Goal: Task Accomplishment & Management: Manage account settings

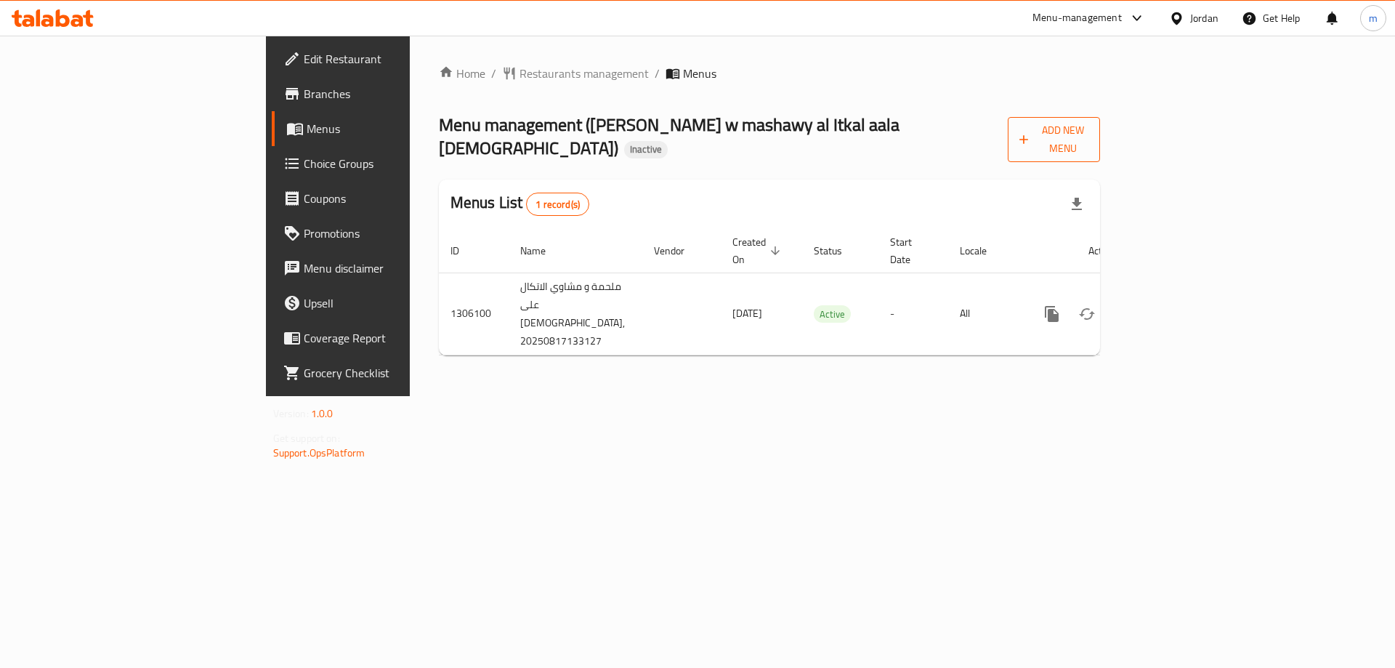
click at [1088, 137] on span "Add New Menu" at bounding box center [1053, 139] width 69 height 36
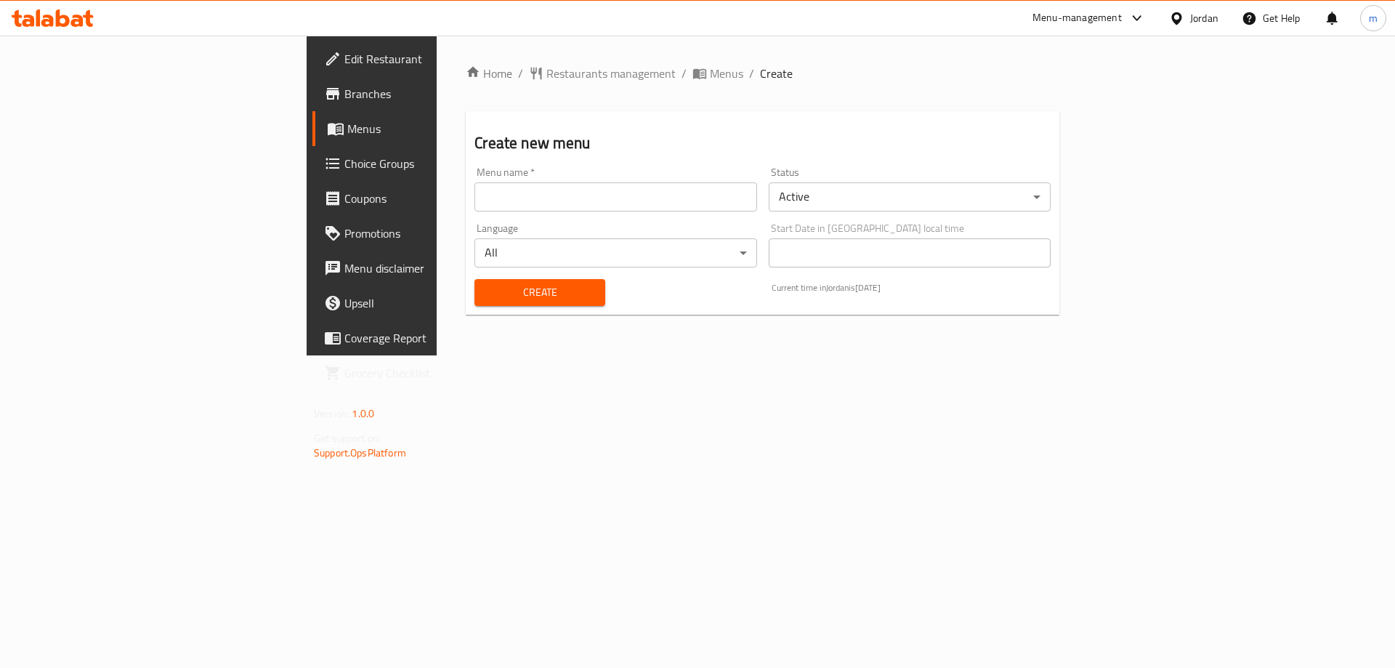
click at [474, 205] on input "text" at bounding box center [615, 196] width 282 height 29
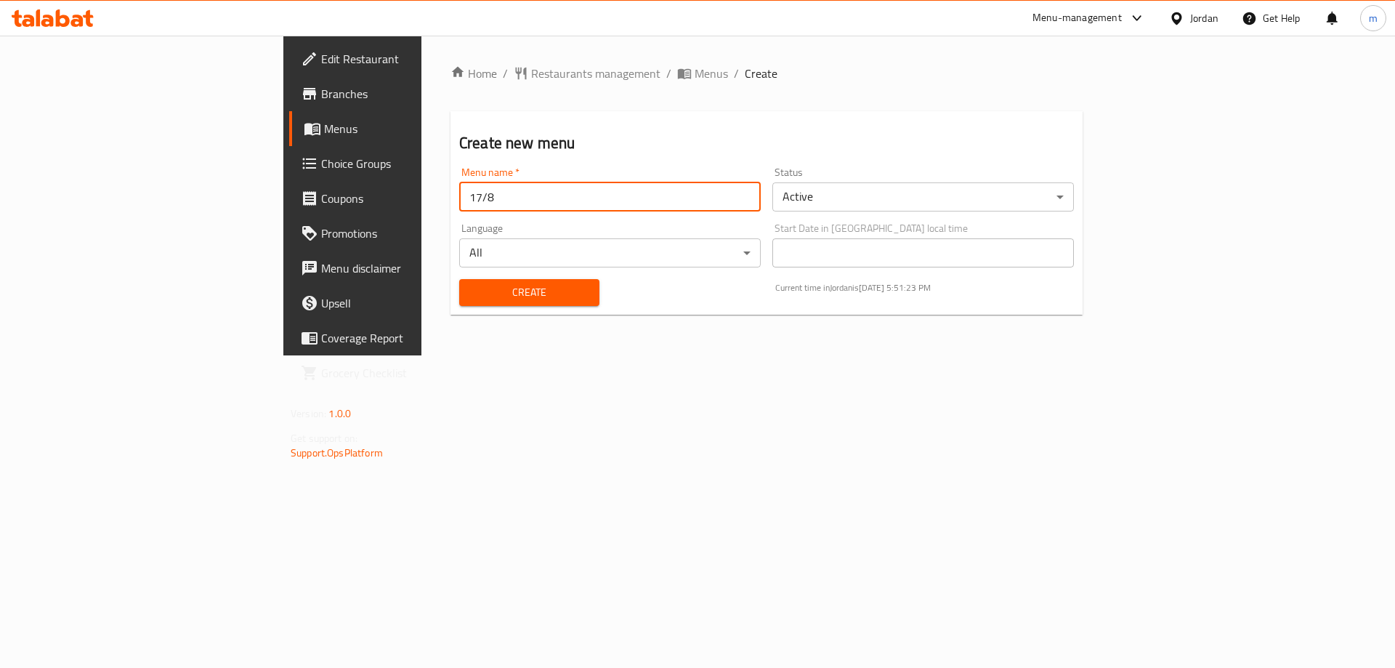
type input "17/8"
click at [459, 279] on button "Create" at bounding box center [529, 292] width 140 height 27
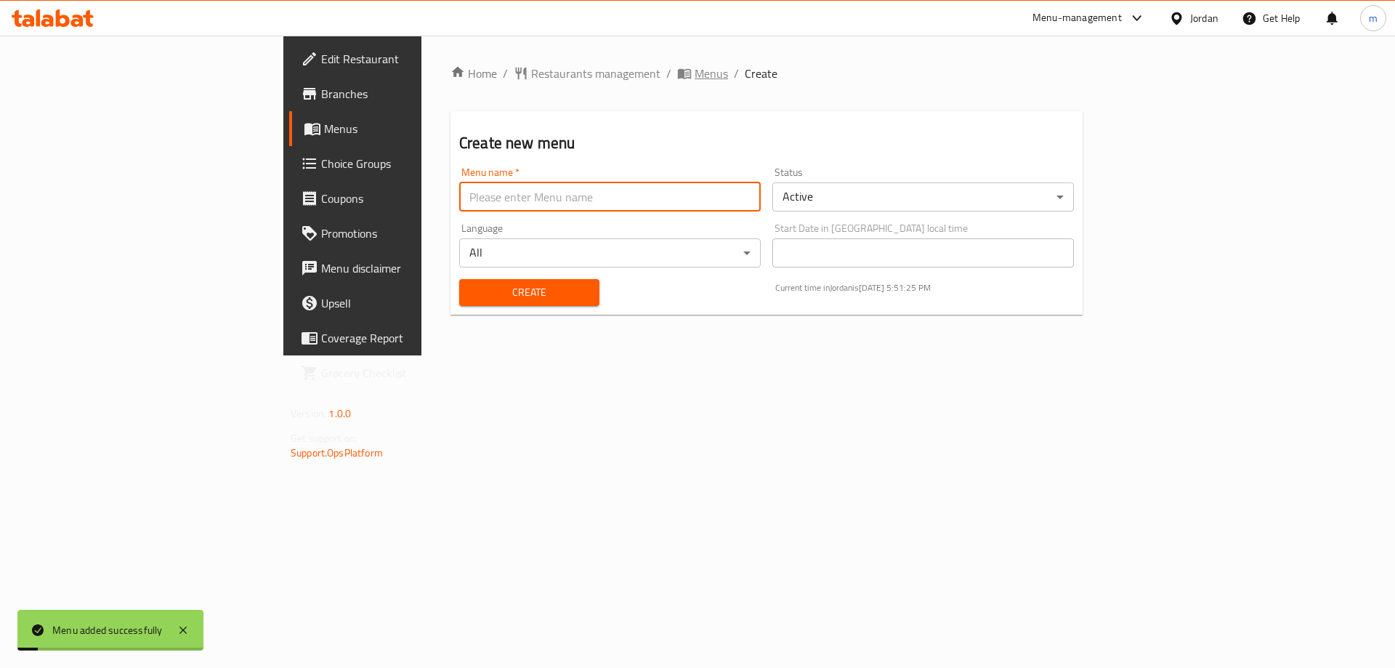
click at [695, 82] on span "Menus" at bounding box center [711, 73] width 33 height 17
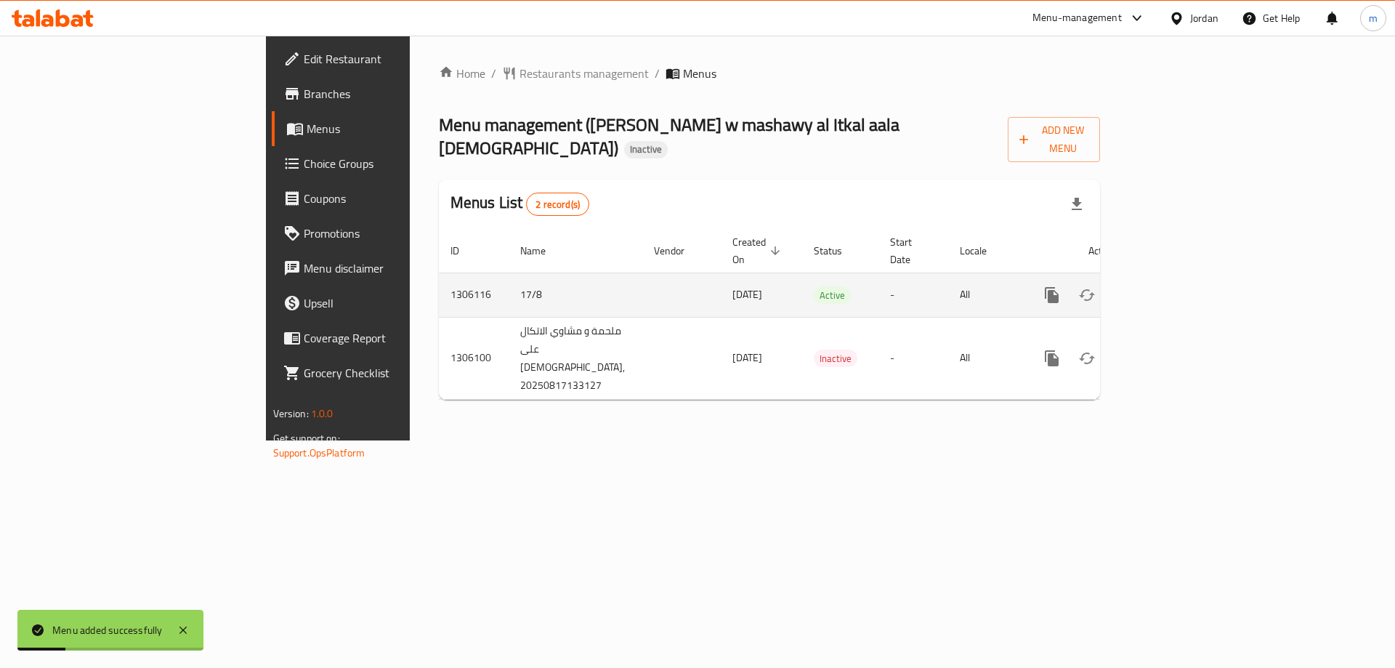
click at [1165, 286] on icon "enhanced table" at bounding box center [1156, 294] width 17 height 17
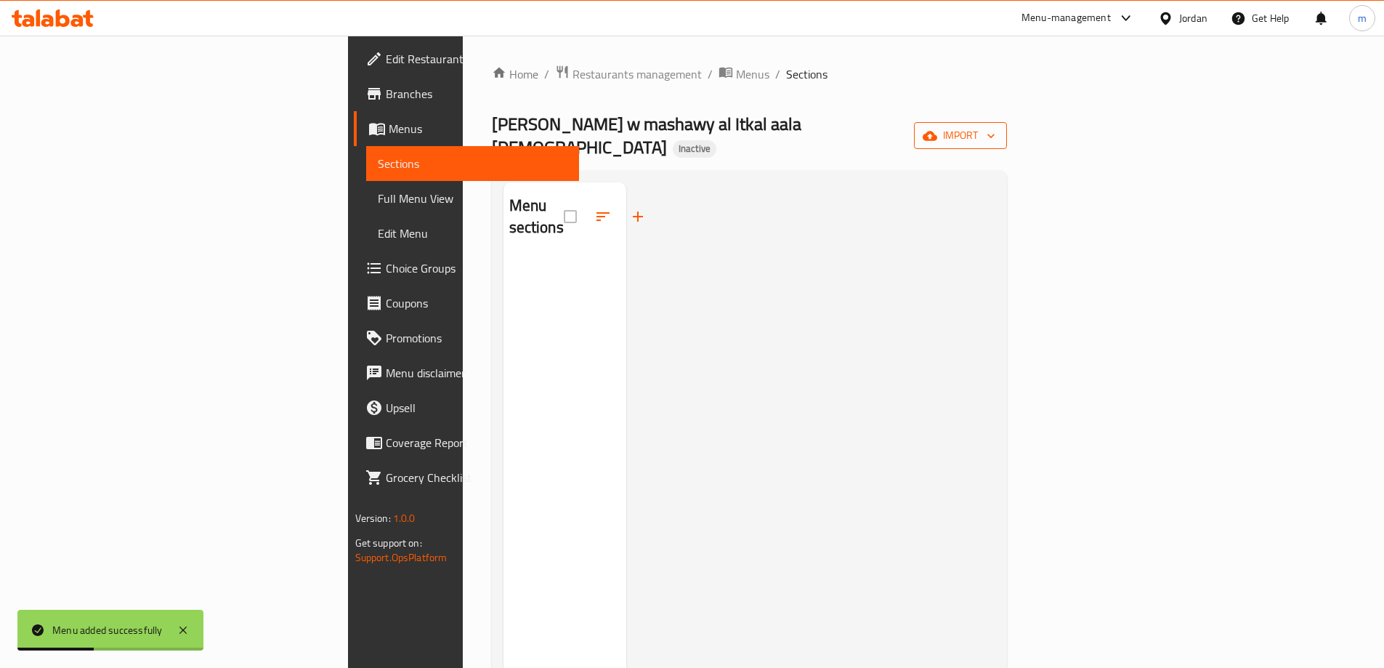
click at [995, 126] on span "import" at bounding box center [961, 135] width 70 height 18
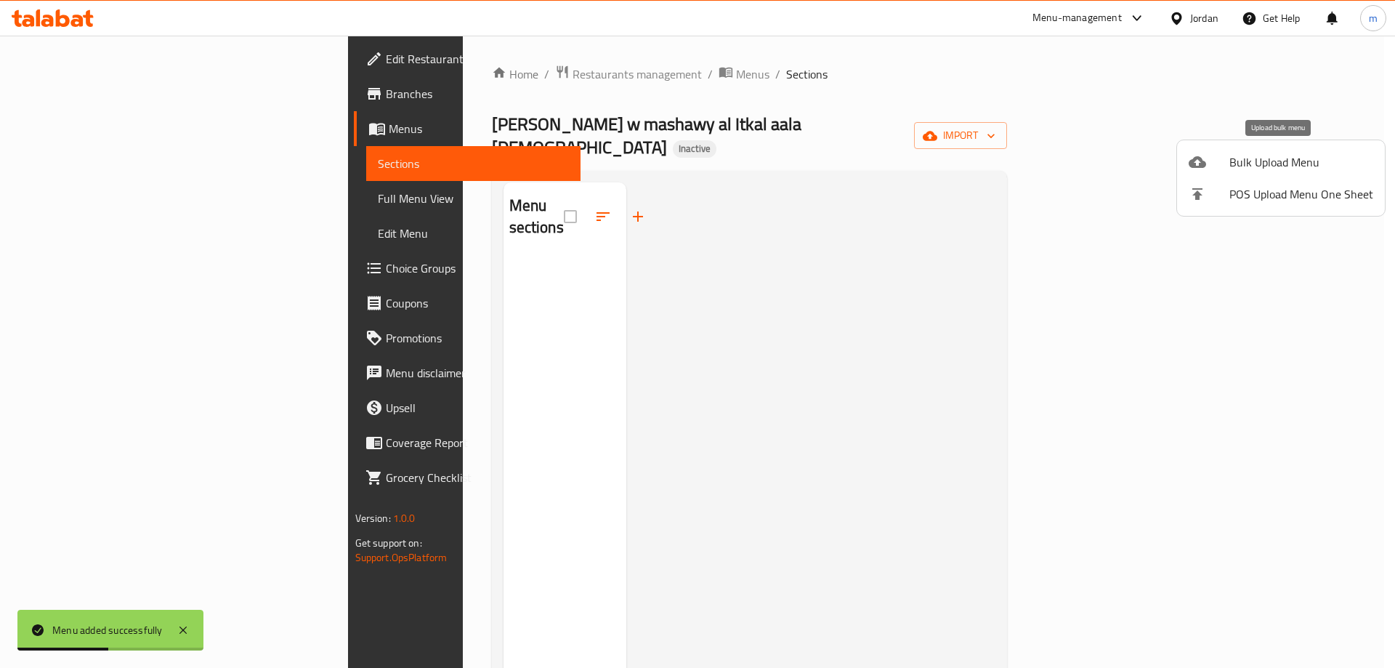
click at [1234, 163] on span "Bulk Upload Menu" at bounding box center [1301, 161] width 144 height 17
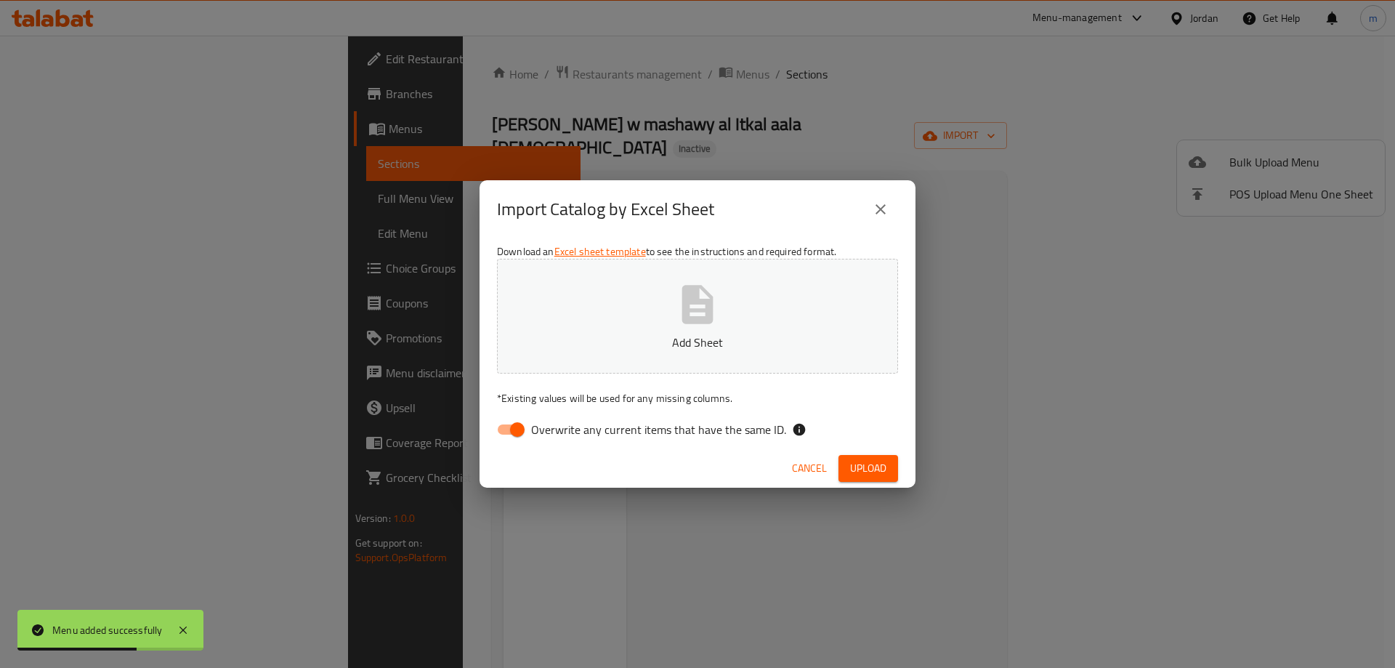
click at [557, 423] on span "Overwrite any current items that have the same ID." at bounding box center [658, 429] width 255 height 17
click at [557, 423] on input "Overwrite any current items that have the same ID." at bounding box center [517, 430] width 83 height 28
checkbox input "false"
click at [609, 347] on p "Add Sheet" at bounding box center [697, 341] width 356 height 17
click at [878, 477] on button "Upload" at bounding box center [868, 468] width 60 height 27
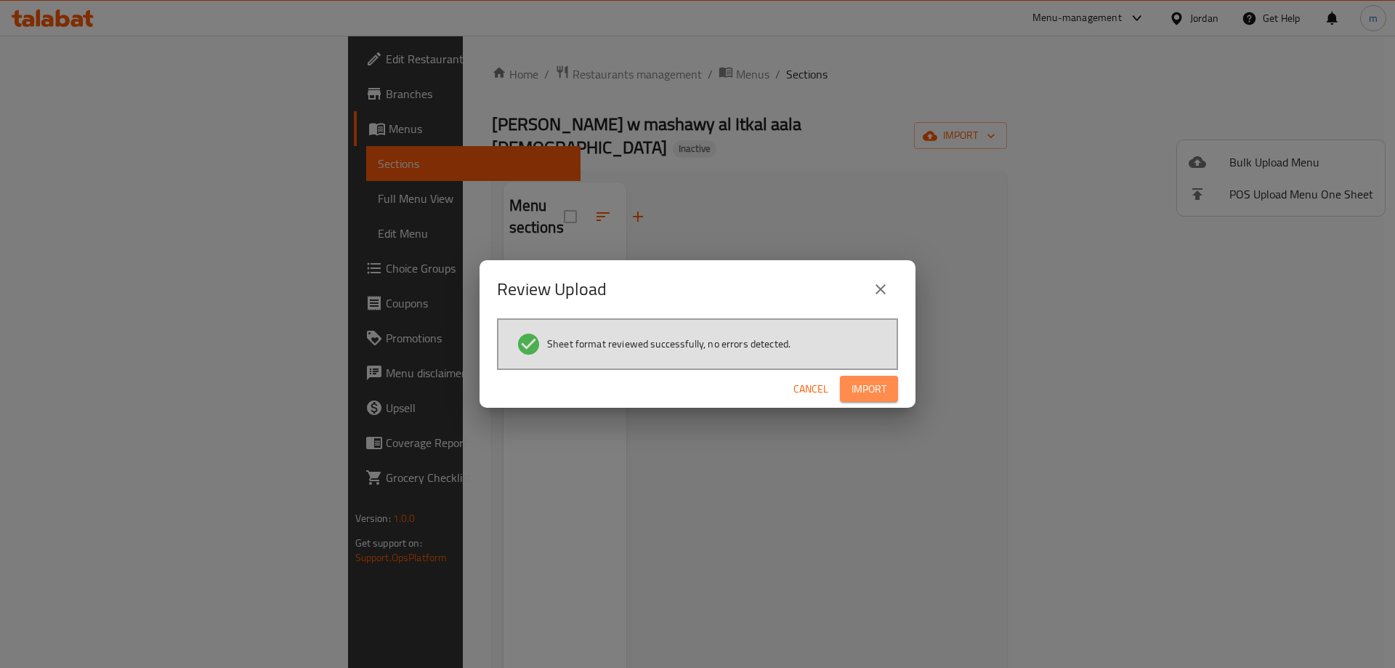
click at [894, 389] on button "Import" at bounding box center [869, 389] width 58 height 27
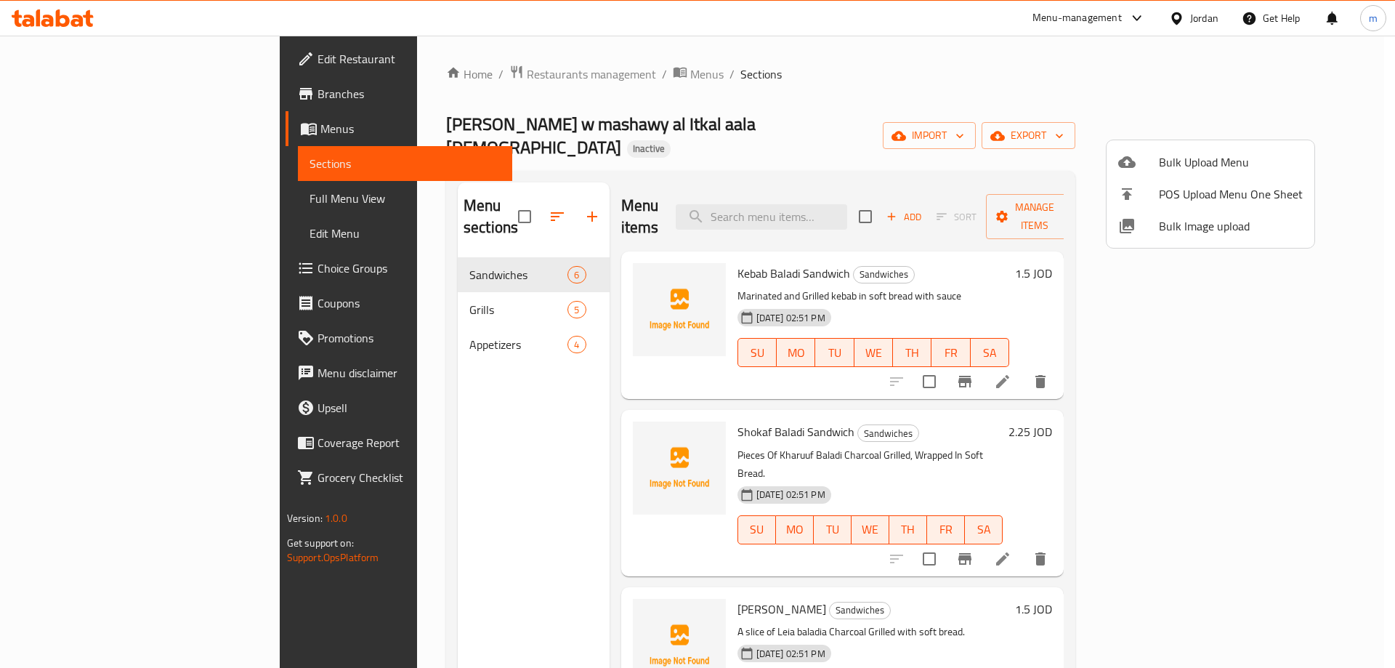
click at [114, 194] on div at bounding box center [697, 334] width 1395 height 668
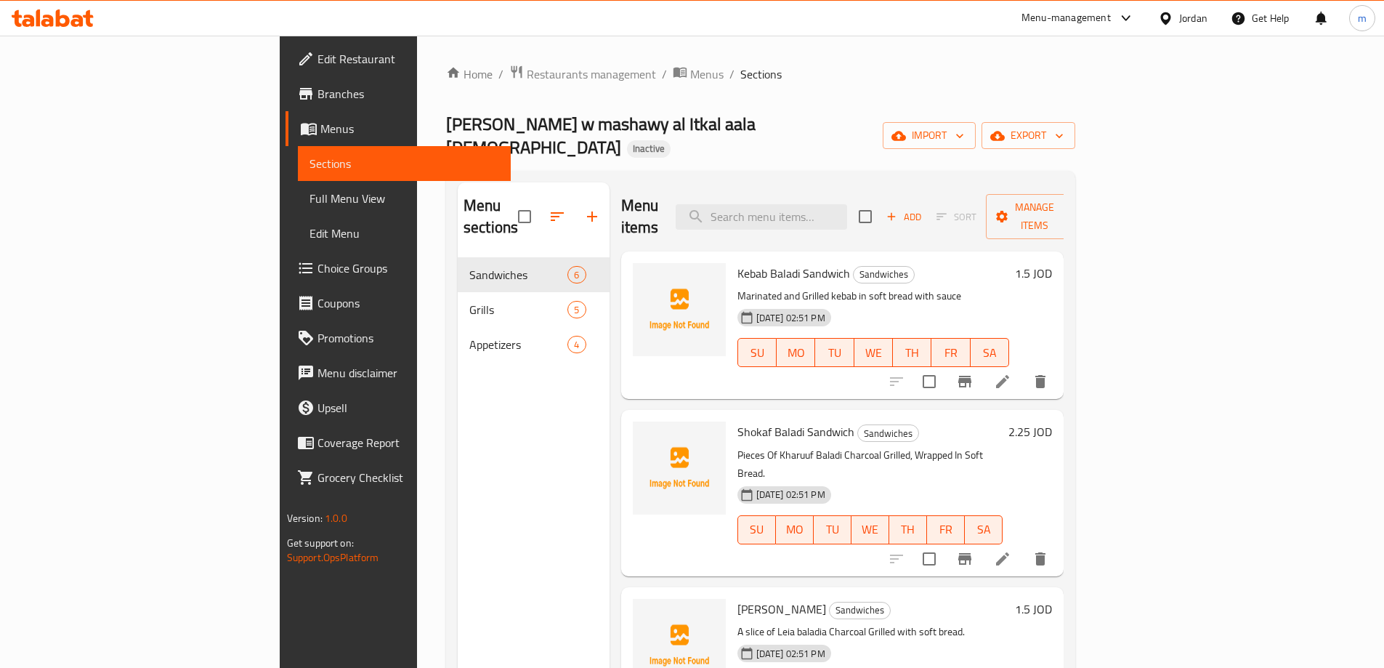
click at [309, 193] on span "Full Menu View" at bounding box center [404, 198] width 190 height 17
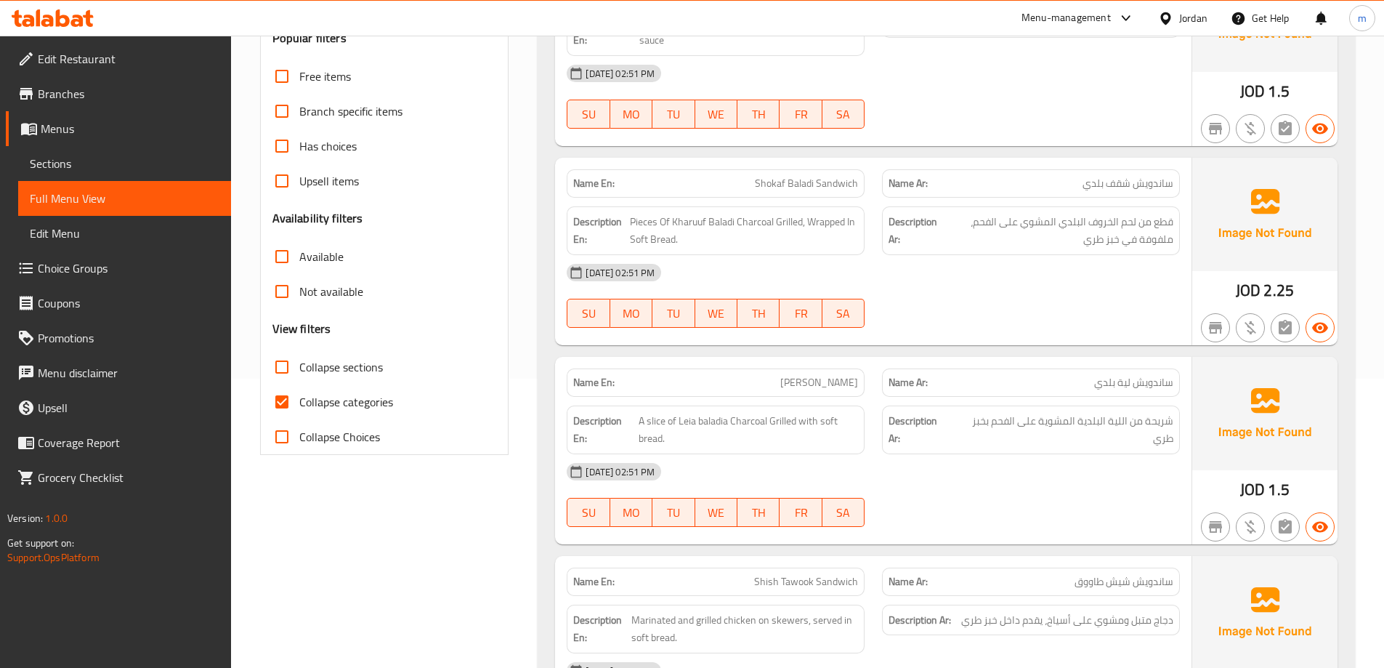
scroll to position [291, 0]
click at [375, 394] on span "Collapse categories" at bounding box center [346, 400] width 94 height 17
click at [299, 394] on input "Collapse categories" at bounding box center [281, 400] width 35 height 35
checkbox input "false"
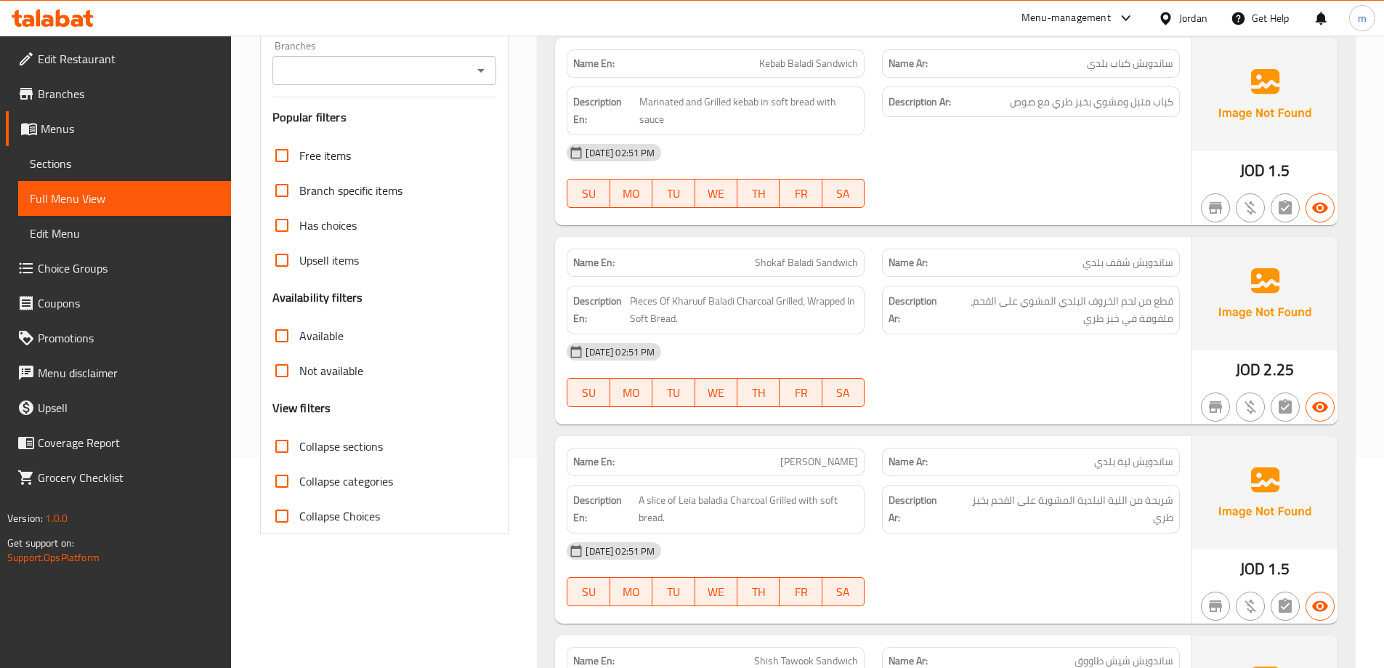
scroll to position [145, 0]
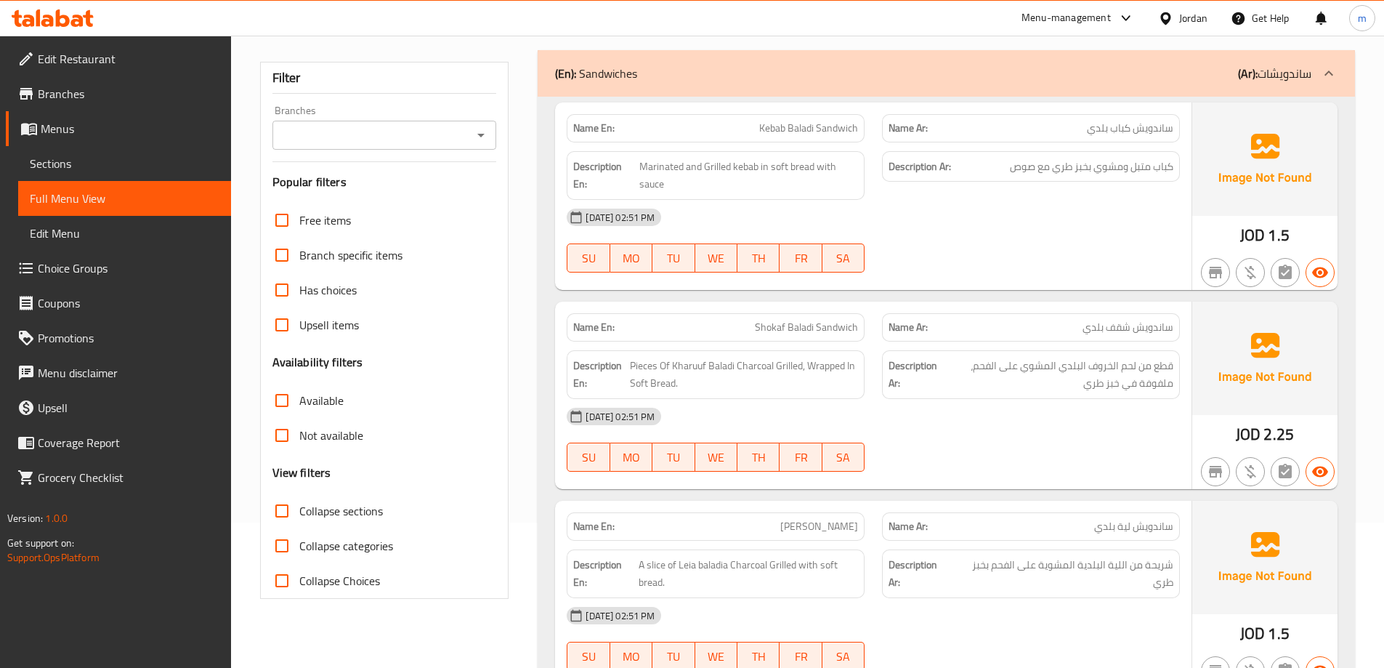
click at [1106, 213] on div "17-08-2025 02:51 PM" at bounding box center [873, 217] width 631 height 35
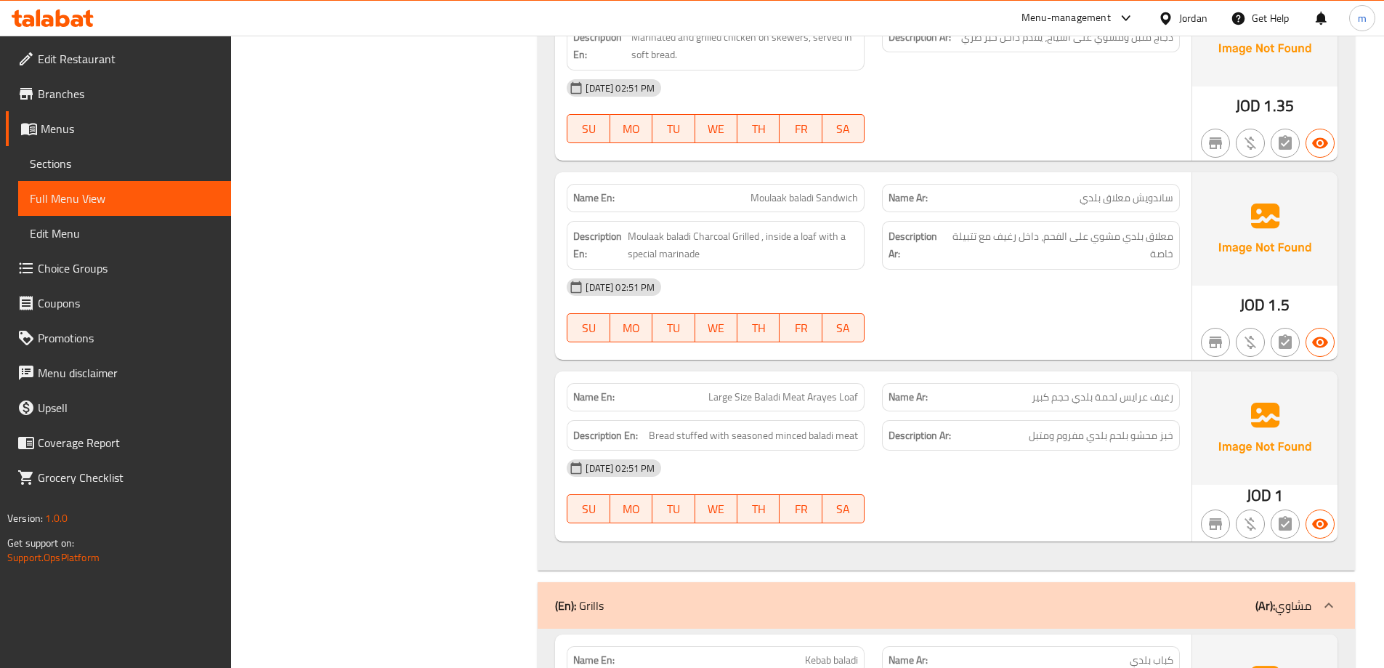
scroll to position [799, 0]
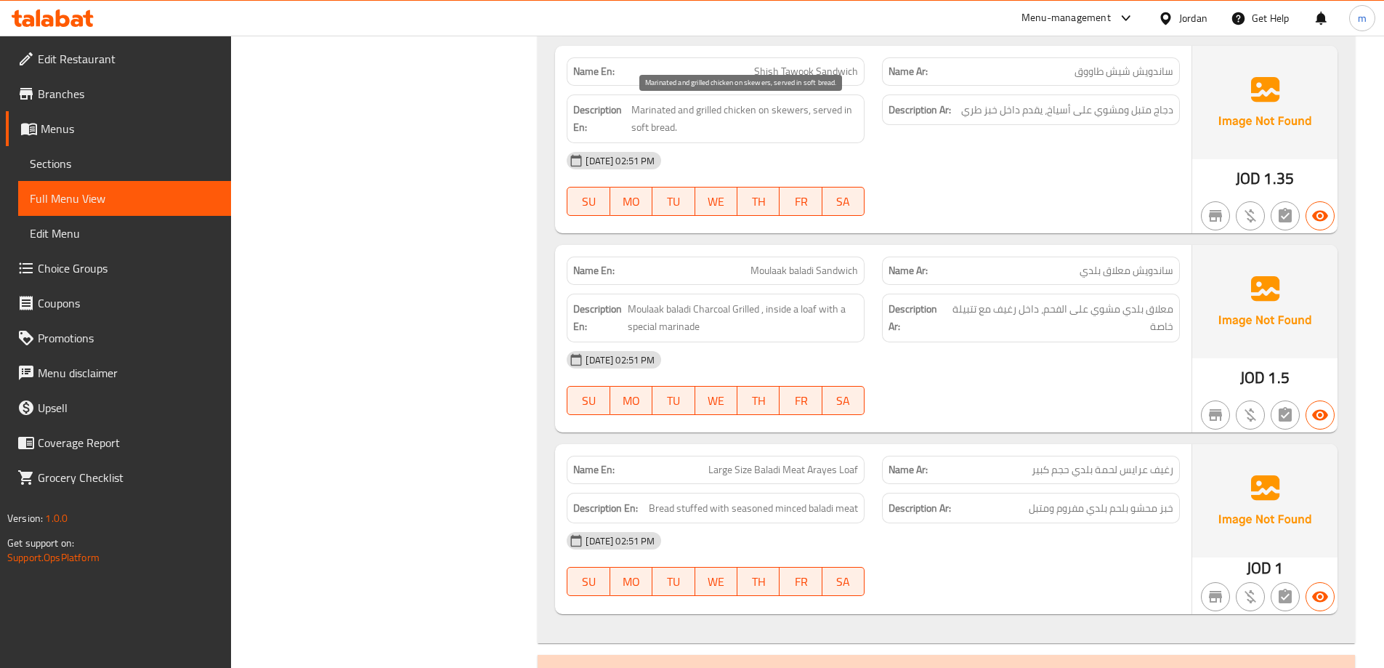
click at [823, 108] on span "Marinated and grilled chicken on skewers, served in soft bread." at bounding box center [744, 119] width 227 height 36
click at [829, 105] on span "Marinated and grilled chicken on skewers, served in soft bread." at bounding box center [744, 119] width 227 height 36
click at [662, 135] on span "Marinated and grilled chicken on skewers, served in soft bread." at bounding box center [744, 119] width 227 height 36
copy span "served in soft bread"
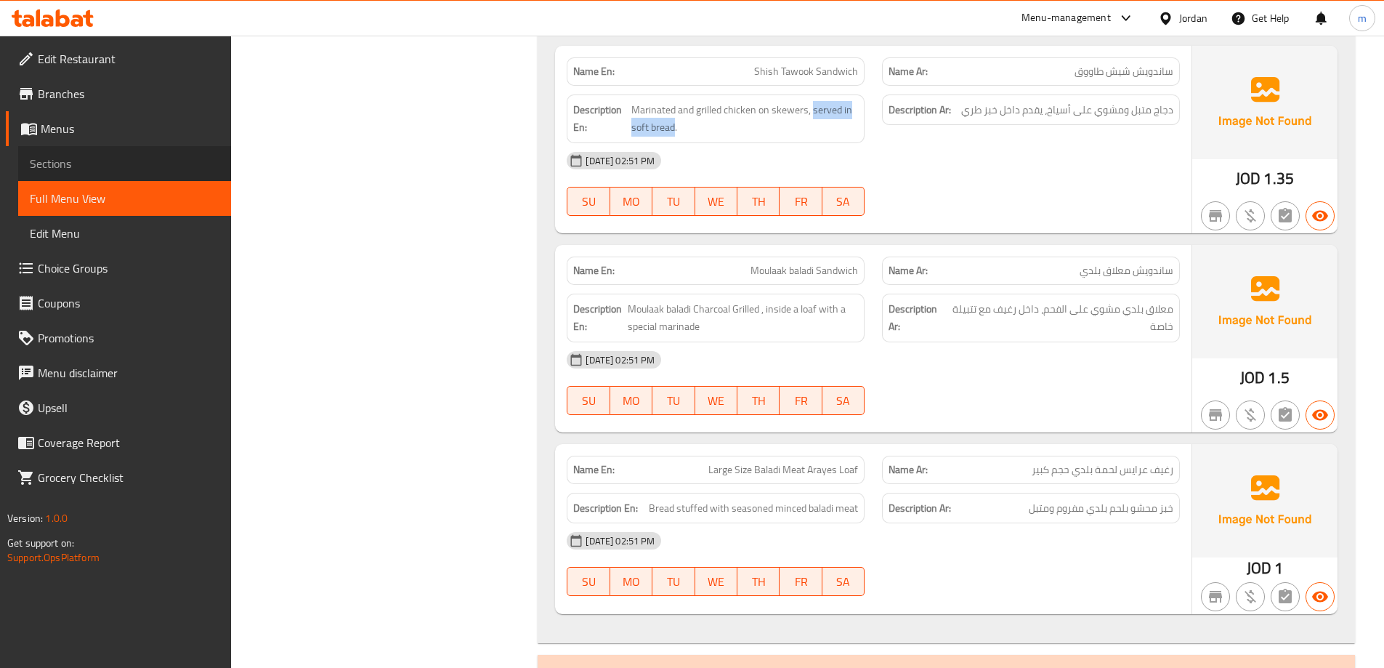
click at [109, 163] on span "Sections" at bounding box center [125, 163] width 190 height 17
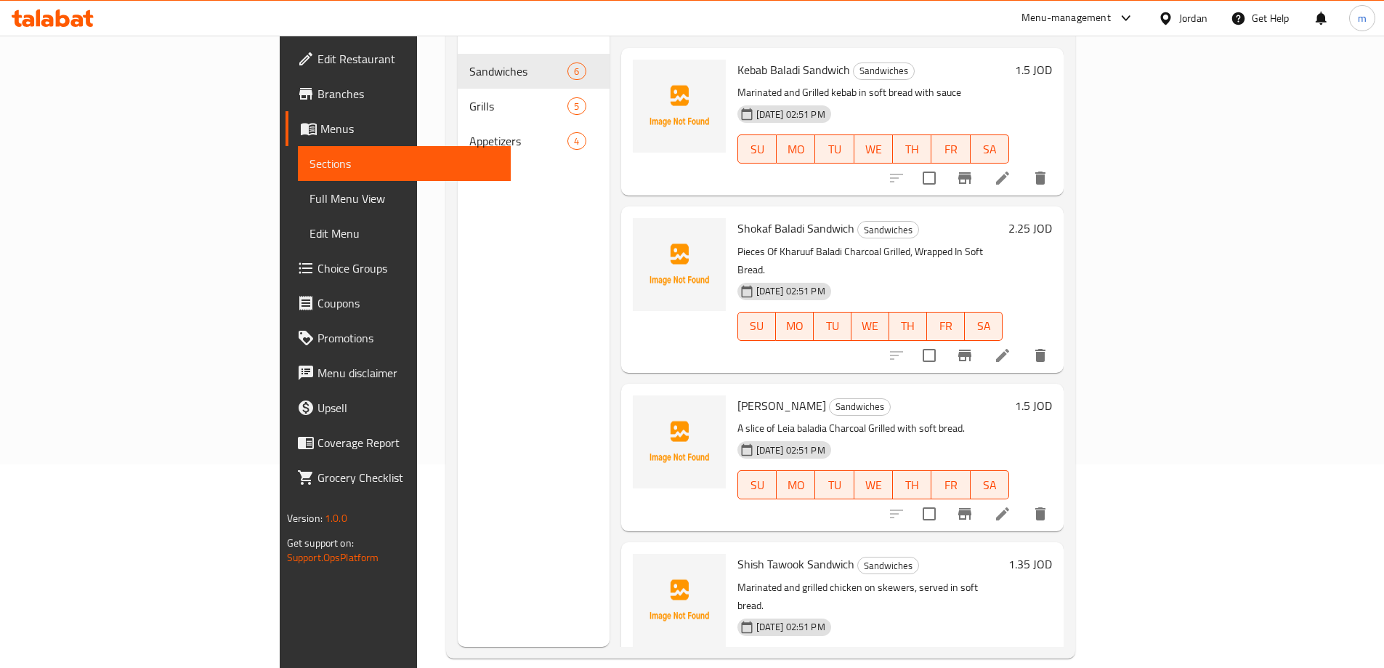
scroll to position [131, 0]
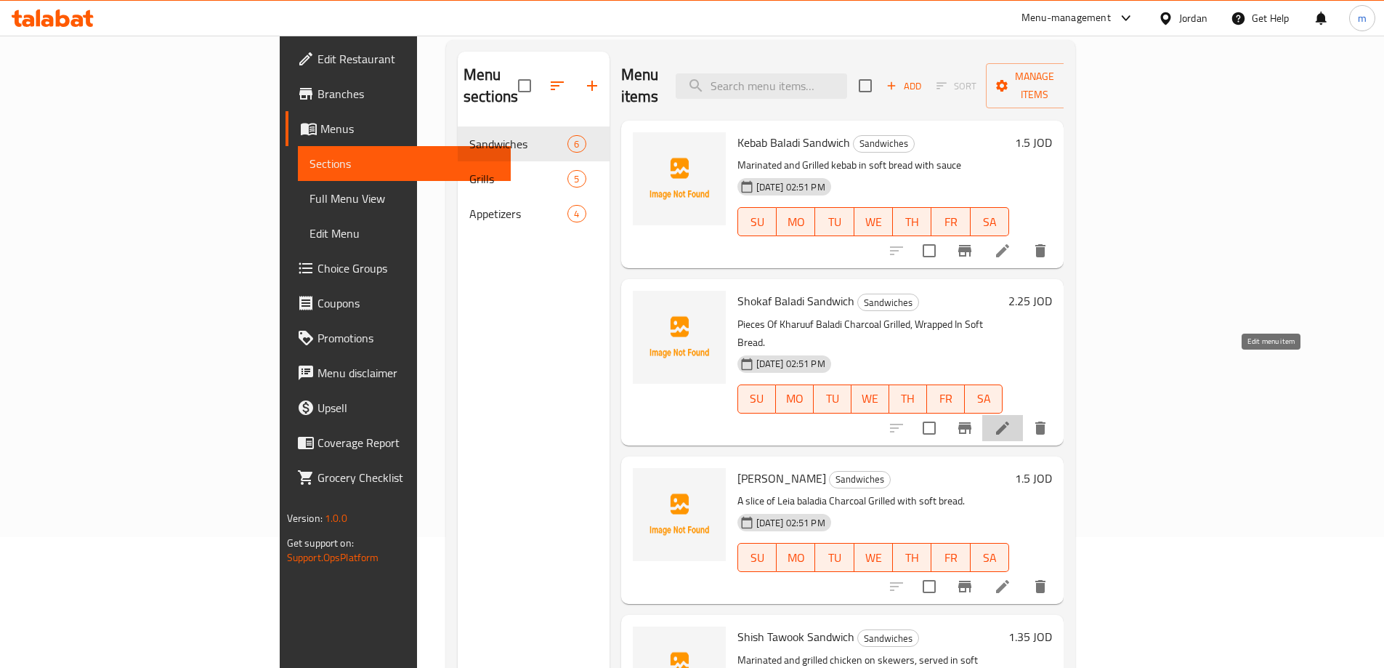
click at [1011, 419] on icon at bounding box center [1002, 427] width 17 height 17
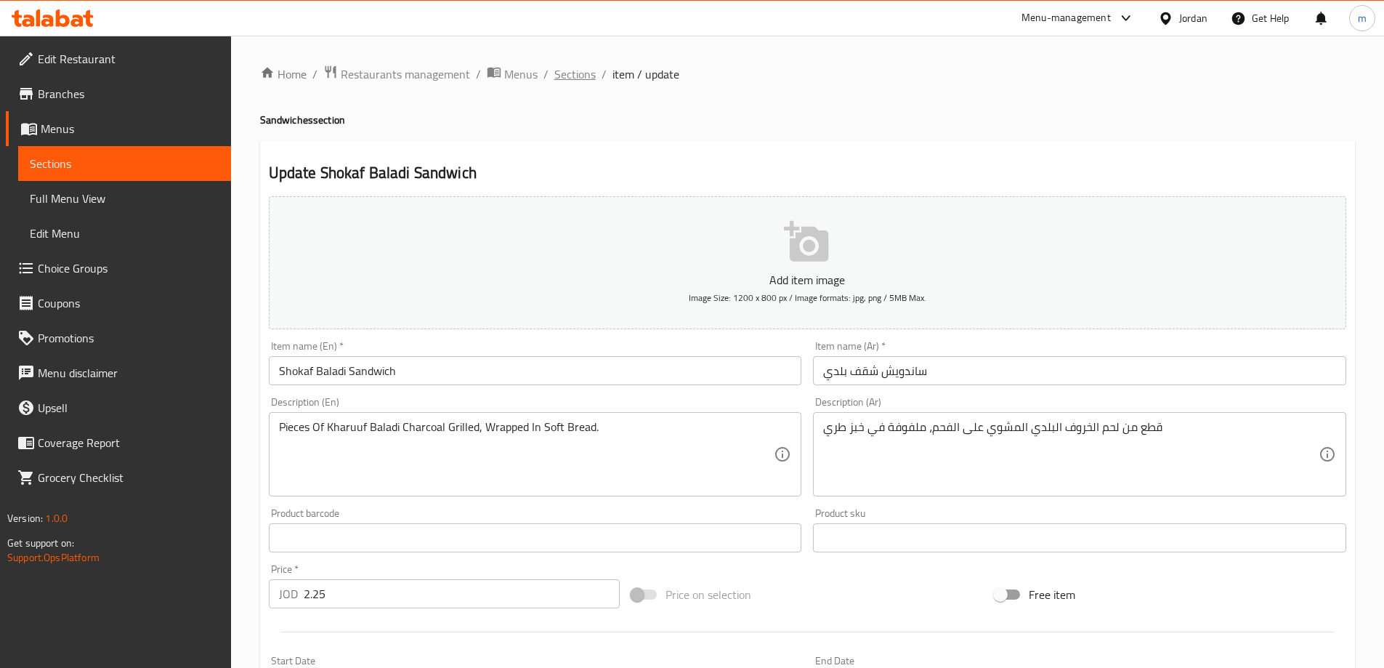
click at [570, 73] on span "Sections" at bounding box center [574, 73] width 41 height 17
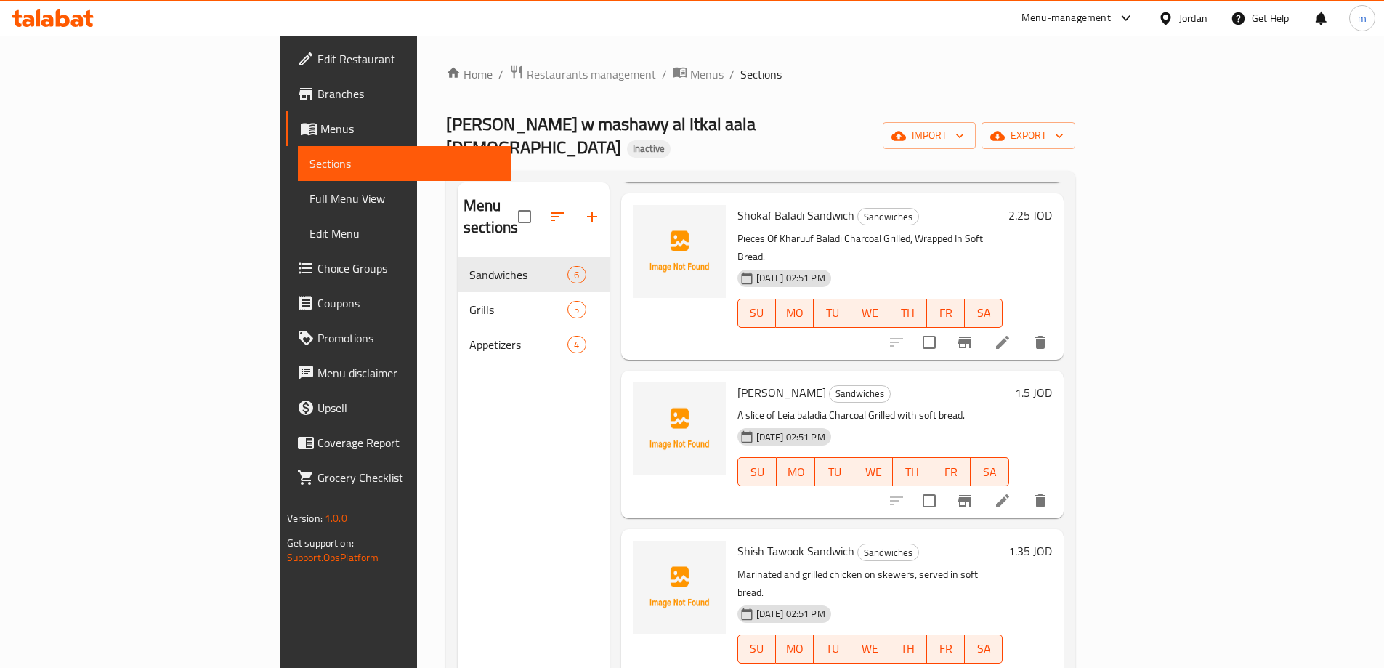
scroll to position [218, 0]
drag, startPoint x: 87, startPoint y: 195, endPoint x: 144, endPoint y: 192, distance: 56.8
click at [309, 195] on span "Full Menu View" at bounding box center [404, 198] width 190 height 17
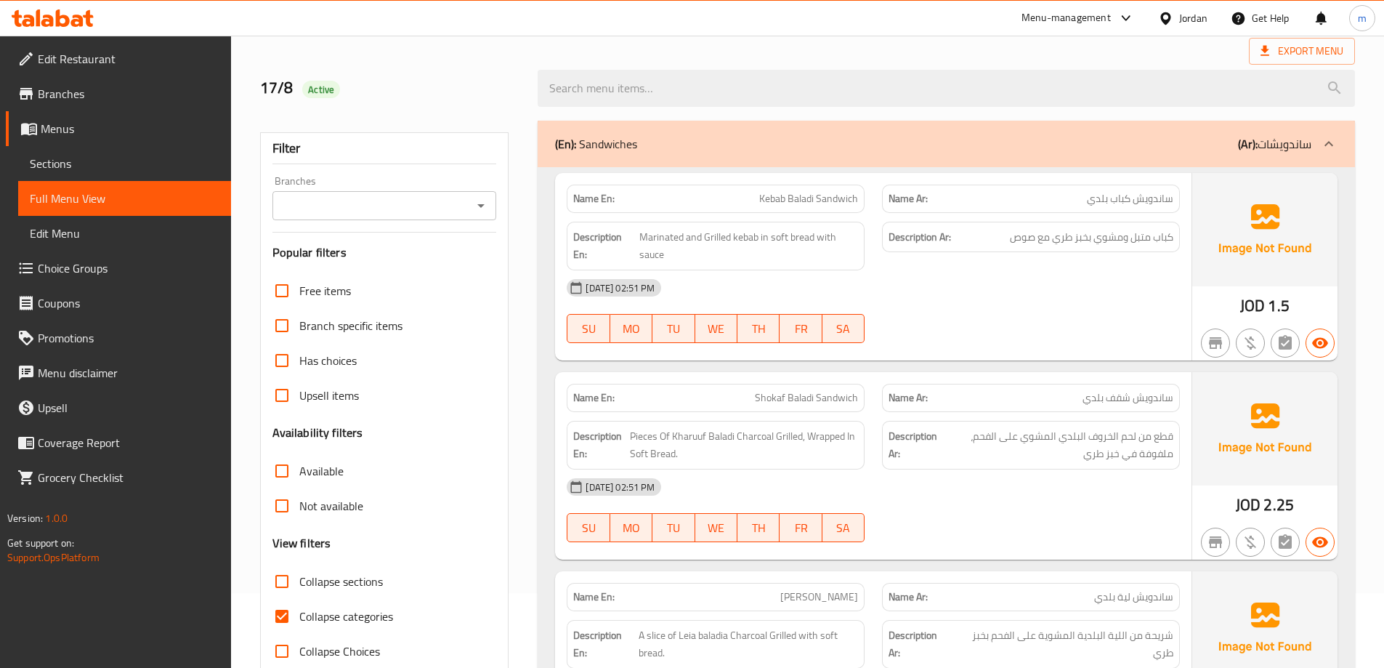
scroll to position [145, 0]
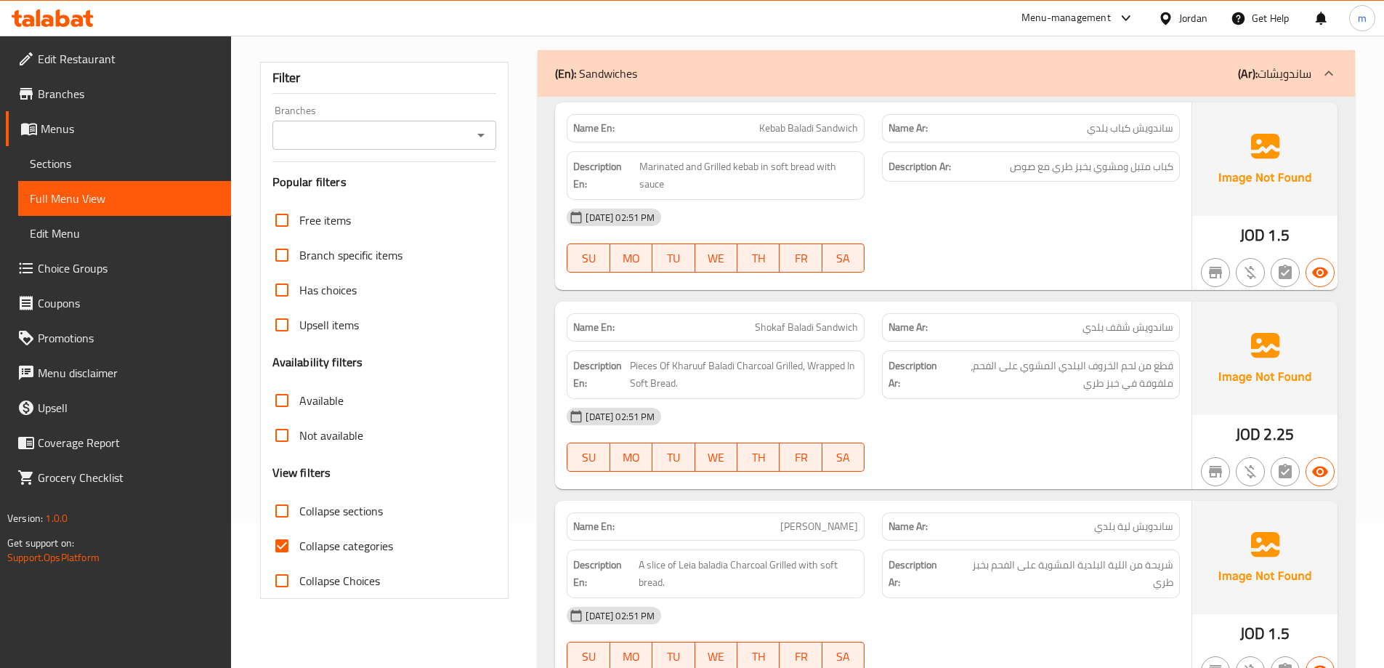
click at [379, 542] on span "Collapse categories" at bounding box center [346, 545] width 94 height 17
click at [299, 542] on input "Collapse categories" at bounding box center [281, 545] width 35 height 35
checkbox input "false"
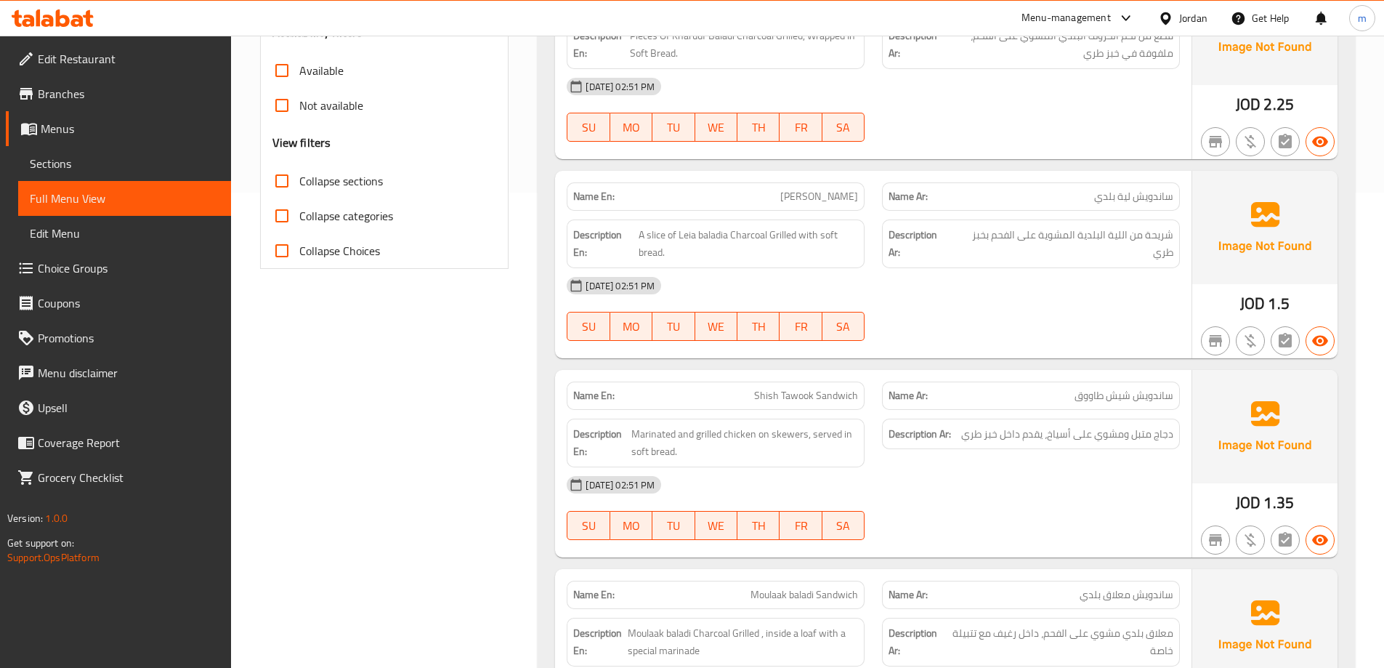
scroll to position [509, 0]
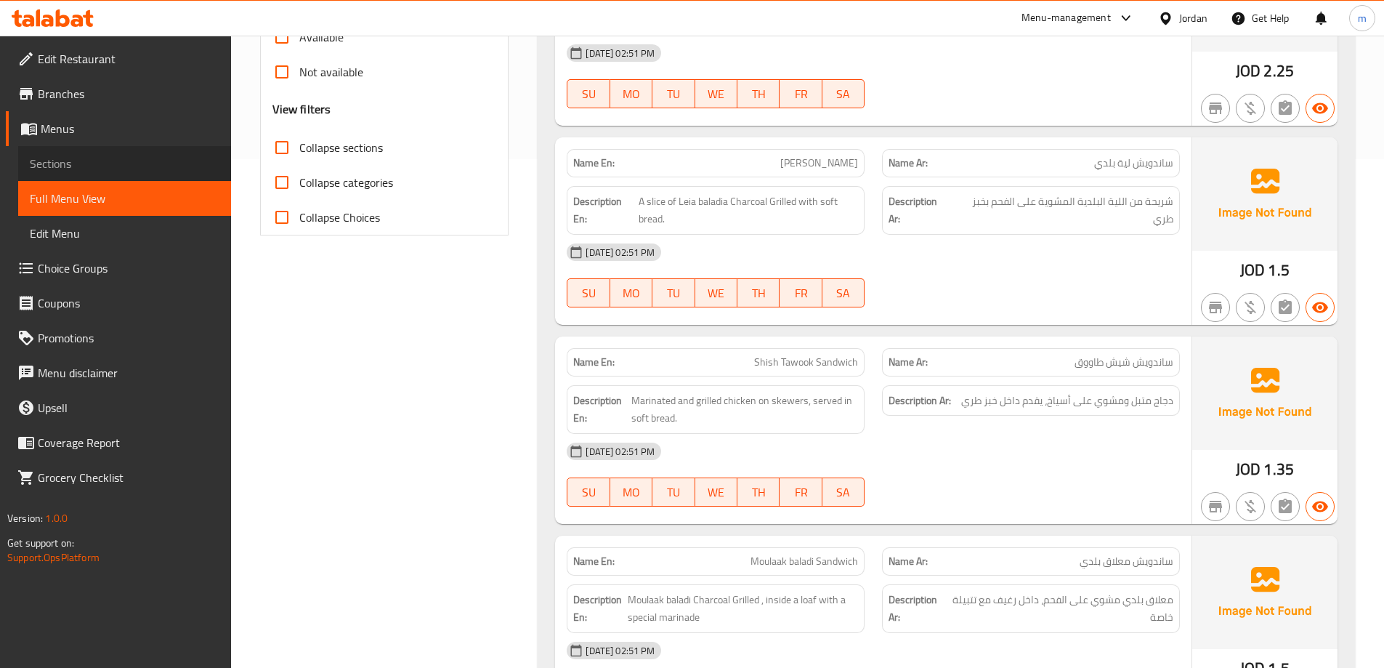
click at [45, 162] on span "Sections" at bounding box center [125, 163] width 190 height 17
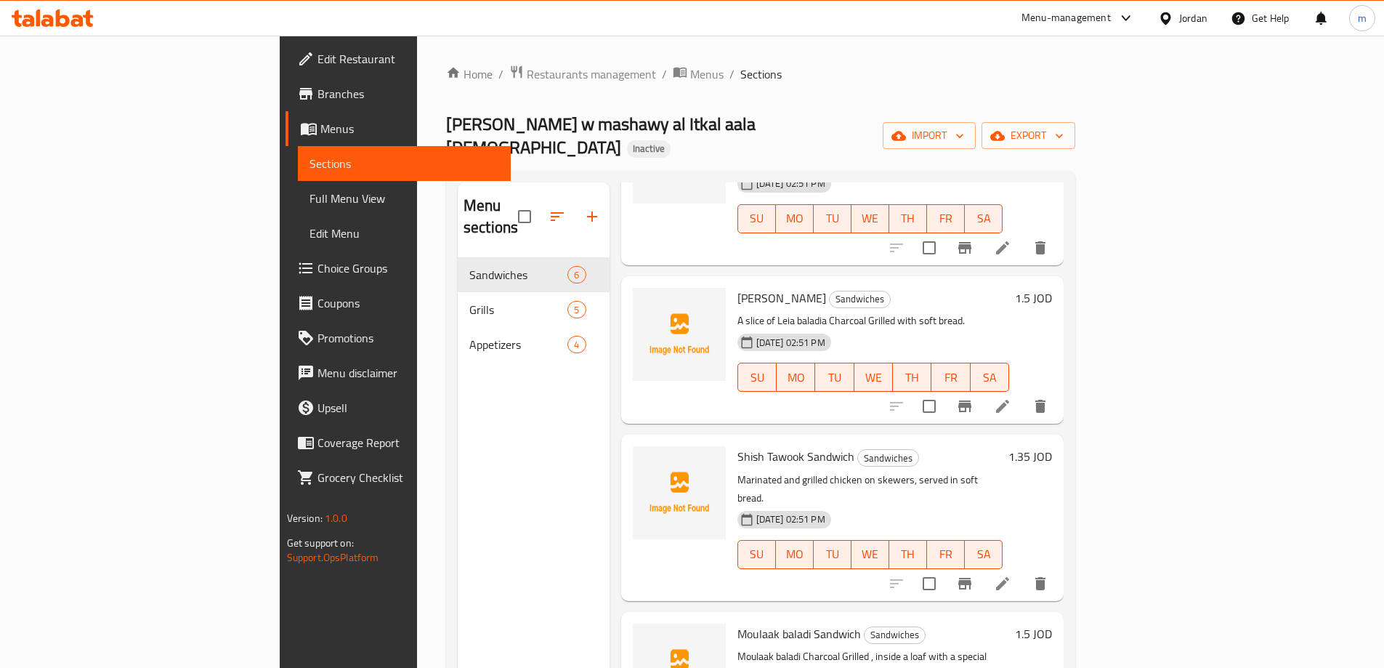
scroll to position [321, 0]
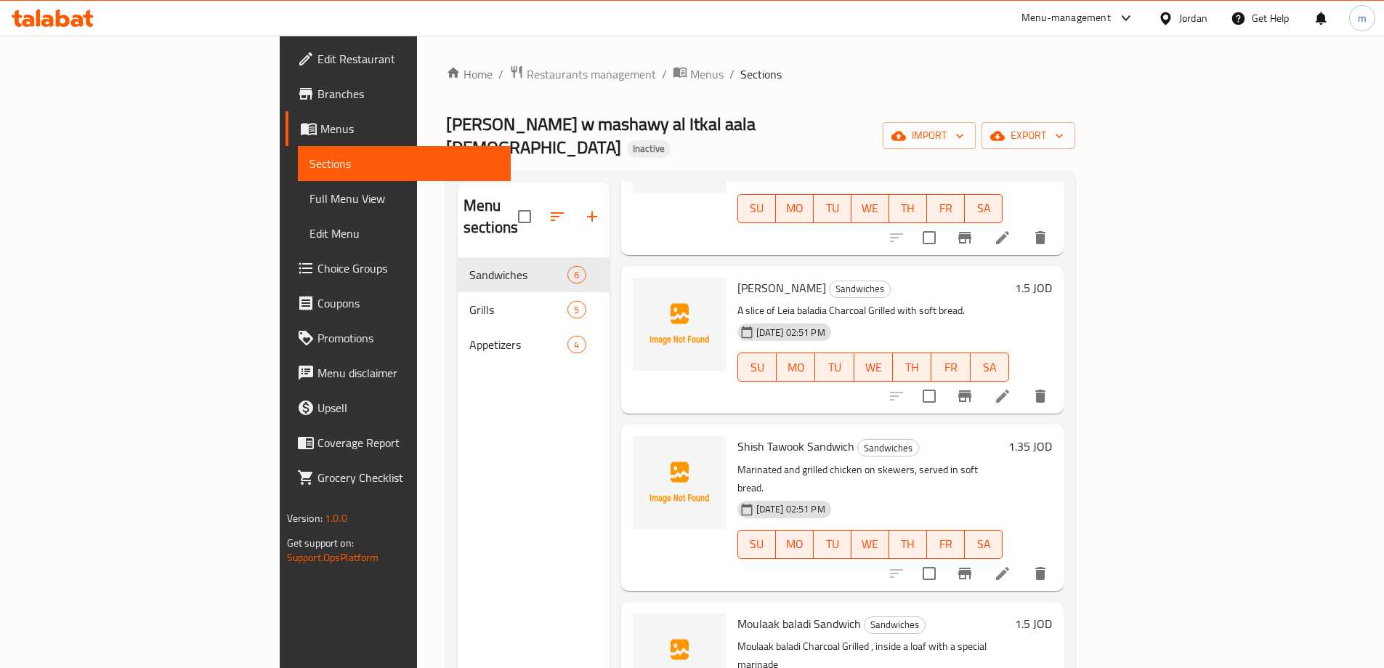
click at [1011, 565] on icon at bounding box center [1002, 573] width 17 height 17
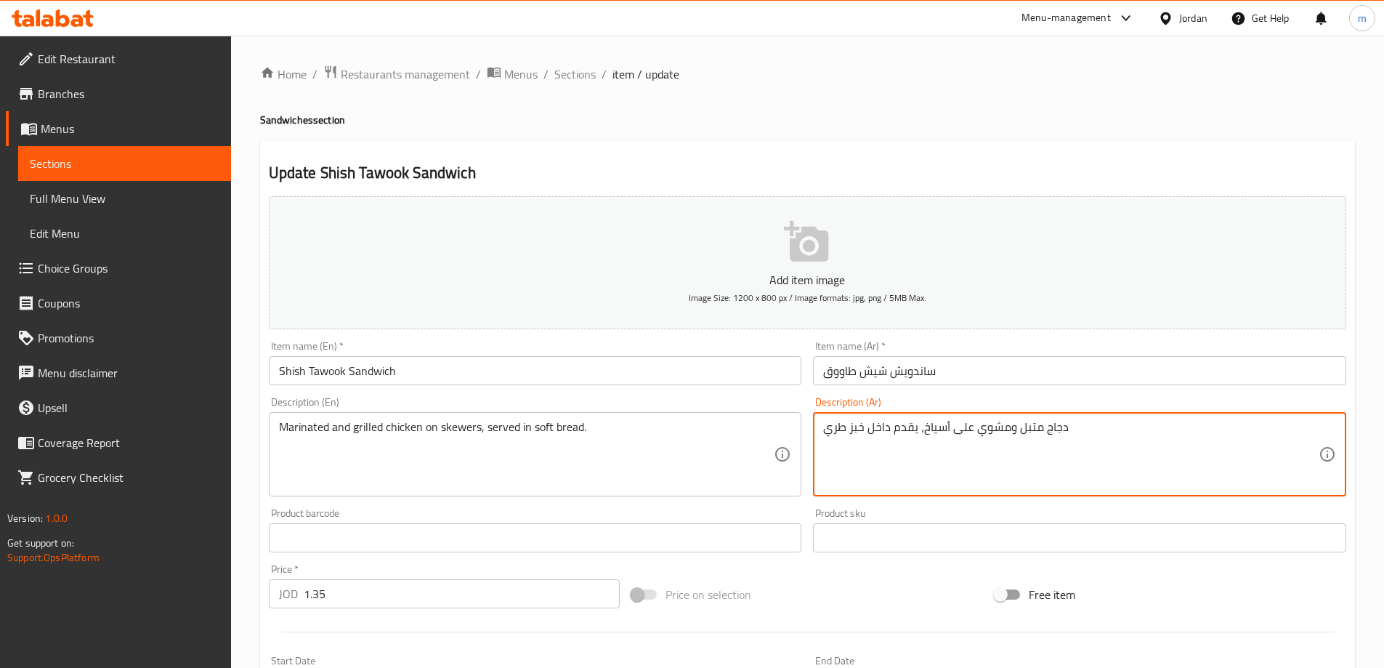
click at [1096, 452] on textarea "دجاج متبل ومشوي على أسياخ، يقدم داخل خبز طري" at bounding box center [1070, 454] width 495 height 69
click at [1162, 438] on textarea "دجاج متبل ومشوي على أسياخ، يقدم داخل خبز طري" at bounding box center [1070, 454] width 495 height 69
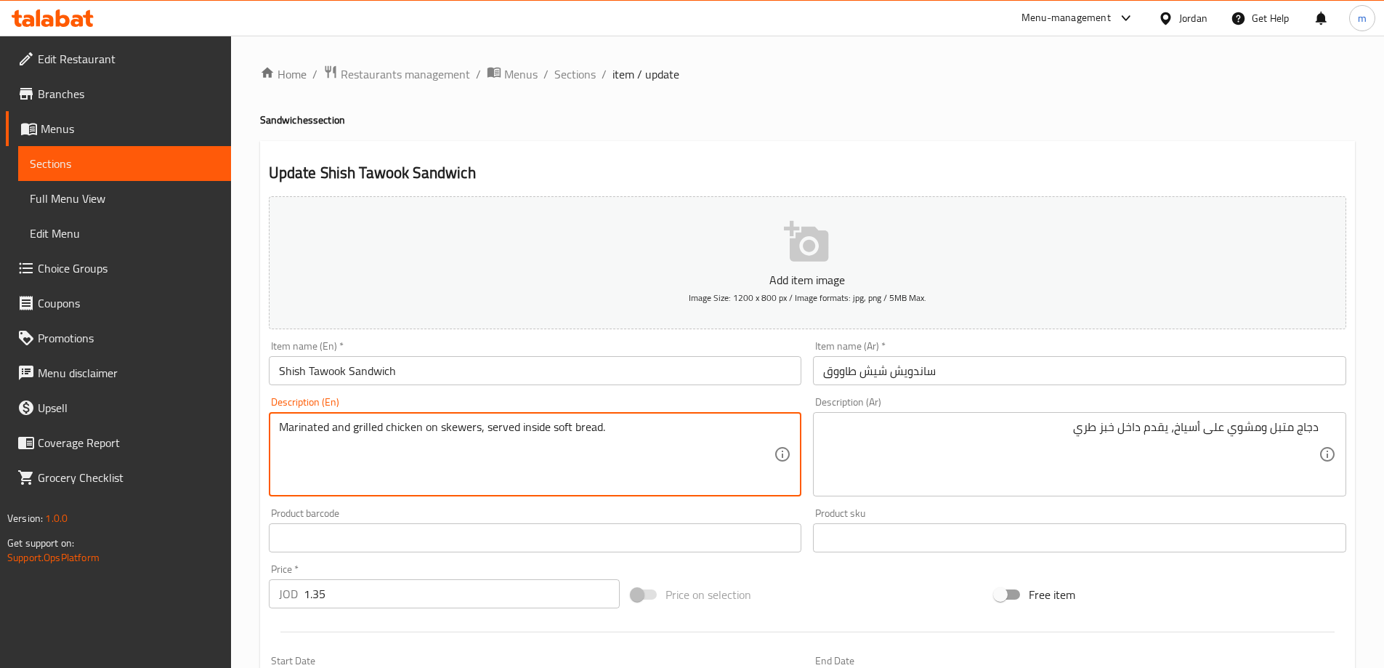
type textarea "Marinated and grilled chicken on skewers, served inside soft bread."
click at [791, 155] on div "Update Shish Tawook Sandwich Add item image Image Size: 1200 x 800 px / Image f…" at bounding box center [807, 564] width 1095 height 846
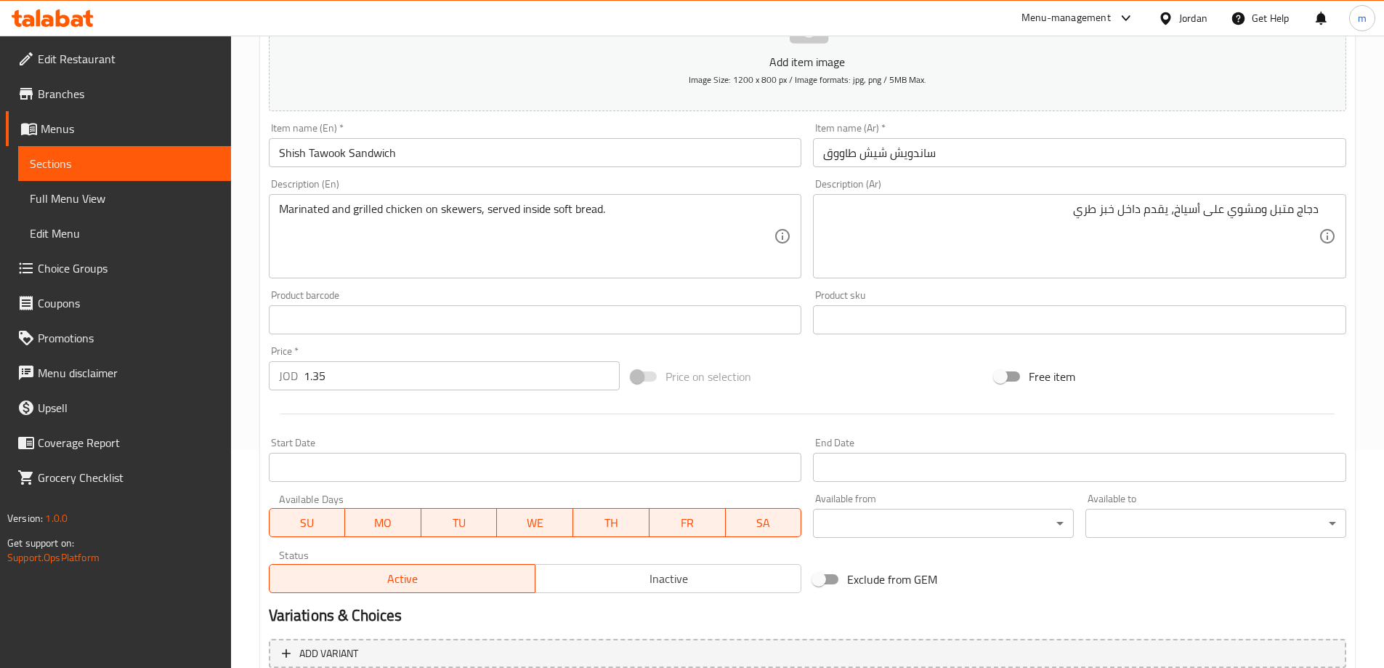
scroll to position [359, 0]
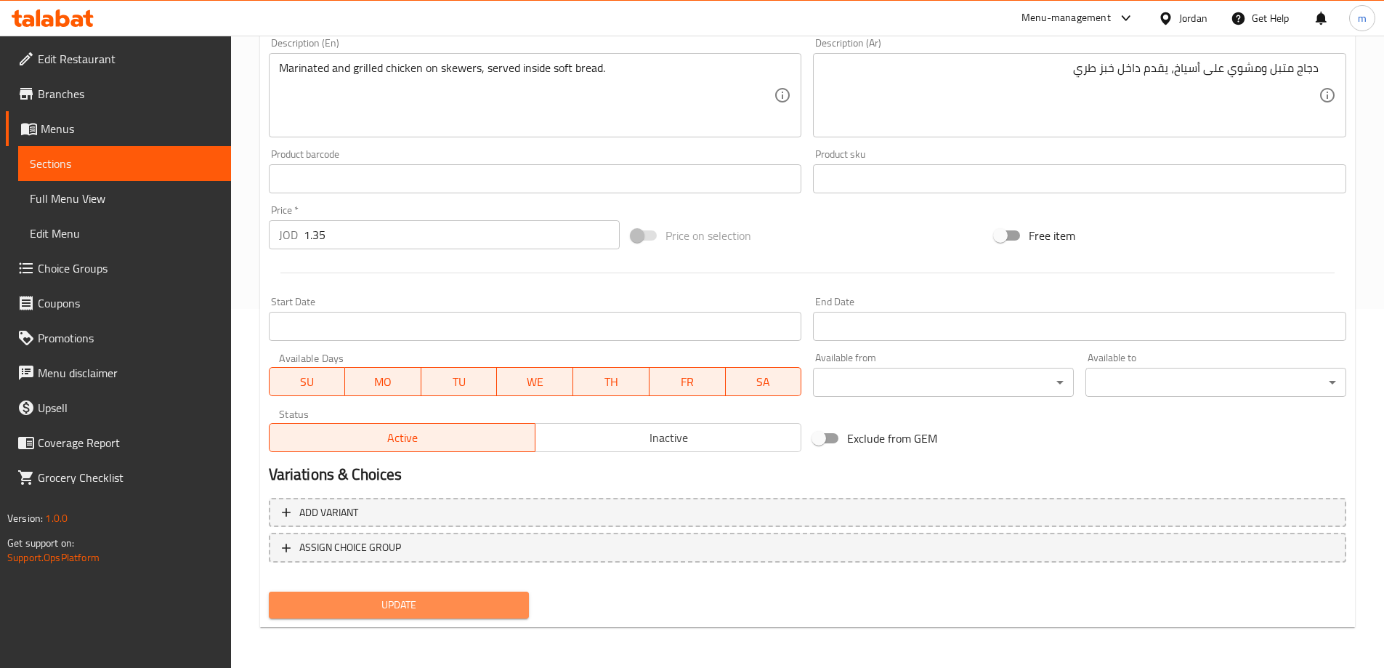
click at [457, 603] on span "Update" at bounding box center [399, 605] width 238 height 18
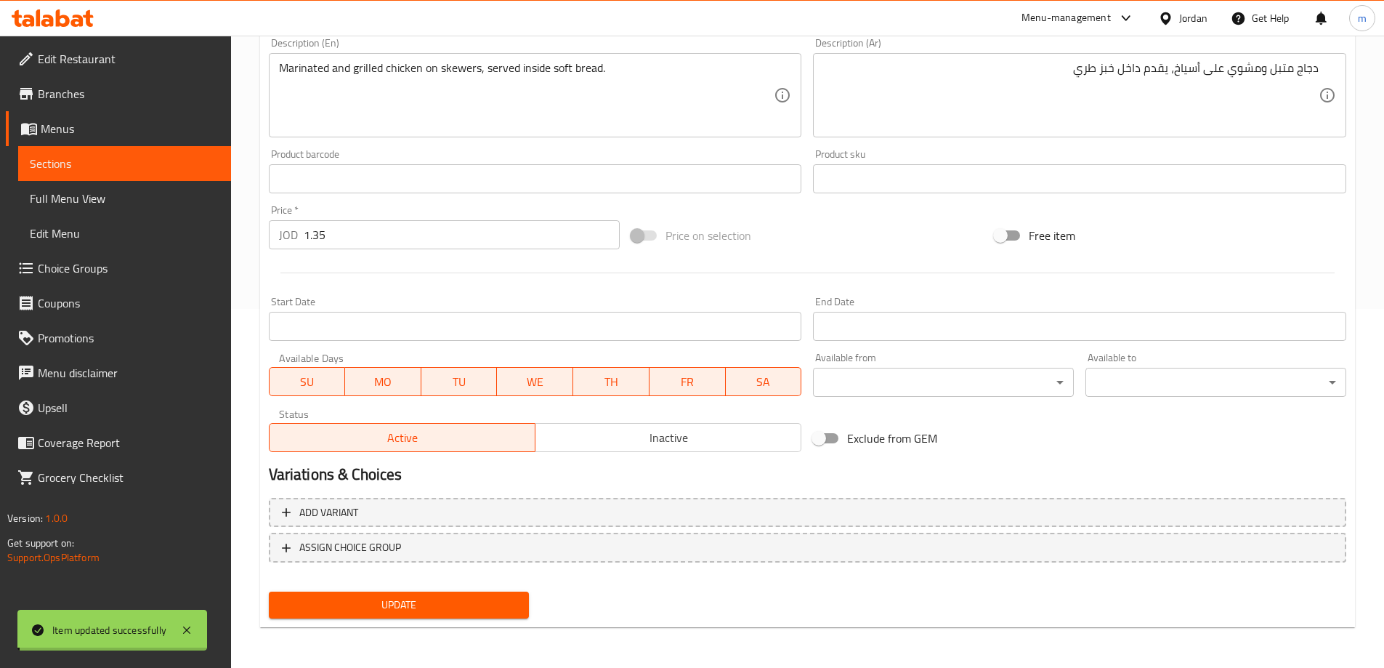
click at [129, 195] on span "Full Menu View" at bounding box center [125, 198] width 190 height 17
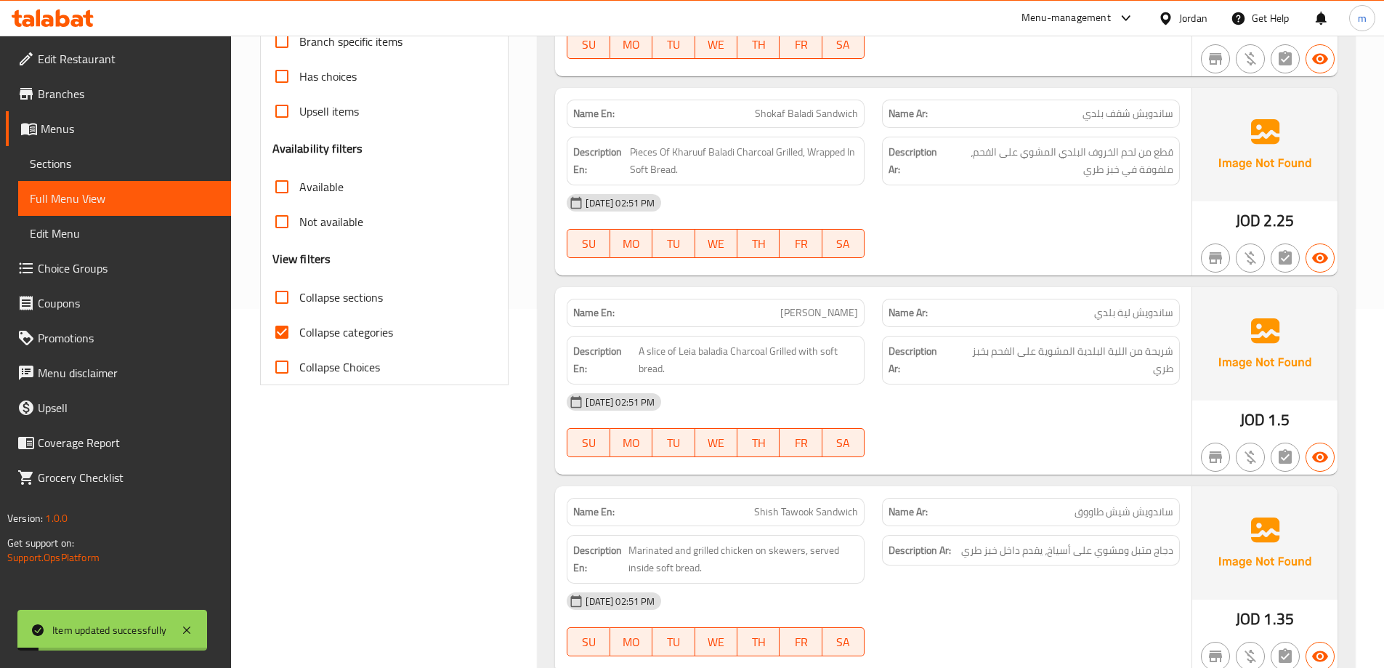
click at [304, 341] on span "Collapse categories" at bounding box center [346, 331] width 94 height 17
click at [299, 341] on input "Collapse categories" at bounding box center [281, 332] width 35 height 35
checkbox input "false"
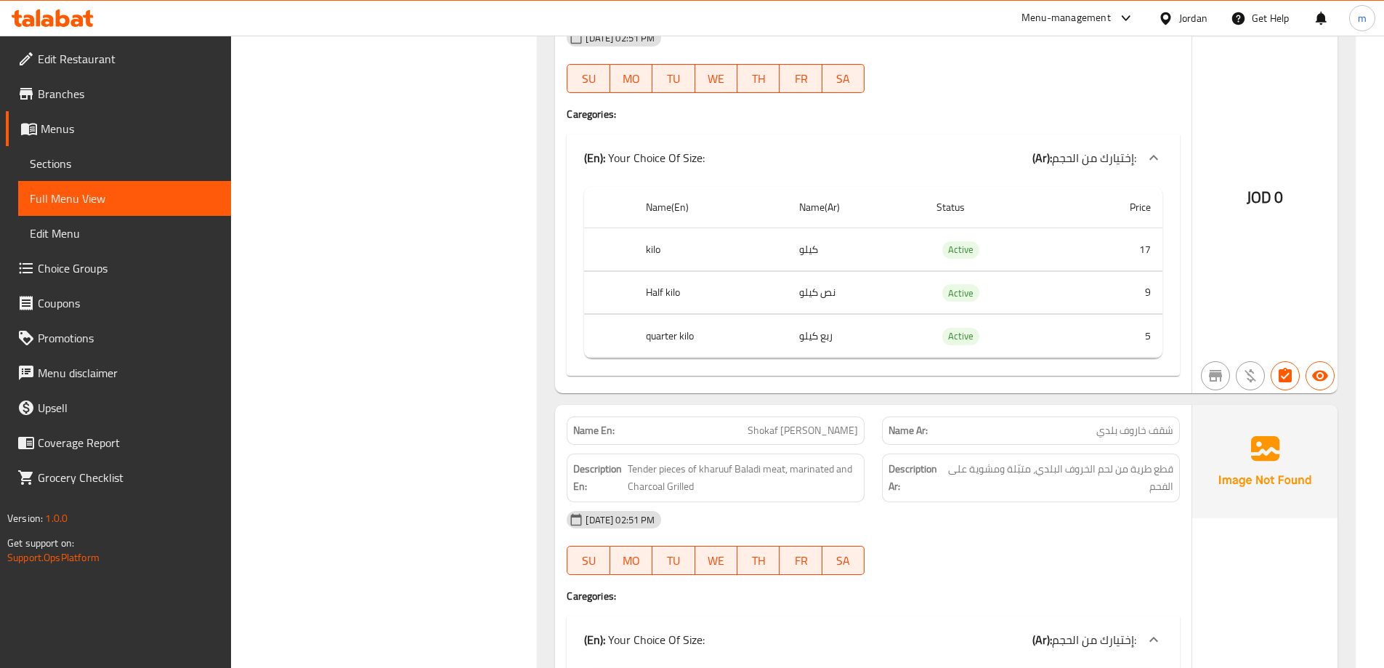
scroll to position [1598, 0]
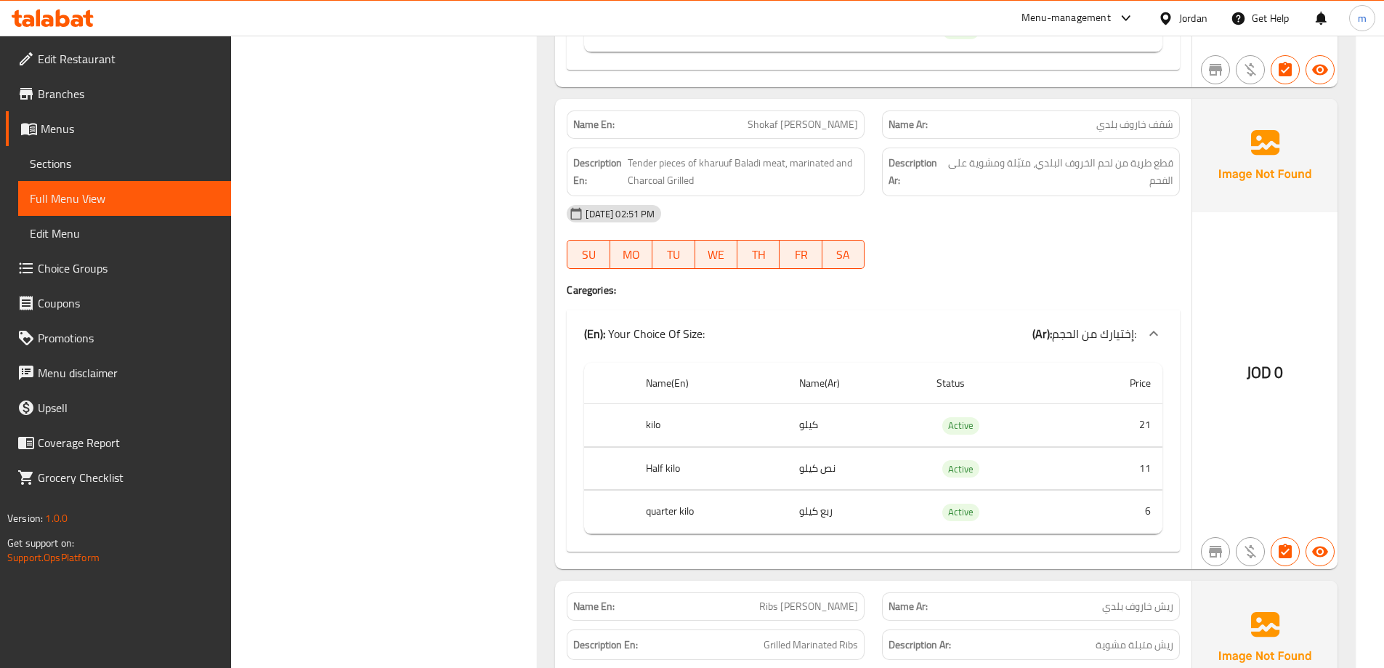
scroll to position [1962, 0]
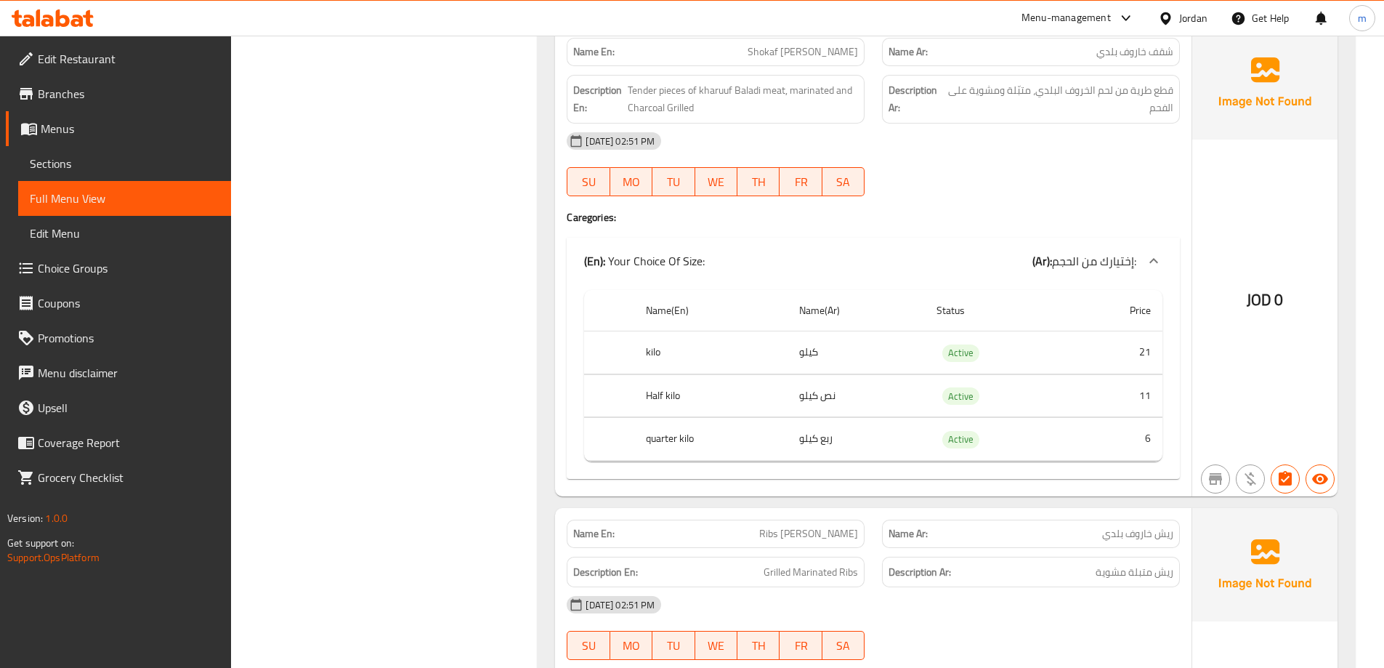
click at [495, 396] on div "Filter Branches Branches Popular filters Free items Branch specific items Has c…" at bounding box center [390, 496] width 278 height 4542
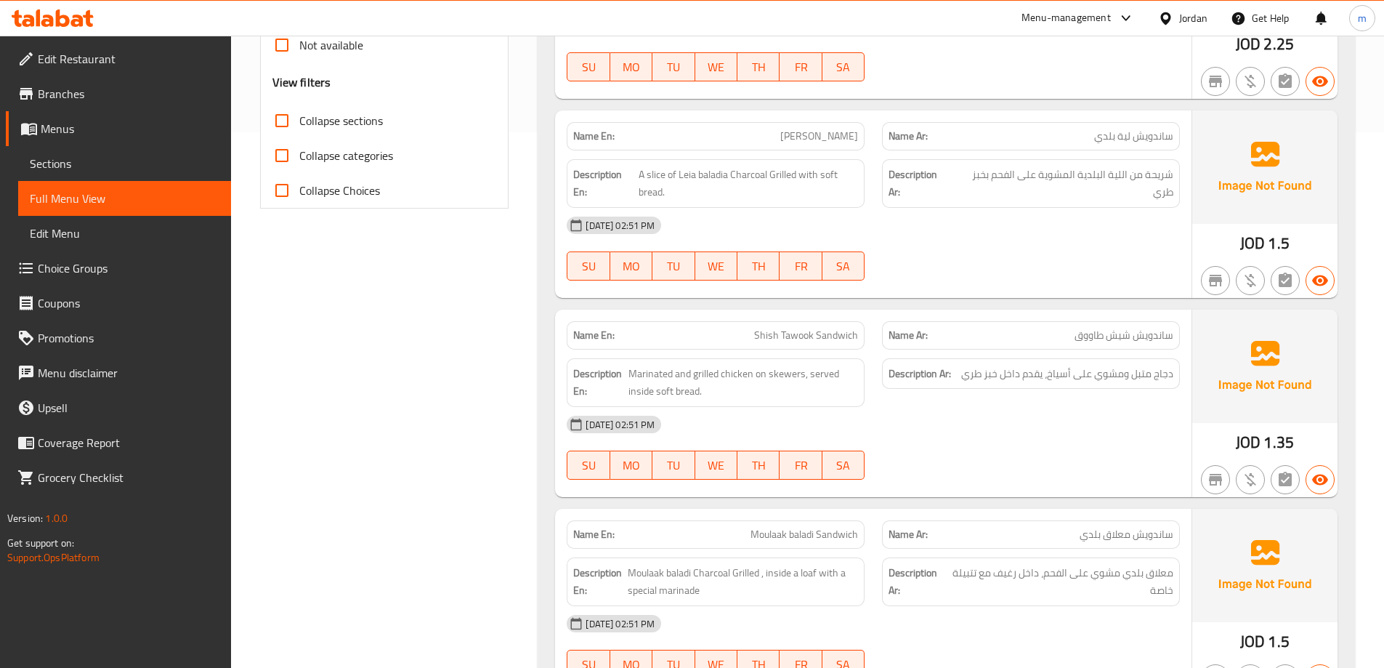
scroll to position [480, 0]
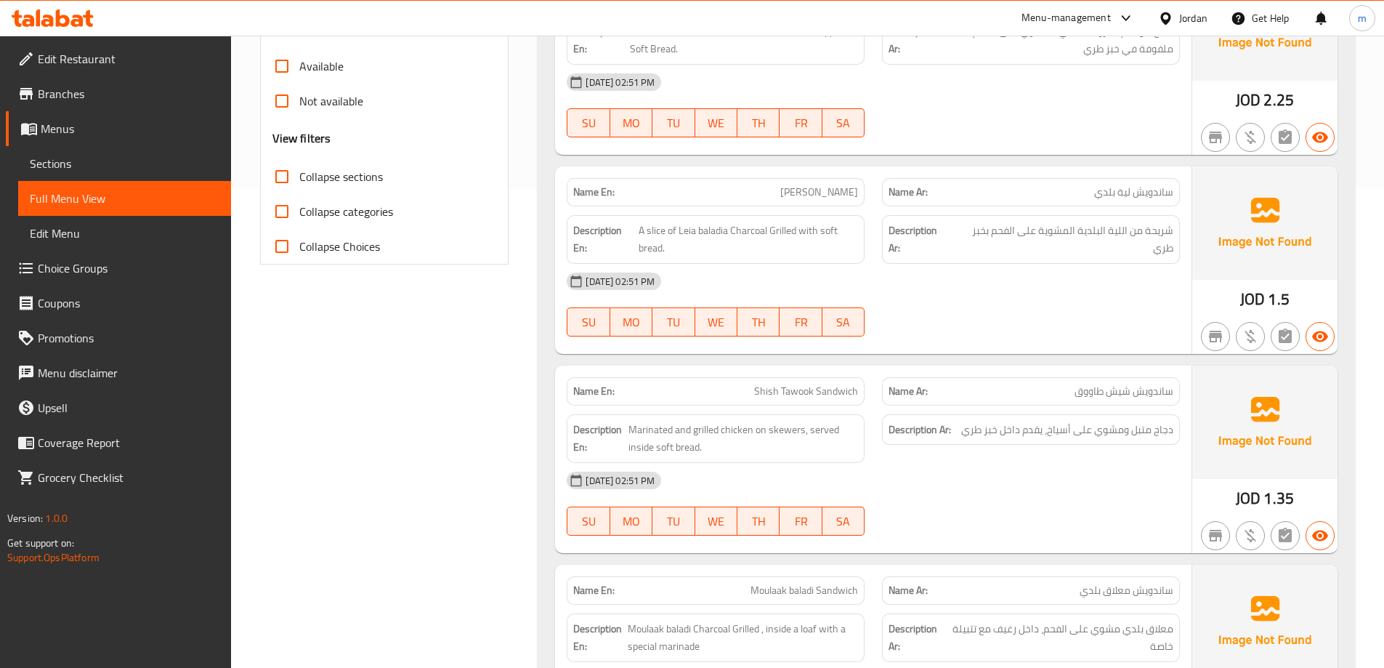
click at [780, 193] on span "Leia baladi Sandwich" at bounding box center [819, 192] width 78 height 15
click at [788, 193] on span "Leia baladi Sandwich" at bounding box center [819, 192] width 78 height 15
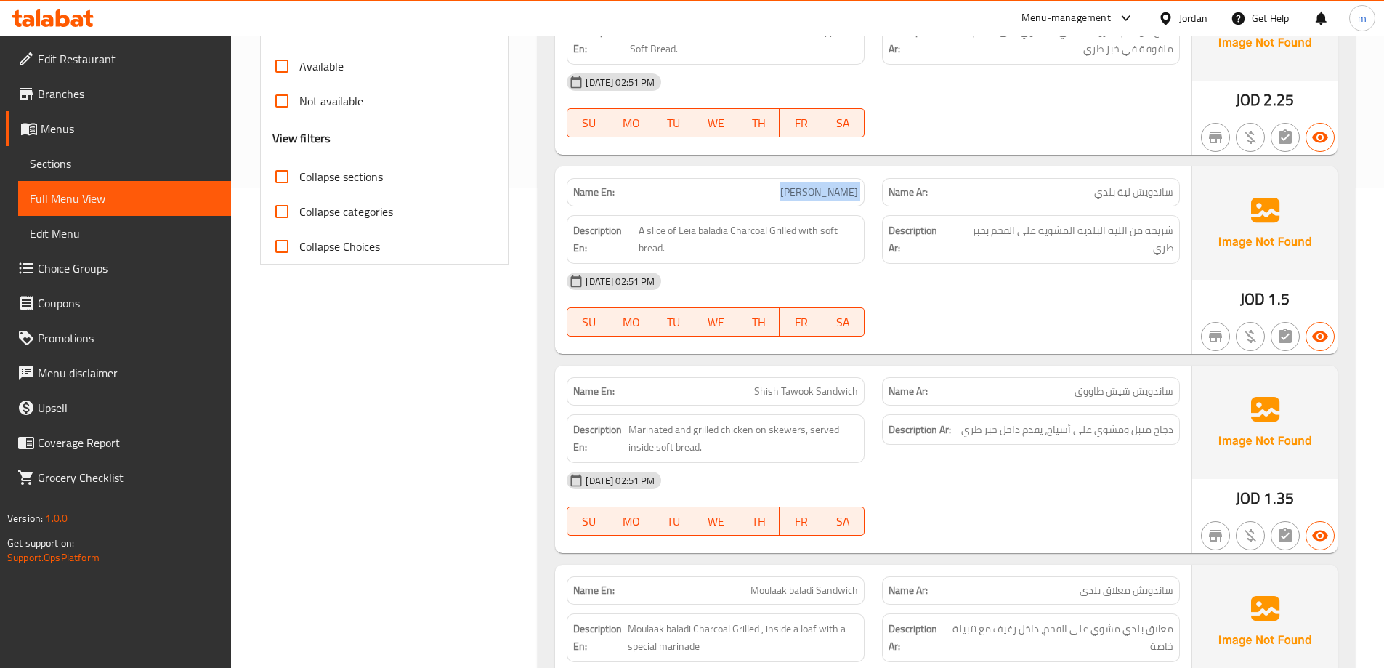
click at [788, 193] on span "Leia baladi Sandwich" at bounding box center [819, 192] width 78 height 15
copy span "Leia baladi Sandwich"
click at [112, 149] on link "Sections" at bounding box center [124, 163] width 213 height 35
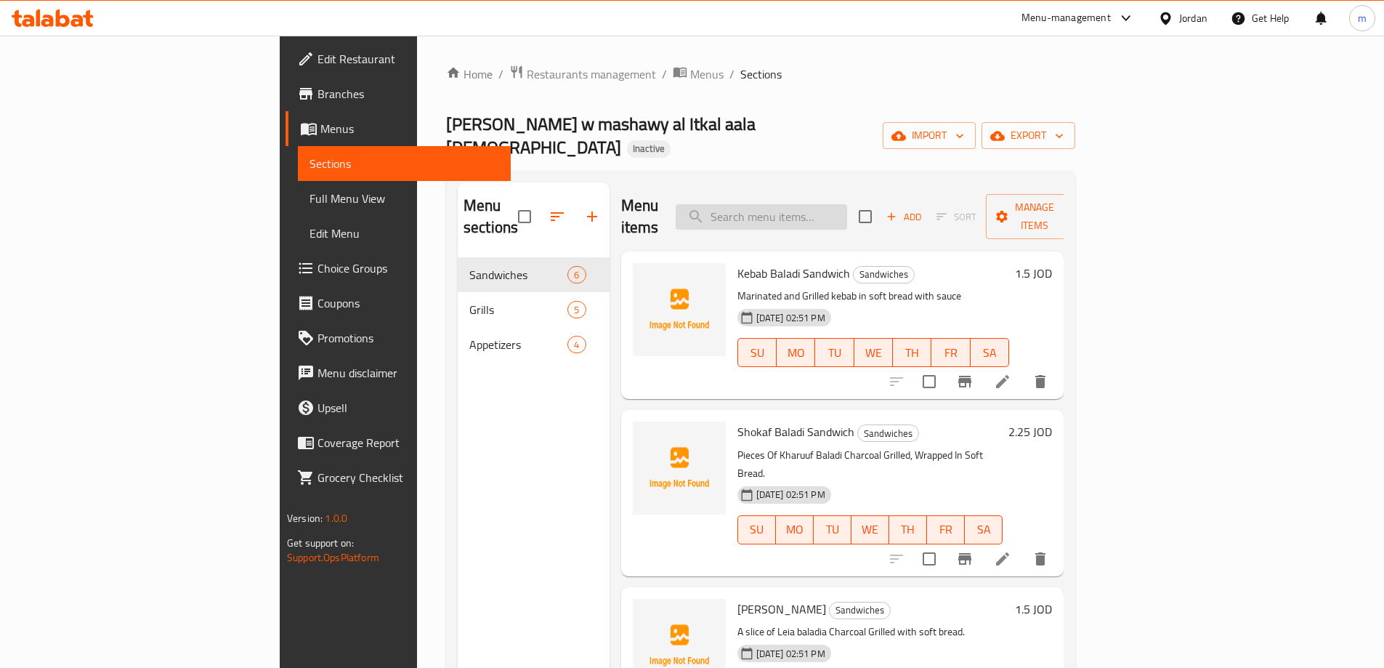
drag, startPoint x: 901, startPoint y: 179, endPoint x: 889, endPoint y: 182, distance: 12.7
click at [847, 204] on input "search" at bounding box center [761, 216] width 171 height 25
paste input "Leia baladi Sandwich"
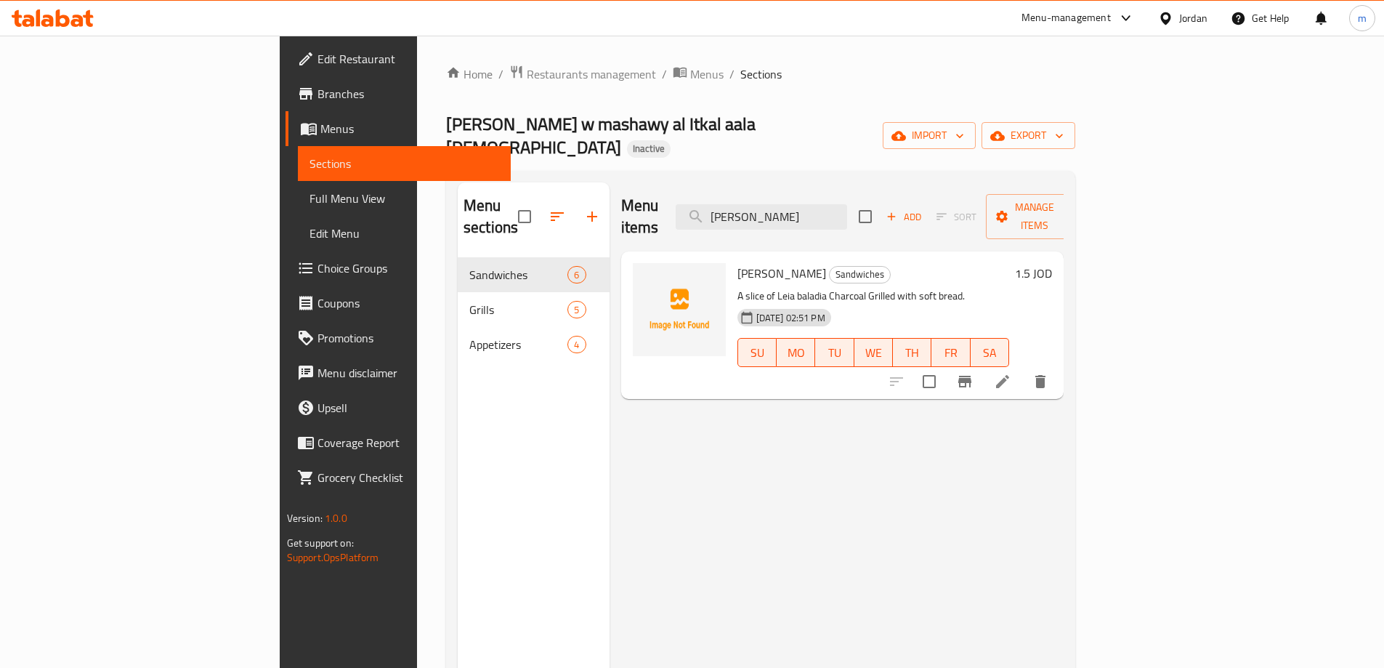
type input "Leia baladi Sandwich"
click at [1011, 373] on icon at bounding box center [1002, 381] width 17 height 17
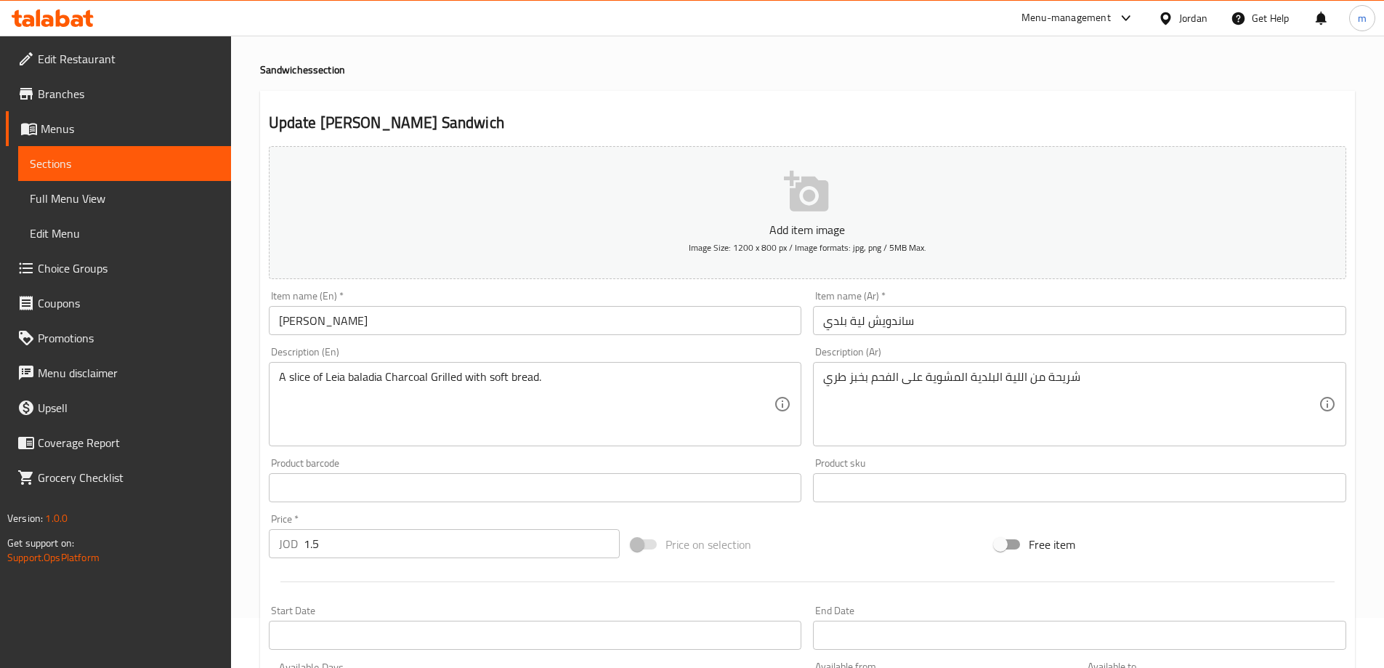
scroll to position [73, 0]
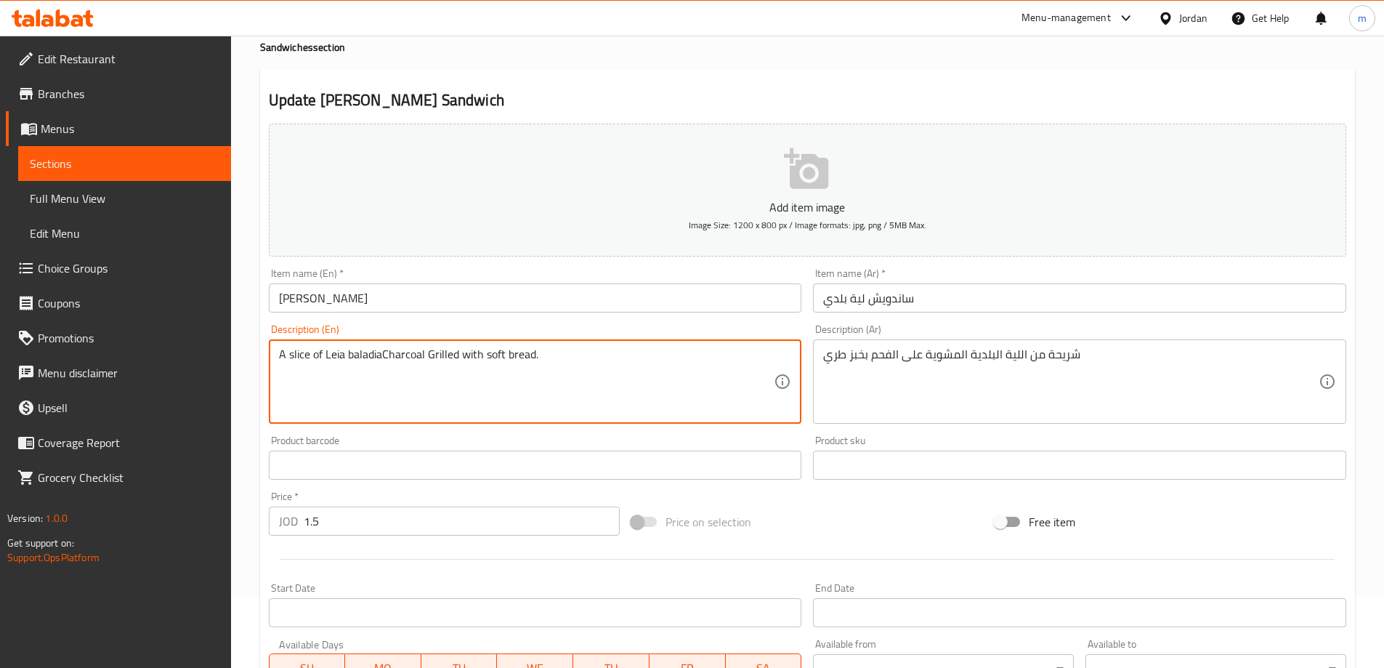
click at [432, 360] on textarea "A slice of Leia baladiaCharcoal Grilled with soft bread." at bounding box center [526, 381] width 495 height 69
click at [384, 357] on textarea "A slice of Leia baladiaCharcoal Grilled with soft bread." at bounding box center [526, 381] width 495 height 69
click at [367, 357] on textarea "A slice of Leia baladia Charcoal Grilled with soft bread." at bounding box center [526, 381] width 495 height 69
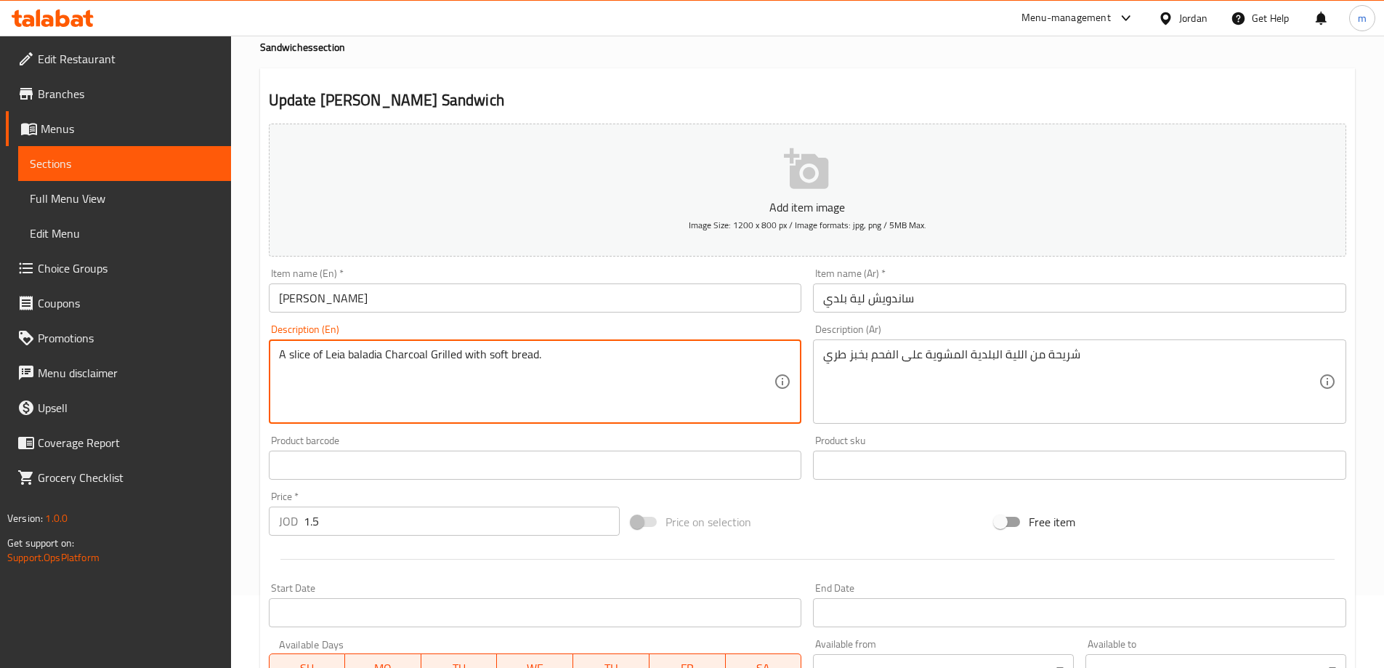
click at [367, 357] on textarea "A slice of Leia baladia Charcoal Grilled with soft bread." at bounding box center [526, 381] width 495 height 69
click at [379, 352] on textarea "A slice of Leia baladia Charcoal Grilled with soft bread." at bounding box center [526, 381] width 495 height 69
click at [386, 356] on textarea "A slice of Leia baladia Charcoal Grilled with soft bread." at bounding box center [526, 381] width 495 height 69
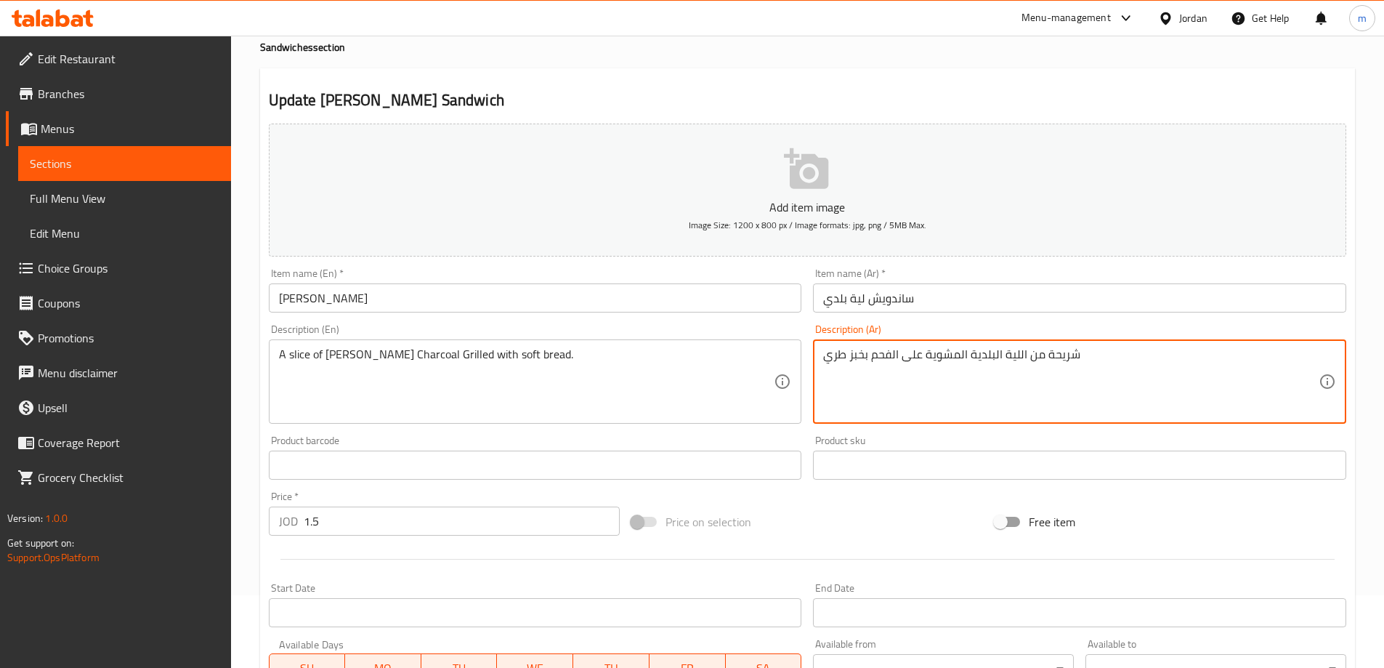
click at [1105, 80] on div "Update Leia baladi Sandwich Add item image Image Size: 1200 x 800 px / Image fo…" at bounding box center [807, 491] width 1095 height 846
click at [1017, 356] on textarea "شريحة من اللية البلدية المشوية على الفحم بخبز طري" at bounding box center [1070, 381] width 495 height 69
click at [992, 353] on textarea "شريحة من اللية البلدية المشوية على الفحم بخبز طري" at bounding box center [1070, 381] width 495 height 69
click at [1018, 360] on textarea "شريحة من اللية البلدية المشوية على الفحم بخبز طري" at bounding box center [1070, 381] width 495 height 69
click at [1019, 360] on textarea "شريحة من اللية البلدية المشوية على الفحم بخبز طري" at bounding box center [1070, 381] width 495 height 69
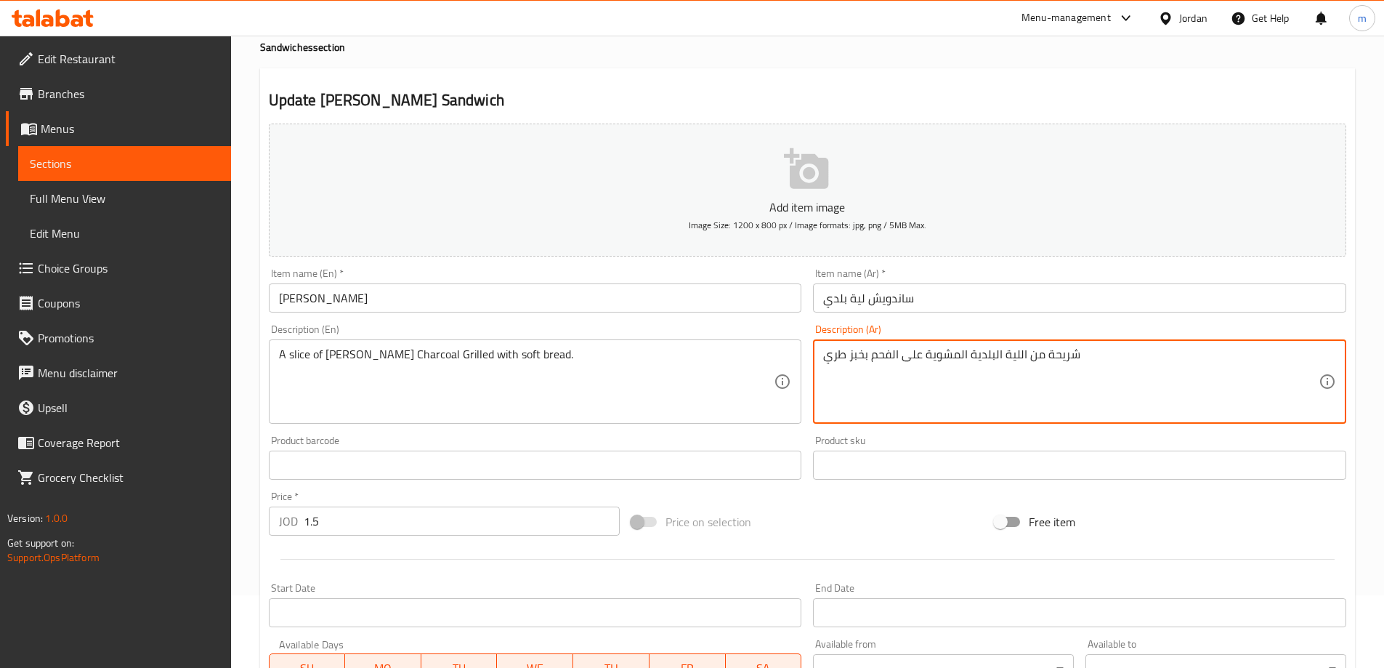
click at [982, 355] on textarea "شريحة من اللية البلدية المشوية على الفحم بخبز طري" at bounding box center [1070, 381] width 495 height 69
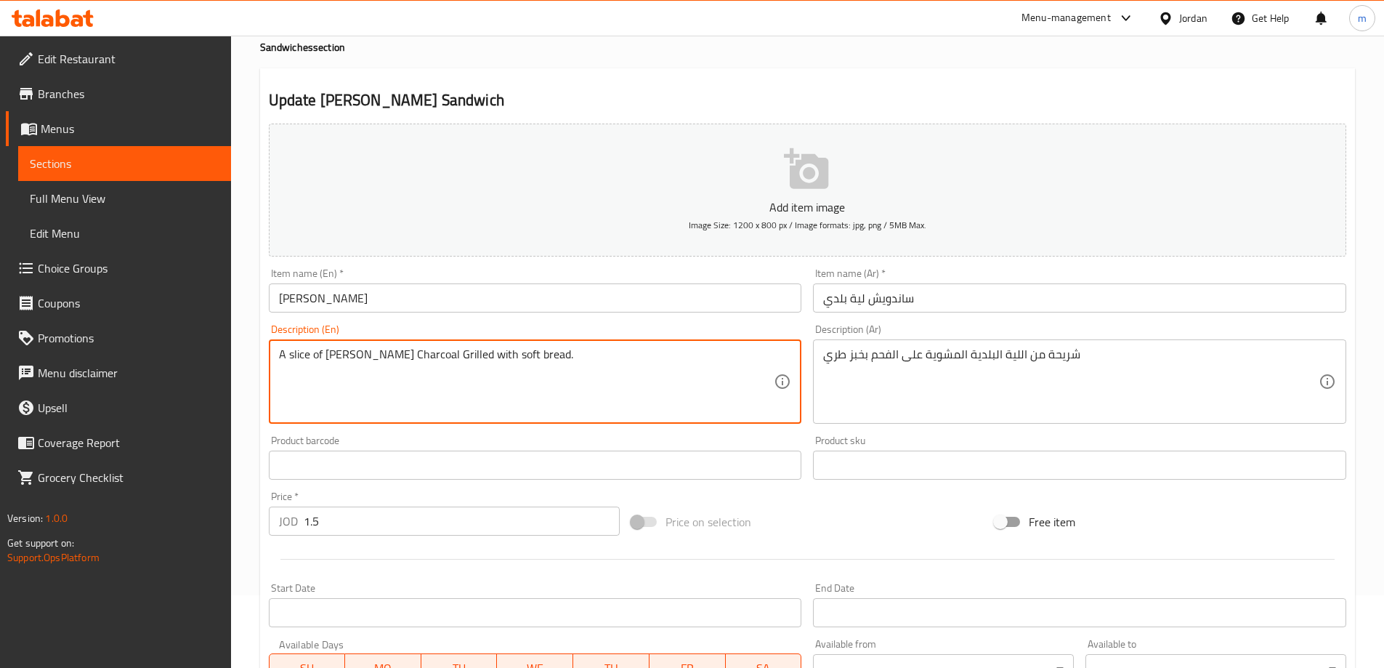
click at [360, 355] on textarea "A slice of Leia baladi Charcoal Grilled with soft bread." at bounding box center [526, 381] width 495 height 69
click at [329, 354] on textarea "A slice of Leia baladi Charcoal Grilled with soft bread." at bounding box center [526, 381] width 495 height 69
click at [356, 351] on textarea "A slice of Leia baladi Charcoal Grilled with soft bread." at bounding box center [526, 381] width 495 height 69
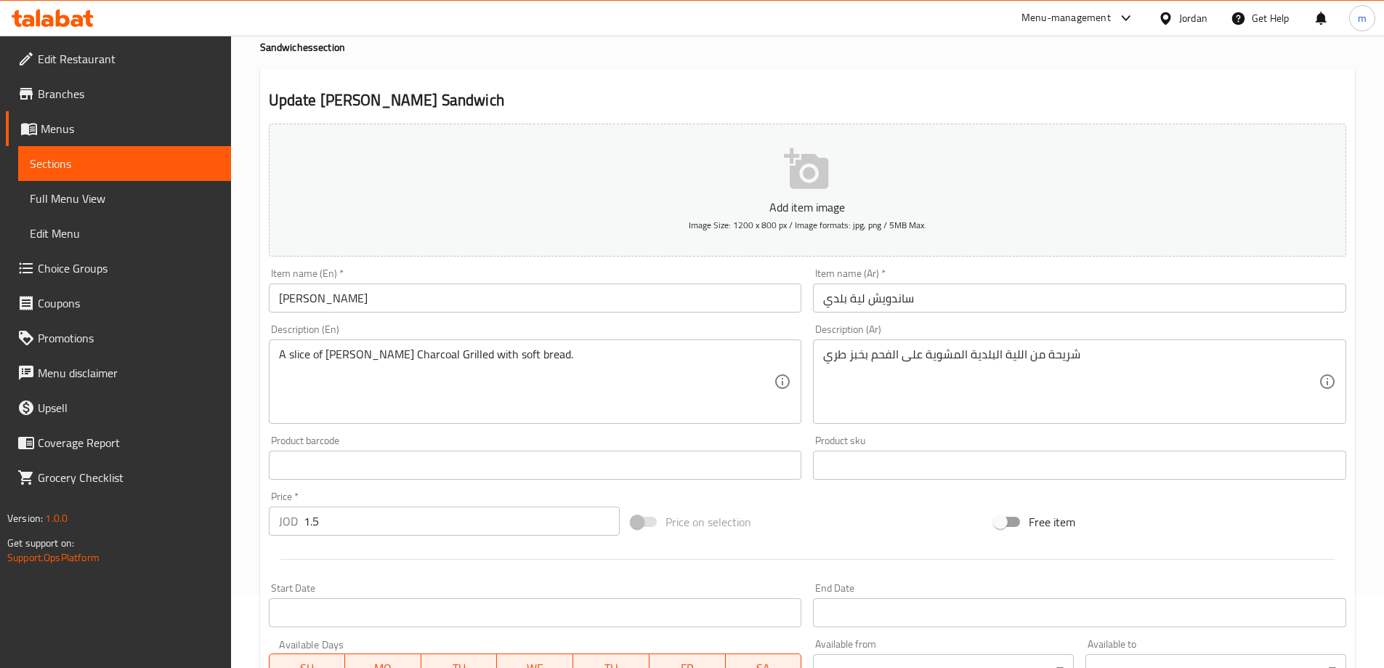
click at [323, 352] on textarea "A slice of Leia baladi Charcoal Grilled with soft bread." at bounding box center [526, 381] width 495 height 69
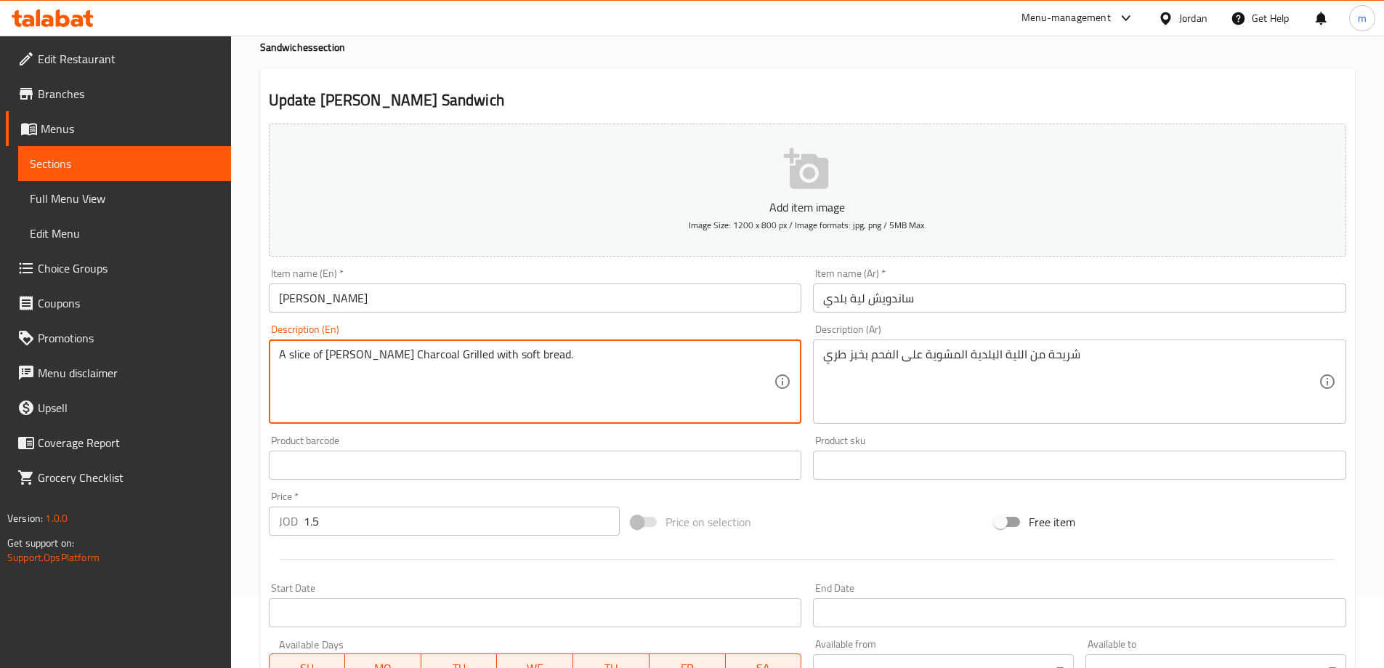
click at [317, 355] on textarea "A slice of Leia baladi Charcoal Grilled with soft bread." at bounding box center [526, 381] width 495 height 69
click at [286, 355] on textarea "A slice of Leia baladi Charcoal Grilled with soft bread." at bounding box center [526, 381] width 495 height 69
click at [279, 353] on textarea "A slice of Leia baladi Charcoal Grilled with soft bread." at bounding box center [526, 381] width 495 height 69
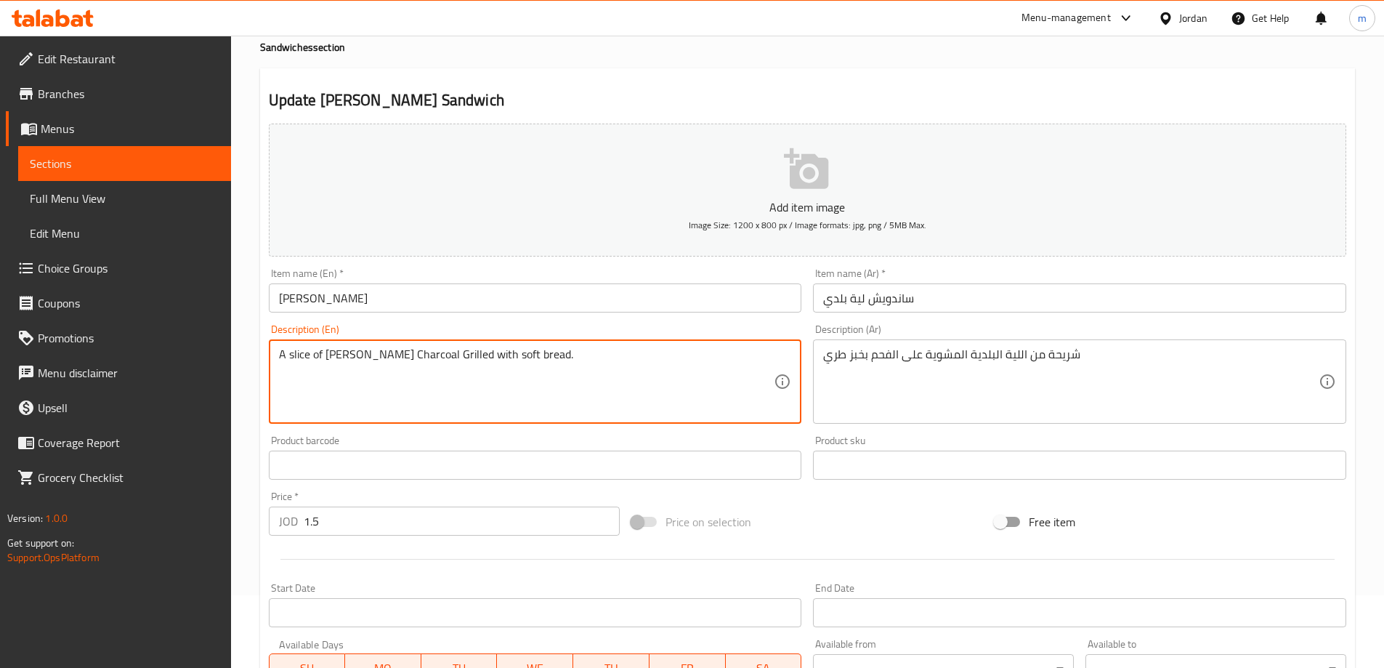
click at [347, 352] on textarea "A slice of Leia baladi Charcoal Grilled with soft bread." at bounding box center [526, 381] width 495 height 69
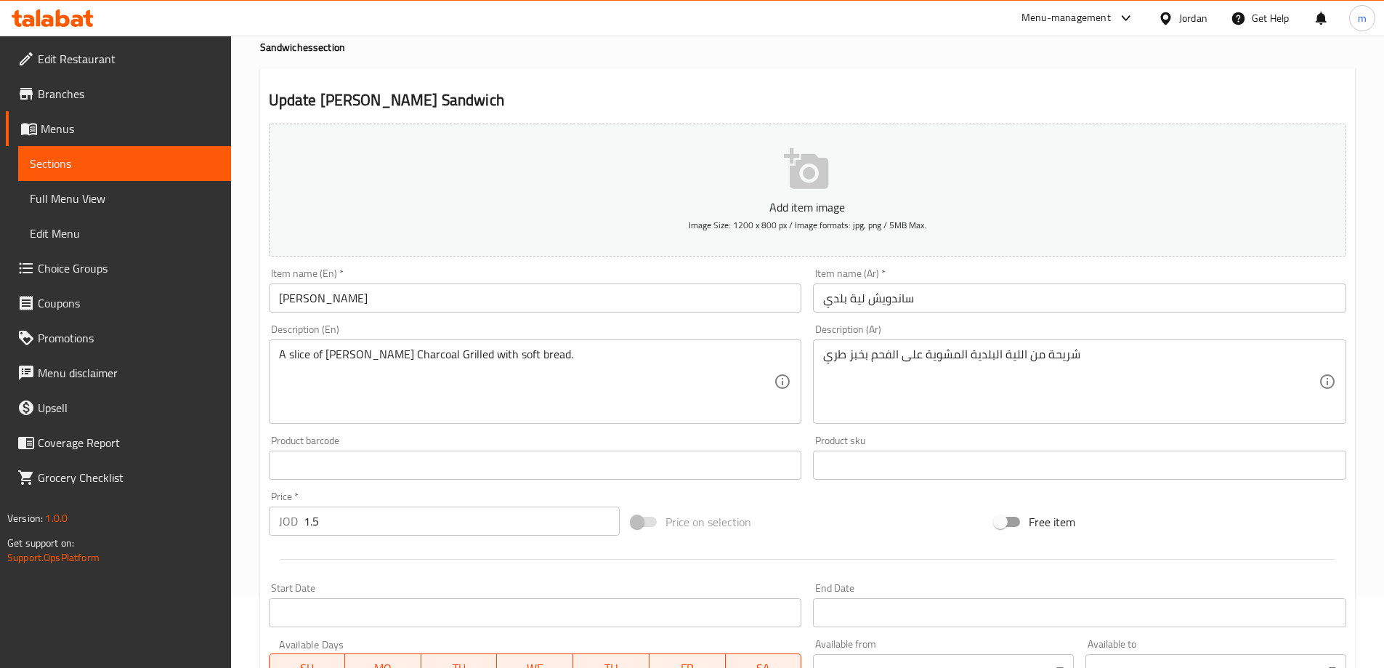
click at [323, 358] on textarea "A slice of Leia baladi Charcoal Grilled with soft bread." at bounding box center [526, 381] width 495 height 69
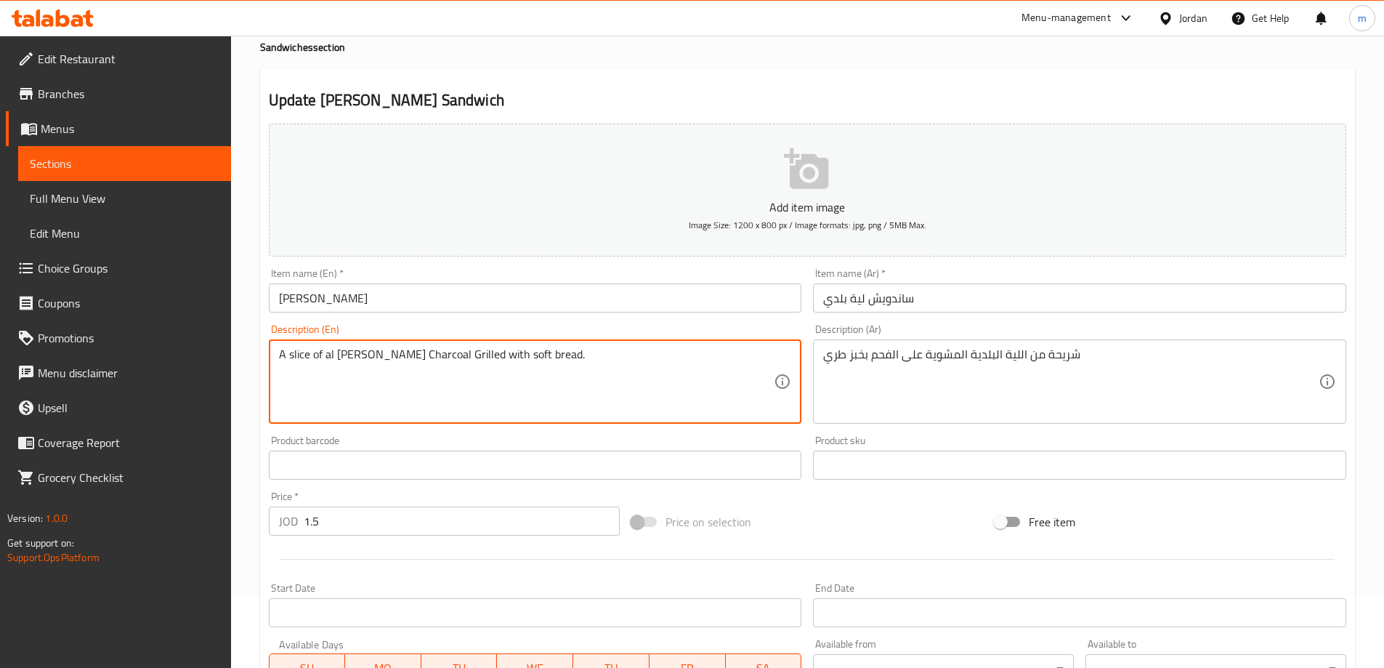
click at [366, 364] on textarea "A slice of al Leia al baladi Charcoal Grilled with soft bread." at bounding box center [526, 381] width 495 height 69
click at [609, 371] on textarea "A slice of al Leia al baladi Charcoal Grilled with soft bread." at bounding box center [526, 381] width 495 height 69
click at [379, 352] on textarea "A slice of al Leia al baladi Charcoal Grilled with soft bread." at bounding box center [526, 381] width 495 height 69
drag, startPoint x: 379, startPoint y: 352, endPoint x: 634, endPoint y: 345, distance: 255.8
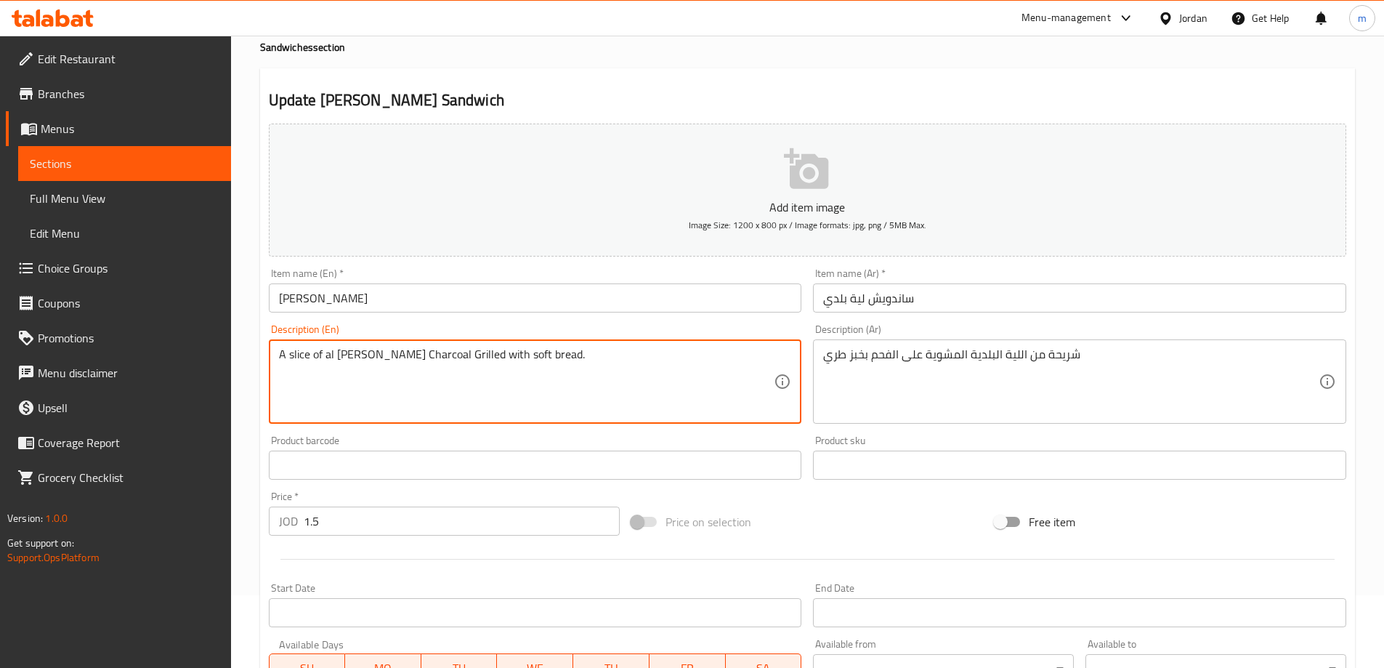
click at [634, 345] on div "A slice of al Leia al baladi Charcoal Grilled with soft bread. Description (En)" at bounding box center [535, 381] width 533 height 84
click at [594, 374] on textarea "A slice of al Leia al baladi Charcoal Grilled with soft bread." at bounding box center [526, 381] width 495 height 69
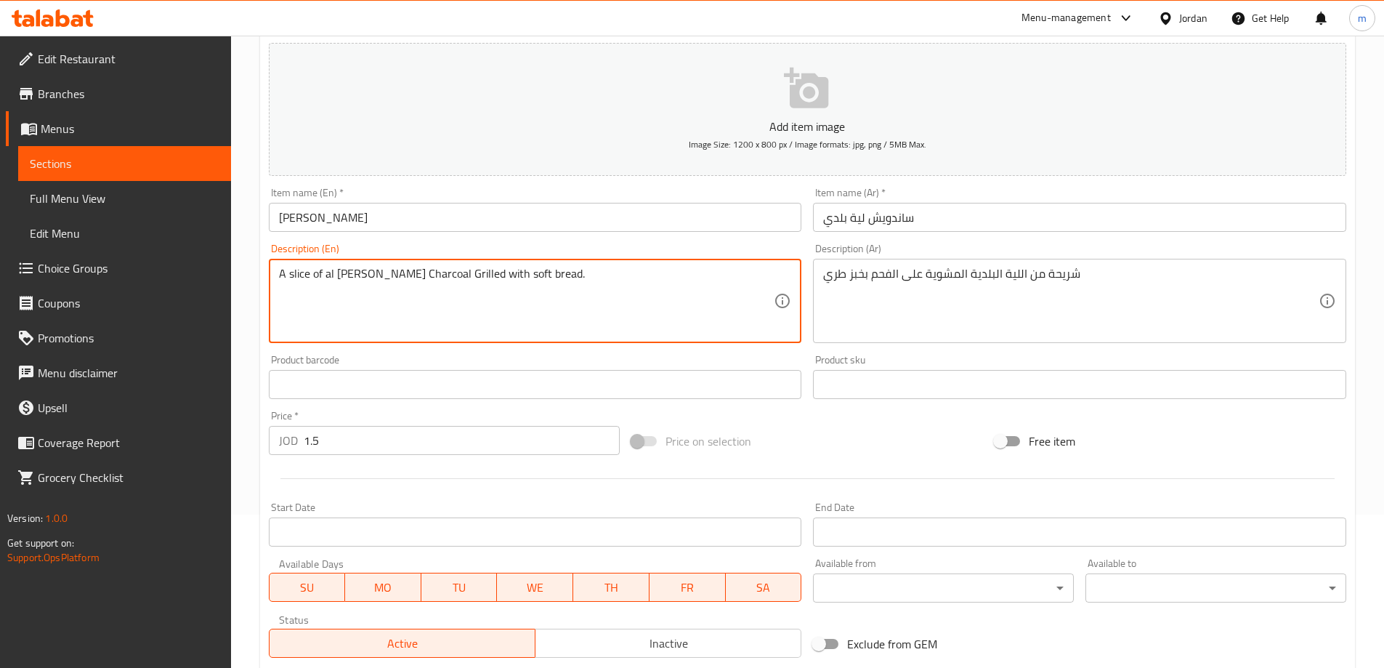
scroll to position [141, 0]
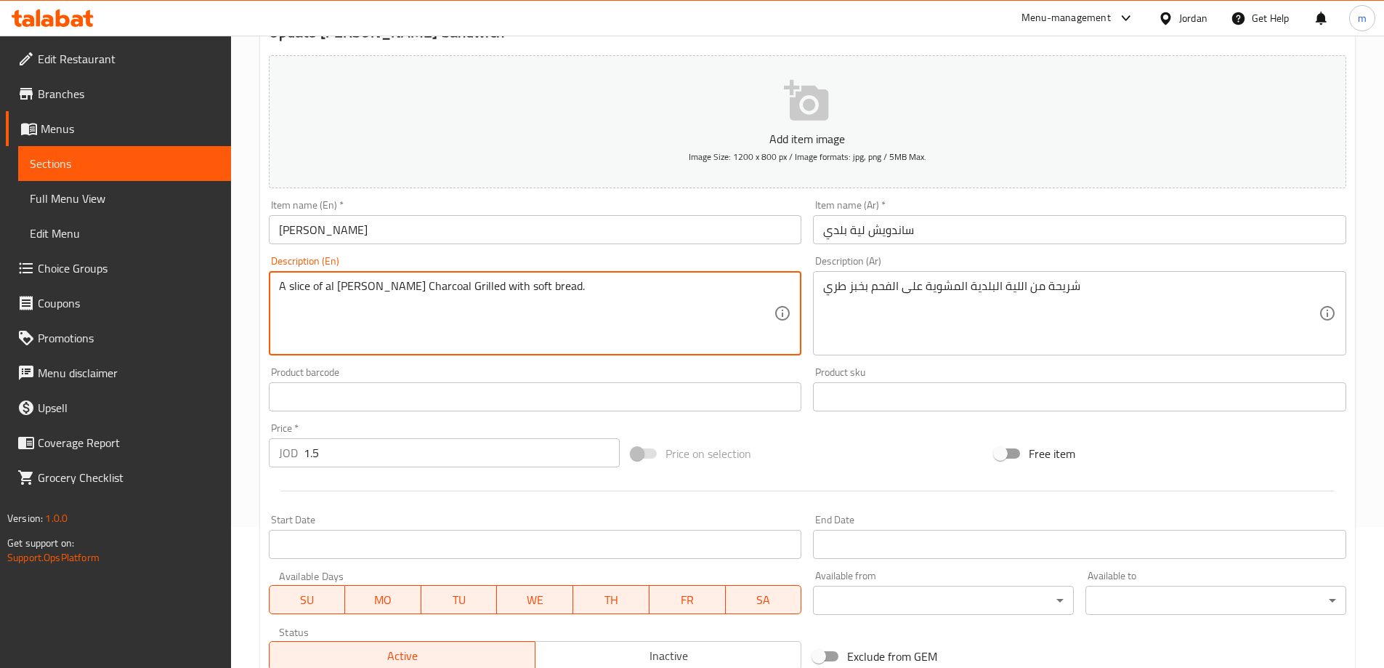
click at [397, 282] on textarea "A slice of al Leia al baladi Charcoal Grilled with soft bread." at bounding box center [526, 313] width 495 height 69
type textarea "A slice of al Leia al baladia Charcoal Grilled with soft bread."
click at [793, 465] on div "Price on selection" at bounding box center [807, 453] width 363 height 39
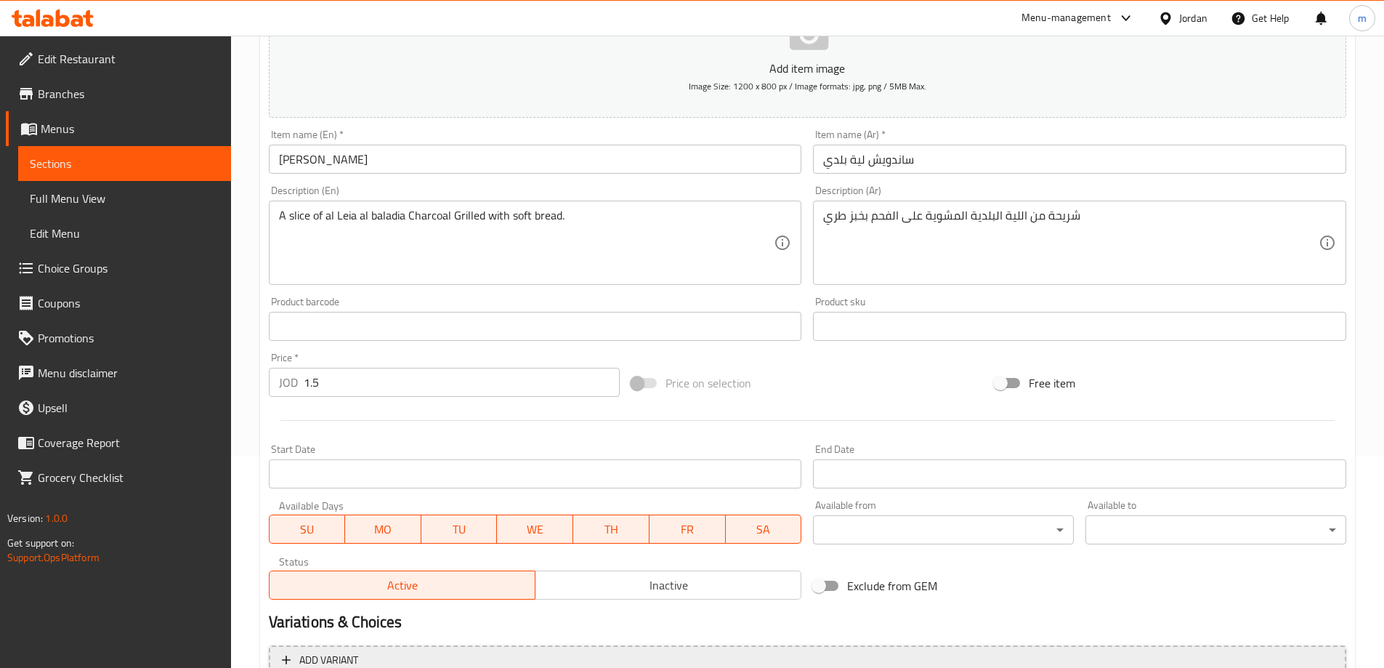
scroll to position [359, 0]
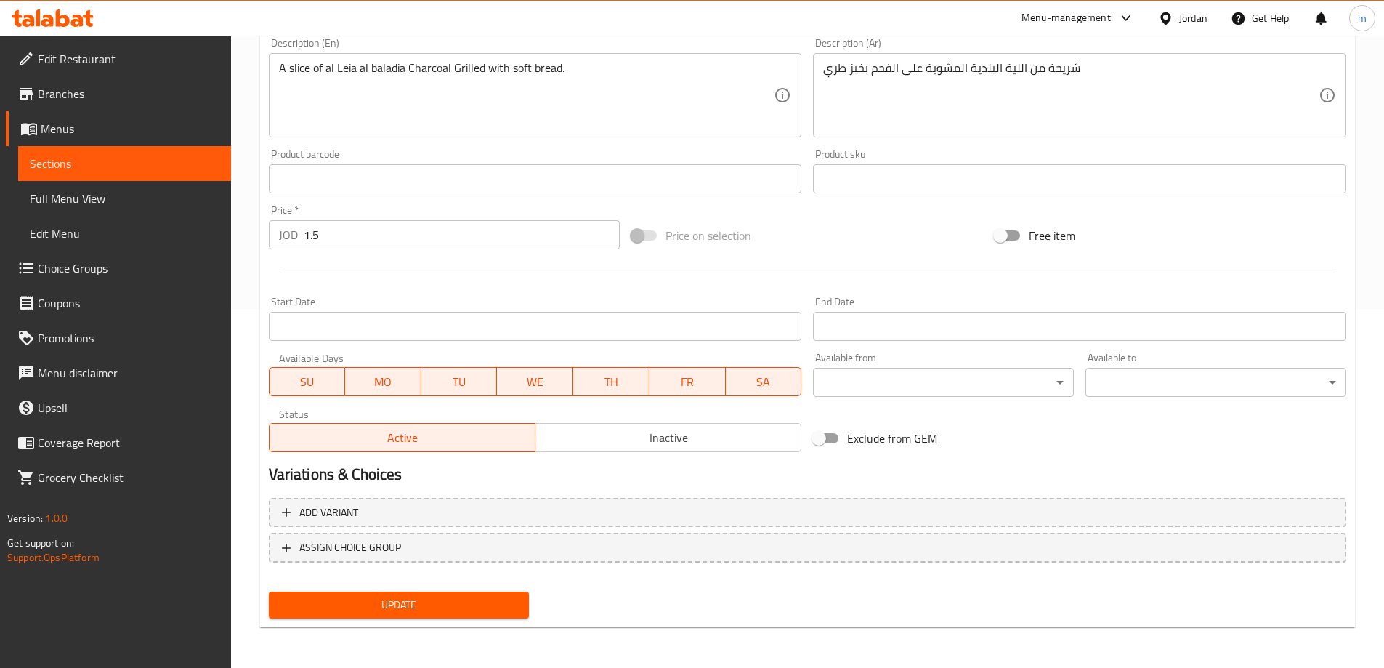
click at [397, 594] on button "Update" at bounding box center [399, 604] width 261 height 27
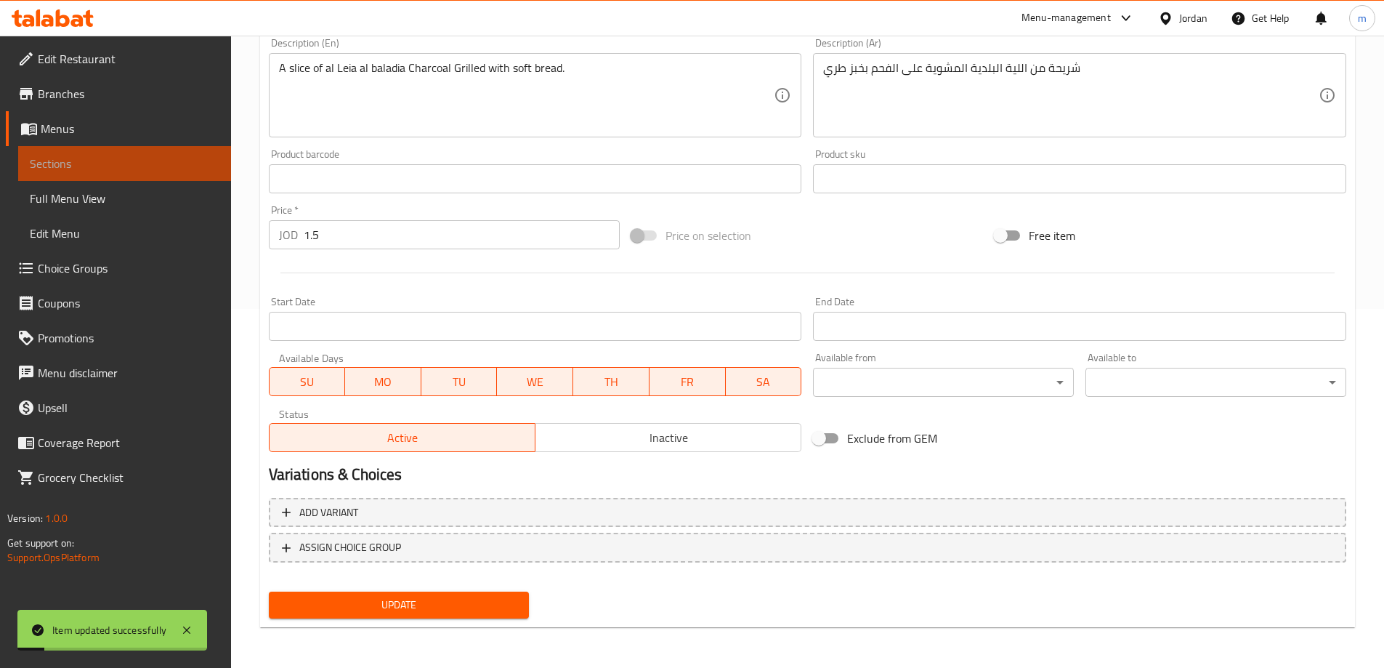
click at [132, 149] on link "Sections" at bounding box center [124, 163] width 213 height 35
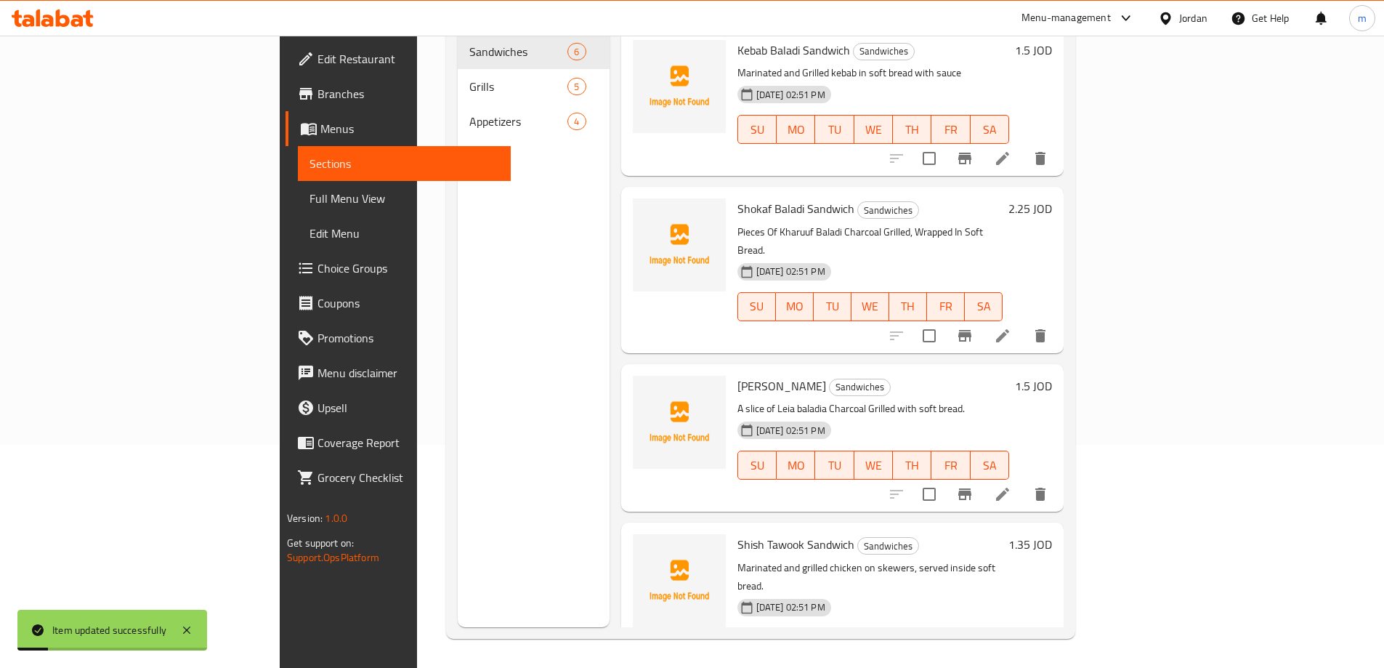
scroll to position [203, 0]
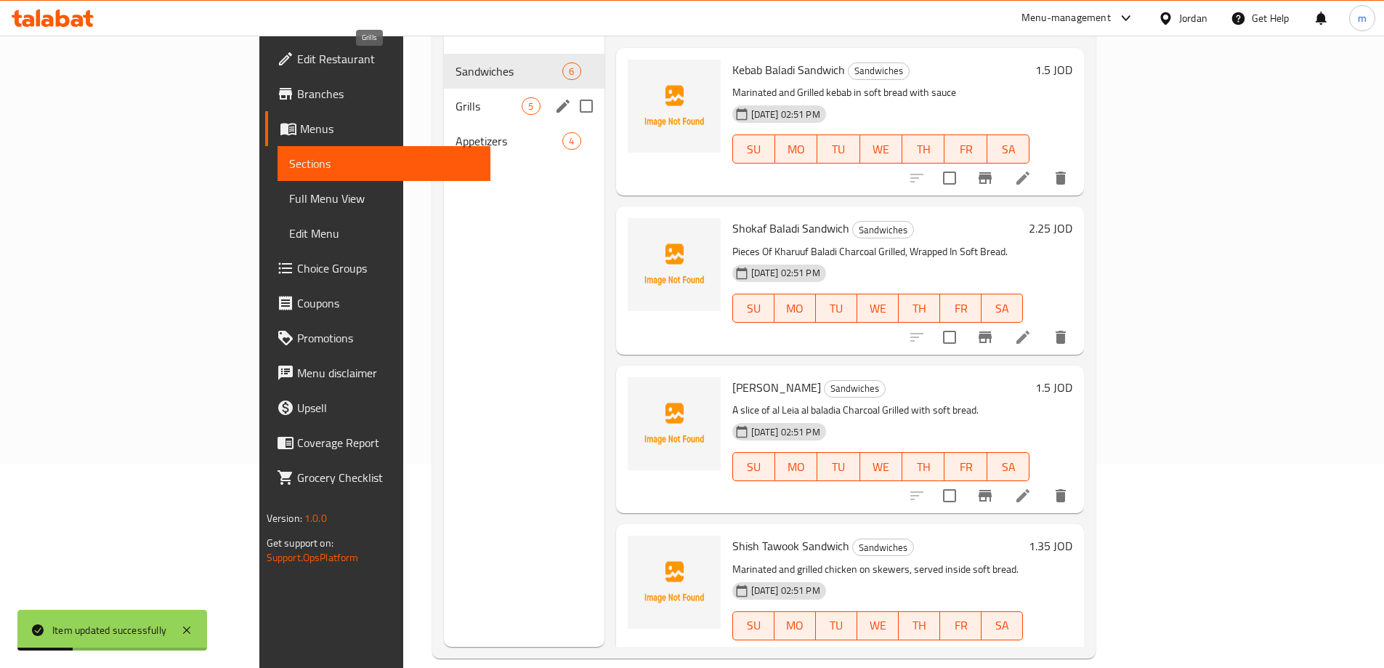
click at [456, 97] on span "Grills" at bounding box center [489, 105] width 66 height 17
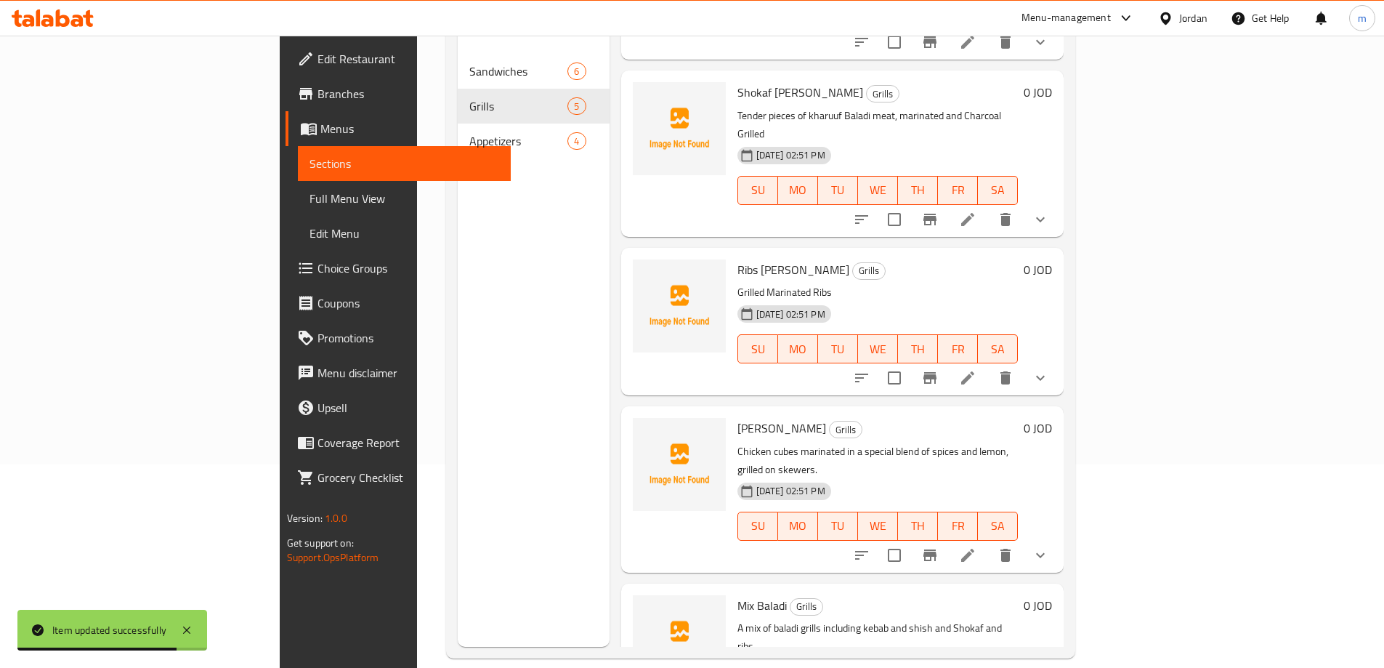
scroll to position [162, 0]
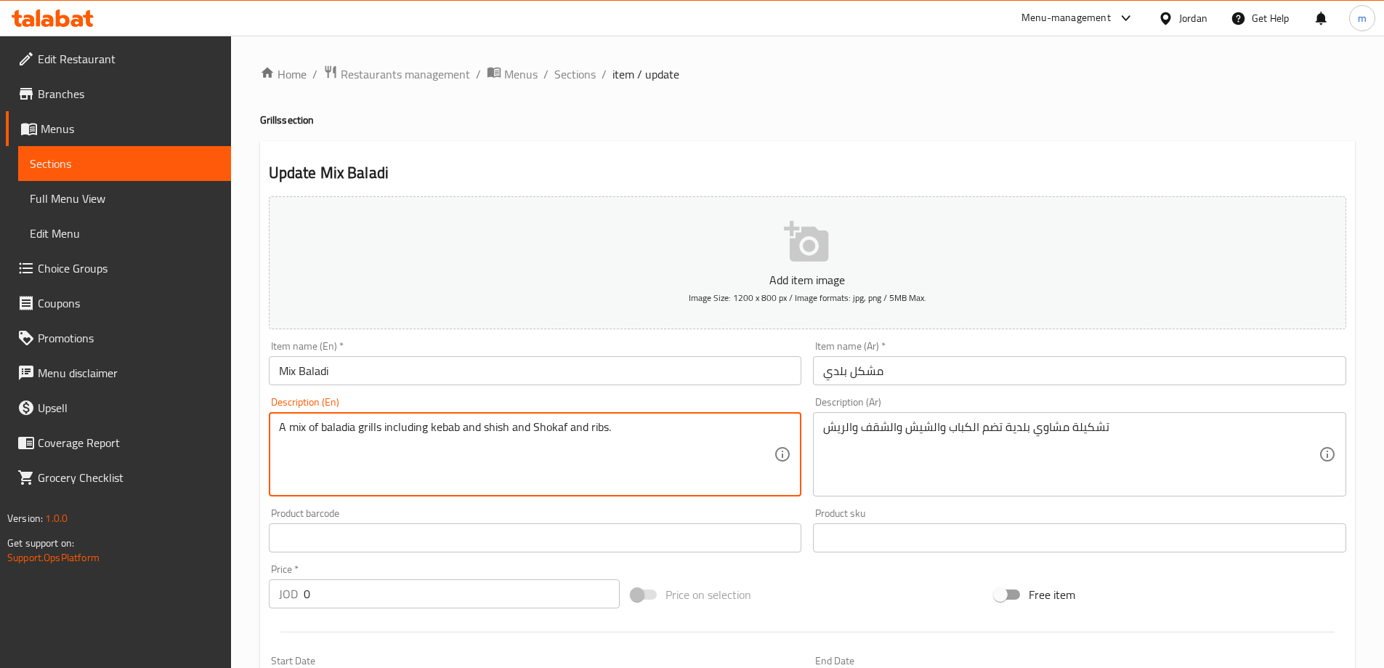
type textarea "A mix of baladia grills including kebab and shish and Shokaf and ribs."
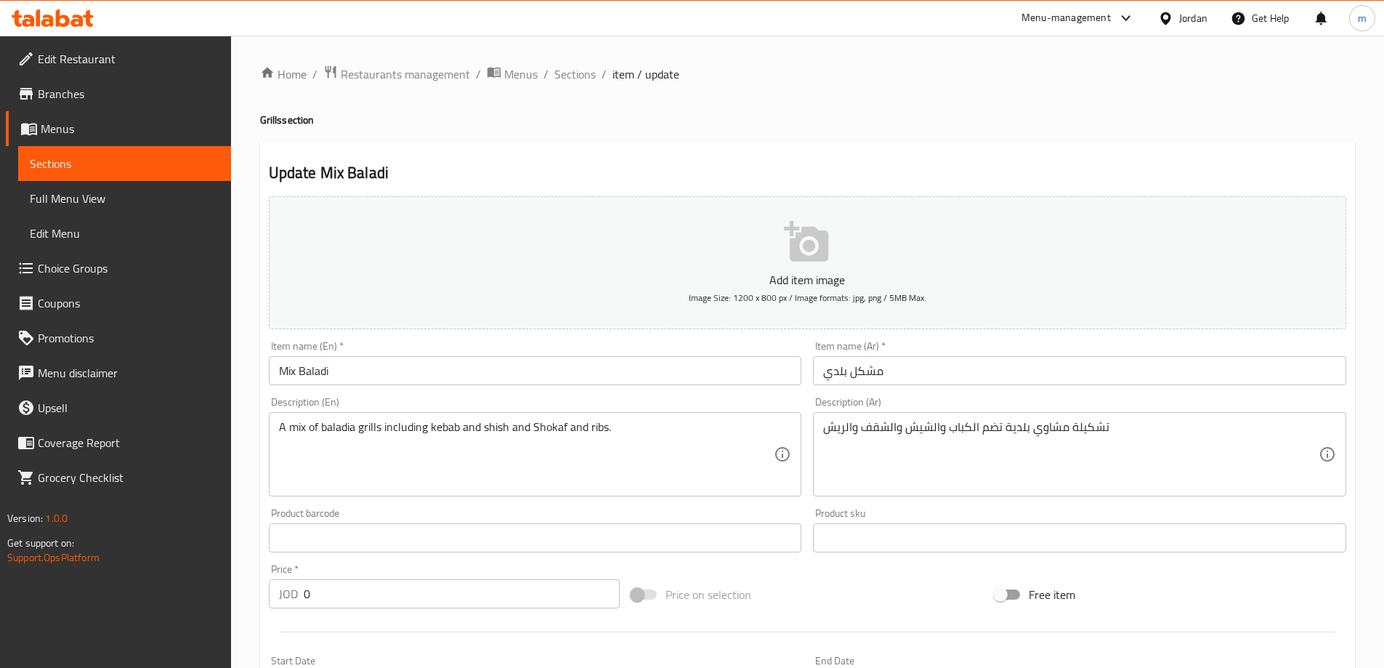
click at [687, 563] on div "Add item image Image Size: 1200 x 800 px / Image formats: jpg, png / 5MB Max. I…" at bounding box center [807, 503] width 1089 height 626
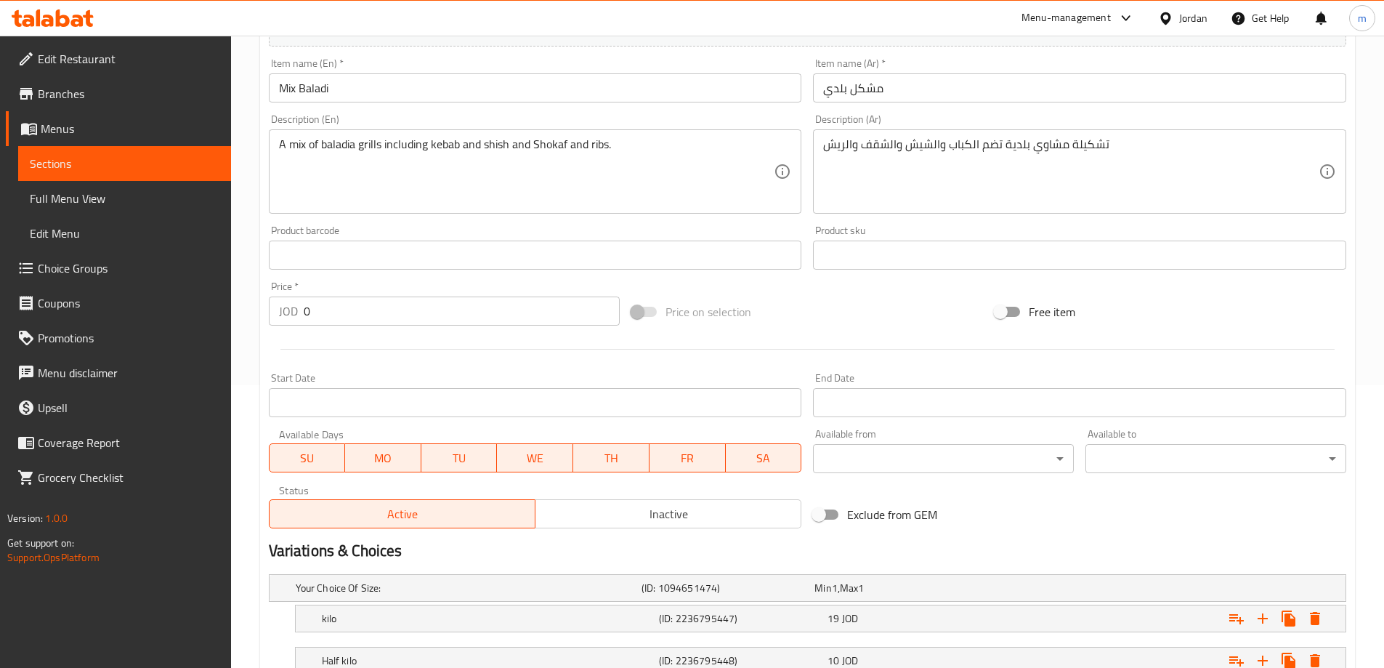
scroll to position [434, 0]
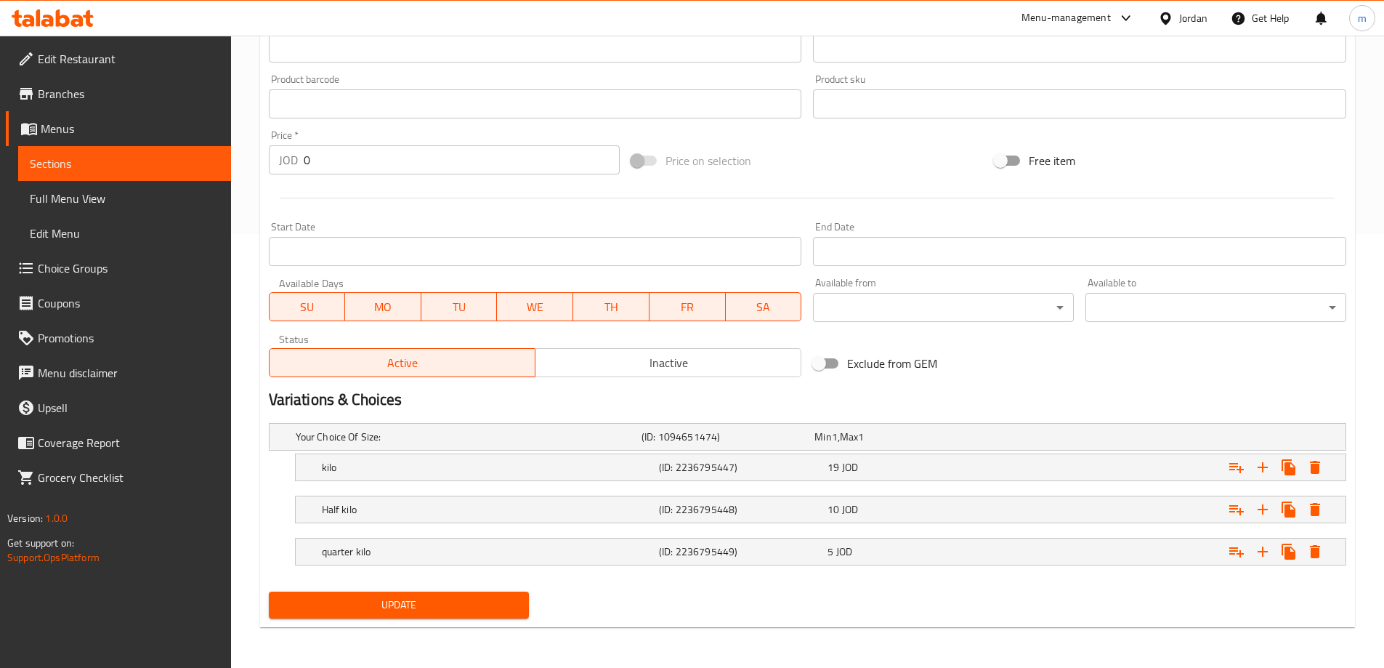
click at [445, 596] on span "Update" at bounding box center [399, 605] width 238 height 18
click at [113, 197] on span "Full Menu View" at bounding box center [125, 198] width 190 height 17
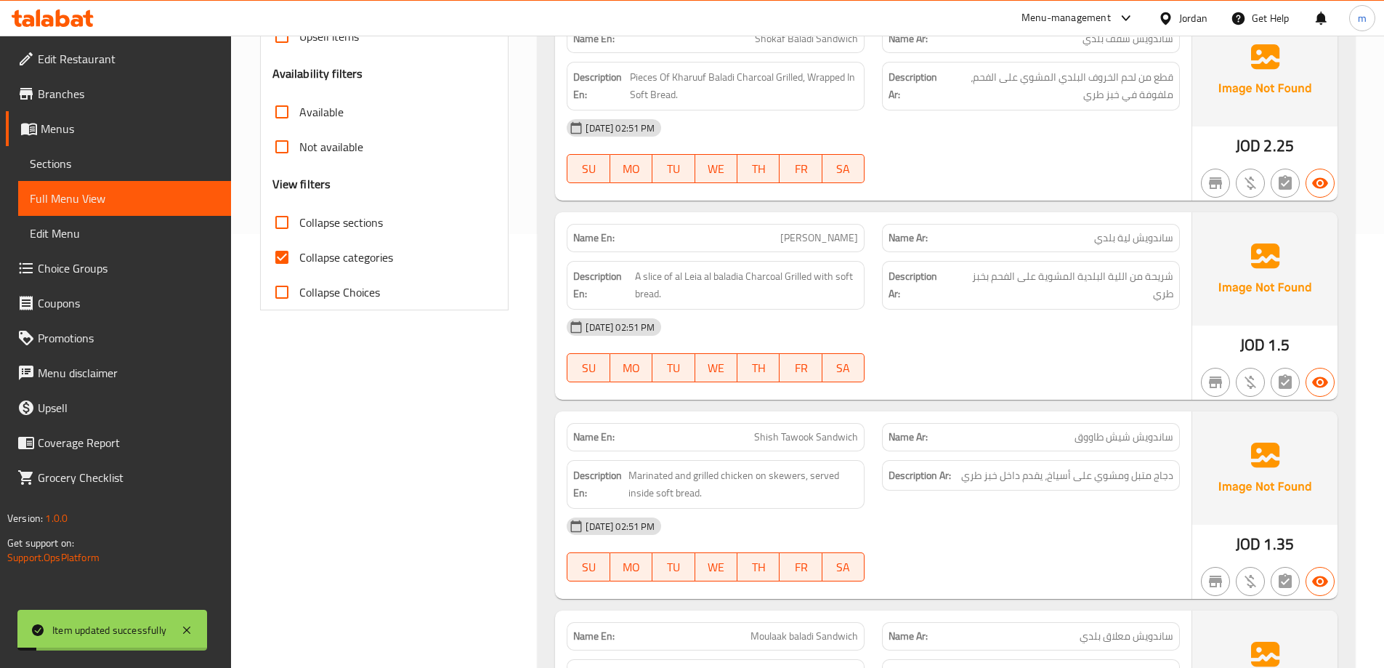
click at [341, 262] on span "Collapse categories" at bounding box center [346, 256] width 94 height 17
click at [299, 262] on input "Collapse categories" at bounding box center [281, 257] width 35 height 35
checkbox input "false"
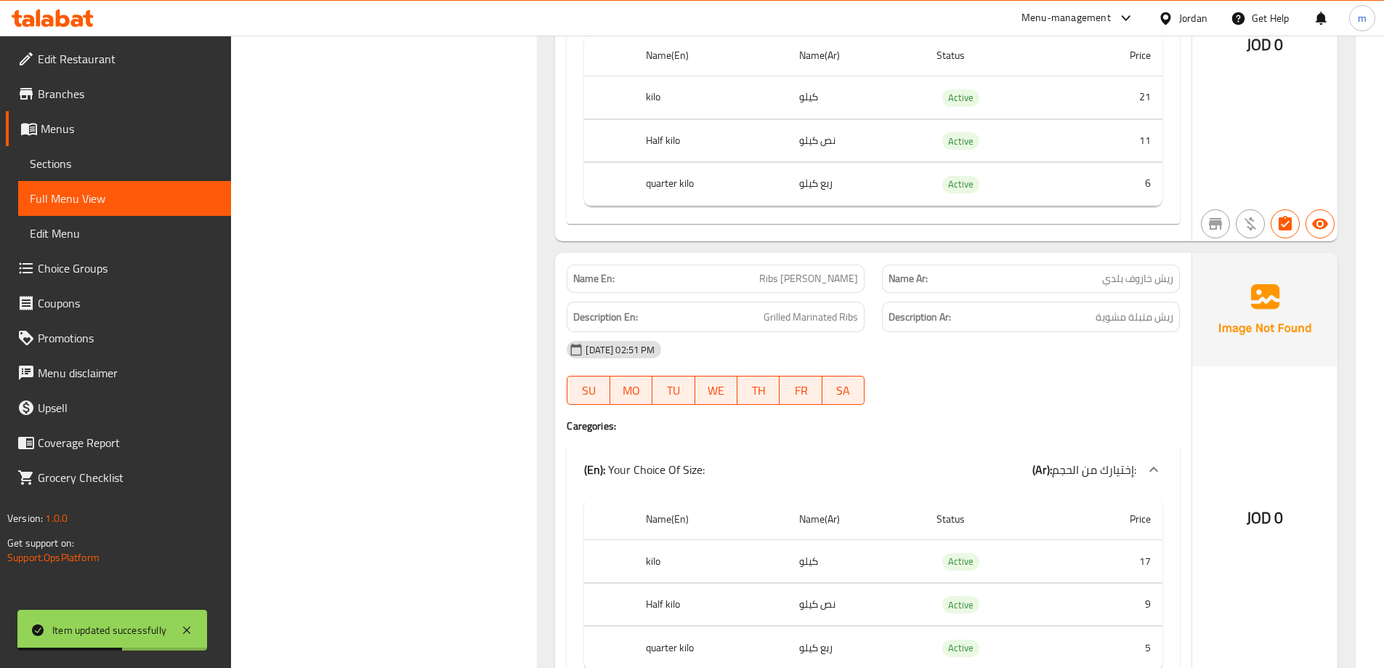
scroll to position [2135, 0]
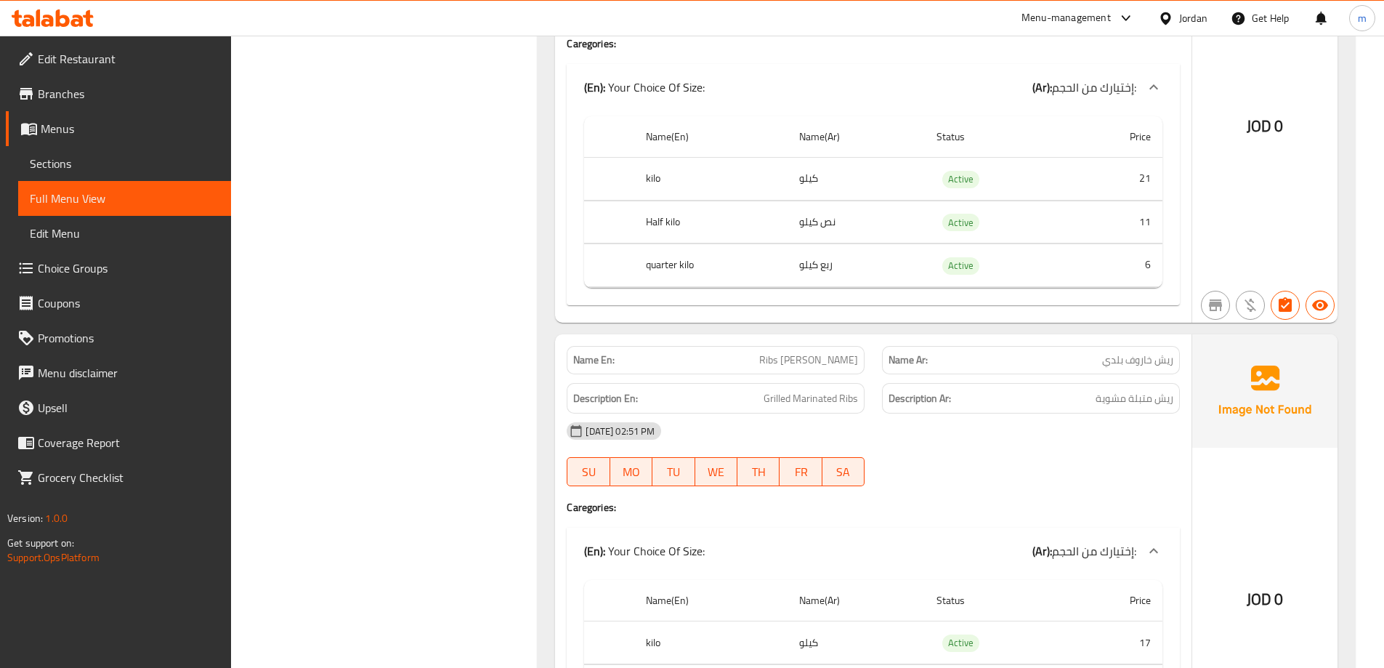
click at [349, 353] on div "Filter Branches Branches Popular filters Free items Branch specific items Has c…" at bounding box center [390, 322] width 278 height 4542
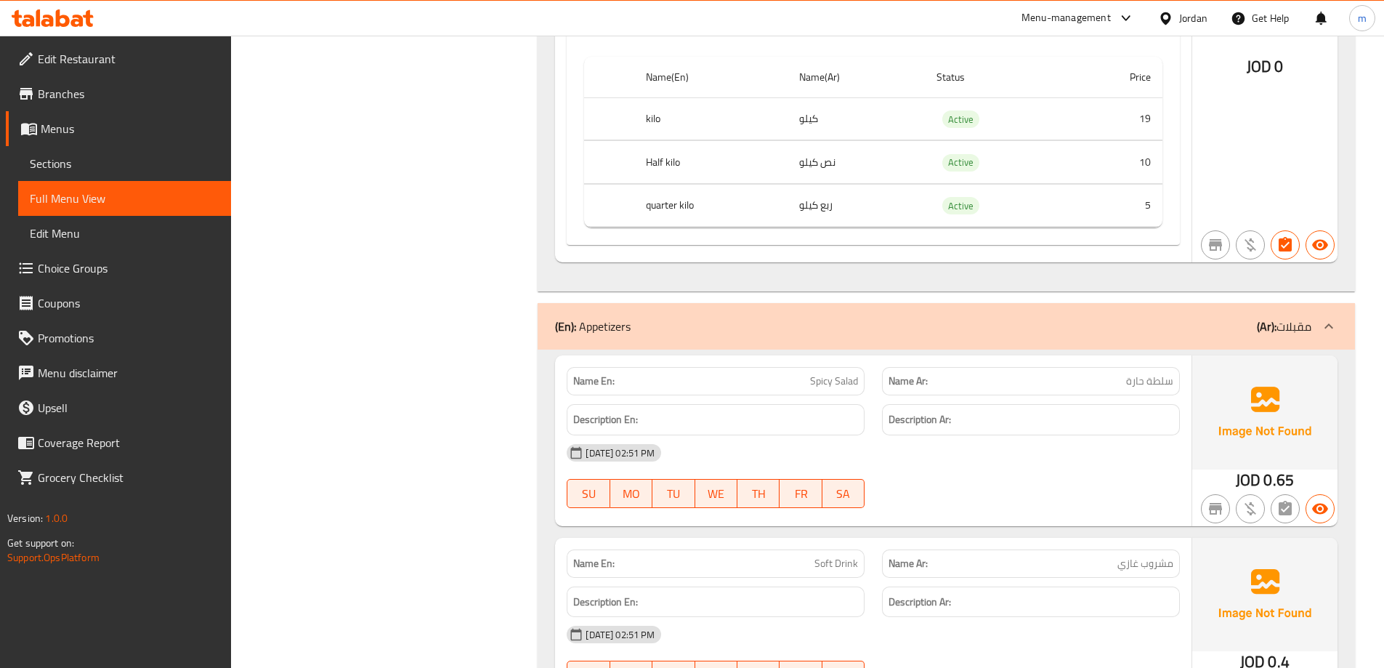
scroll to position [3879, 0]
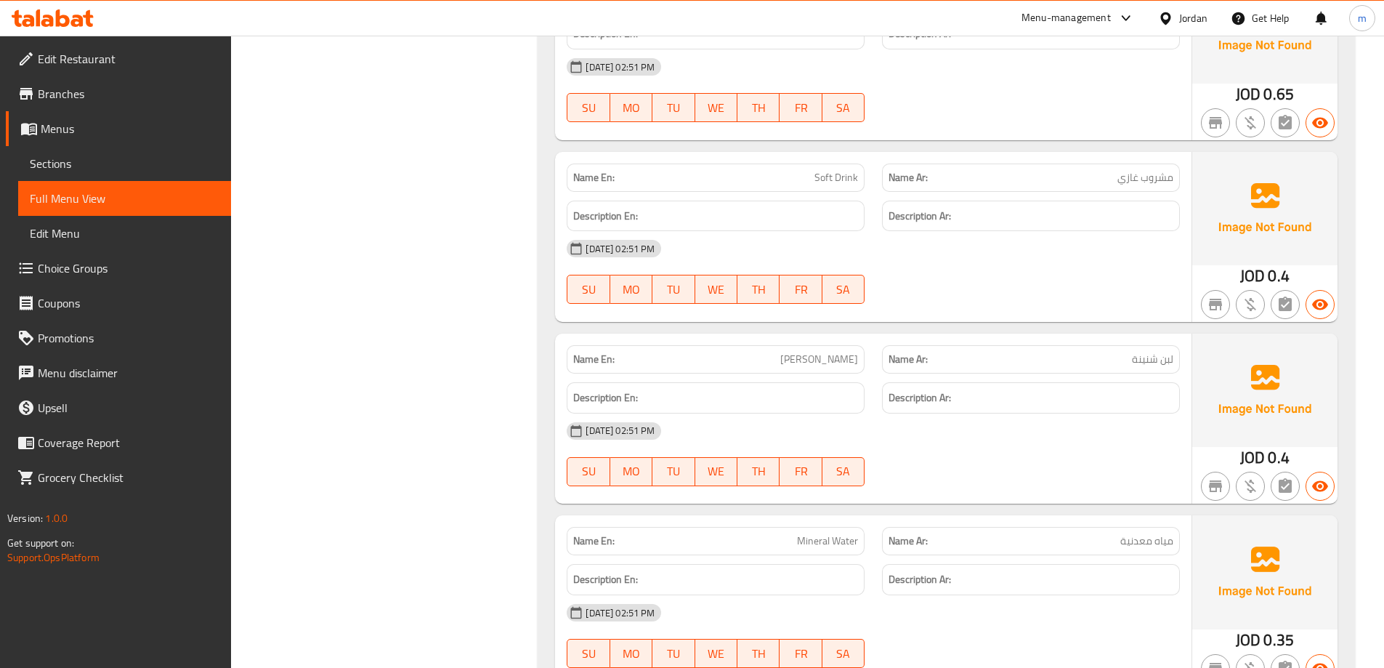
scroll to position [4024, 0]
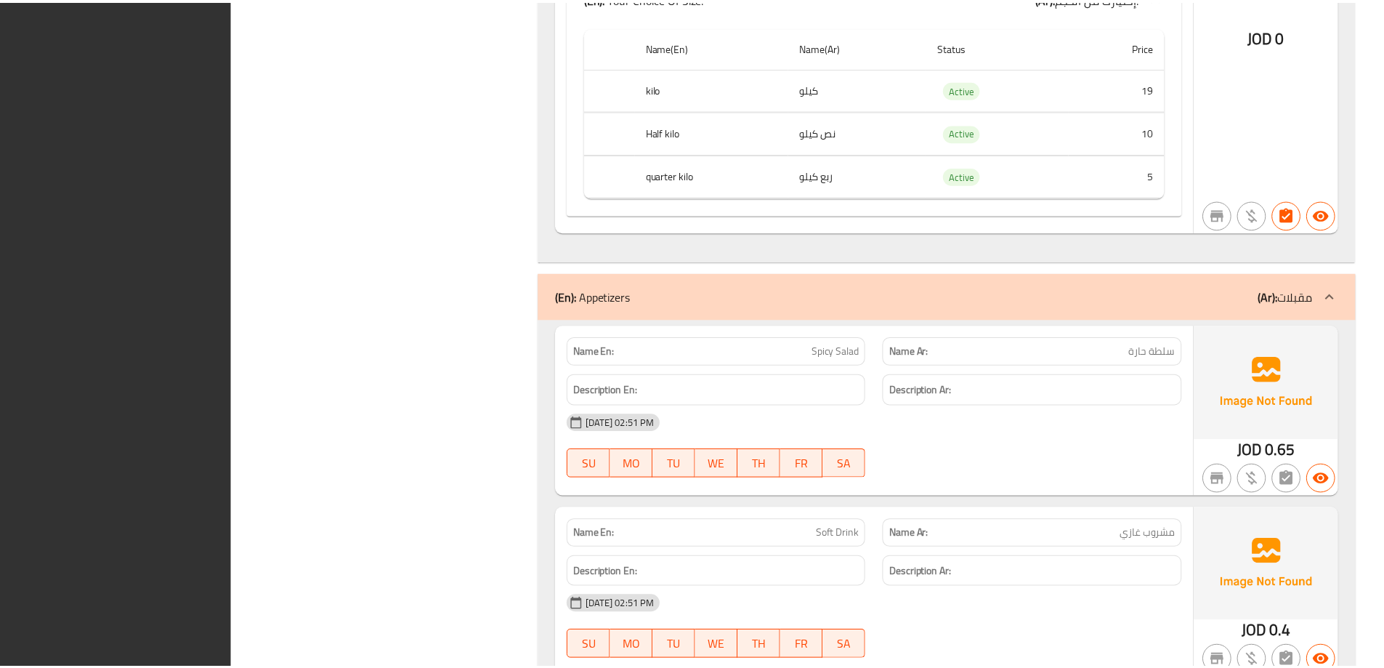
scroll to position [4084, 0]
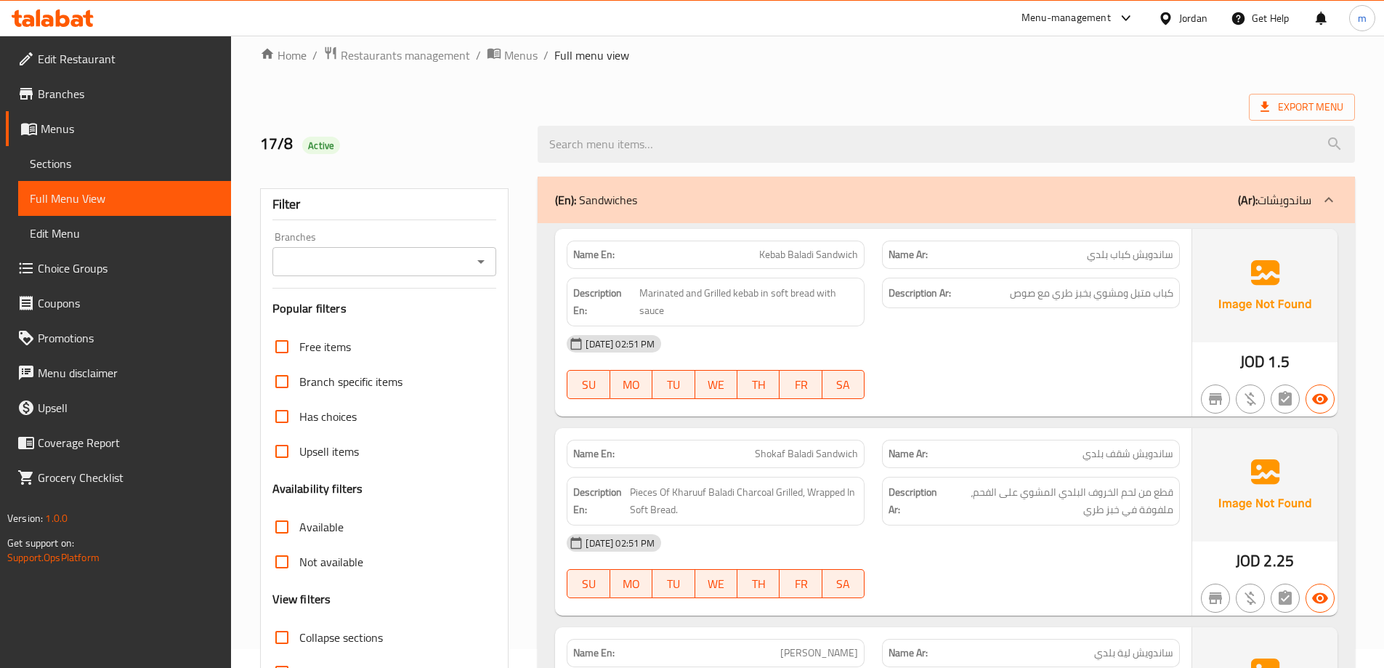
scroll to position [0, 0]
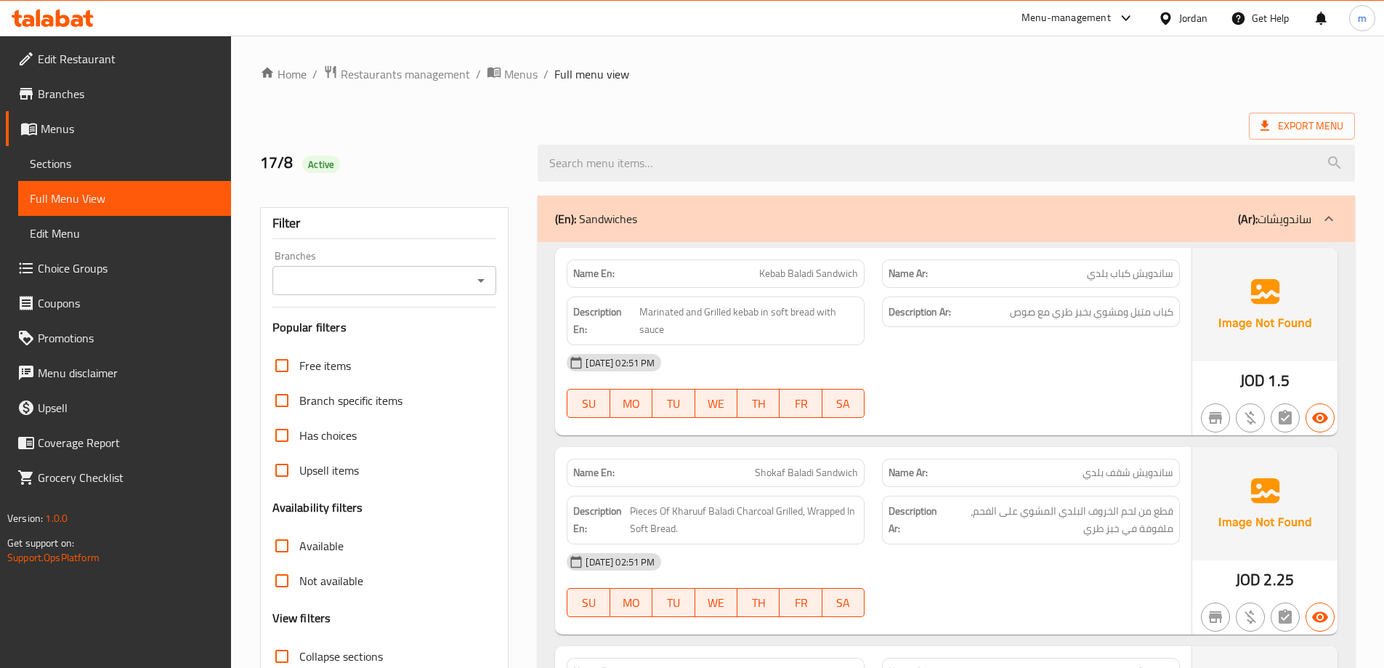
click at [1316, 118] on span "Export Menu" at bounding box center [1302, 126] width 83 height 18
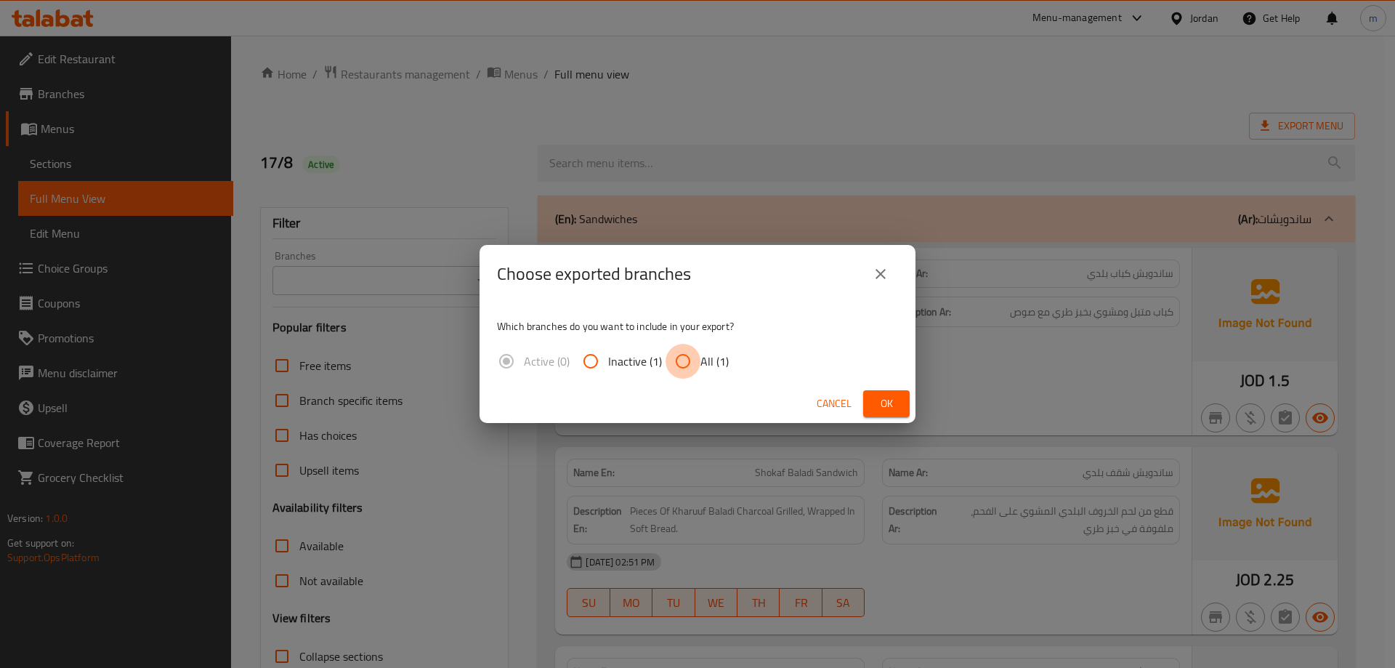
click at [685, 352] on input "All (1)" at bounding box center [682, 361] width 35 height 35
radio input "true"
click at [891, 411] on span "Ok" at bounding box center [886, 404] width 23 height 18
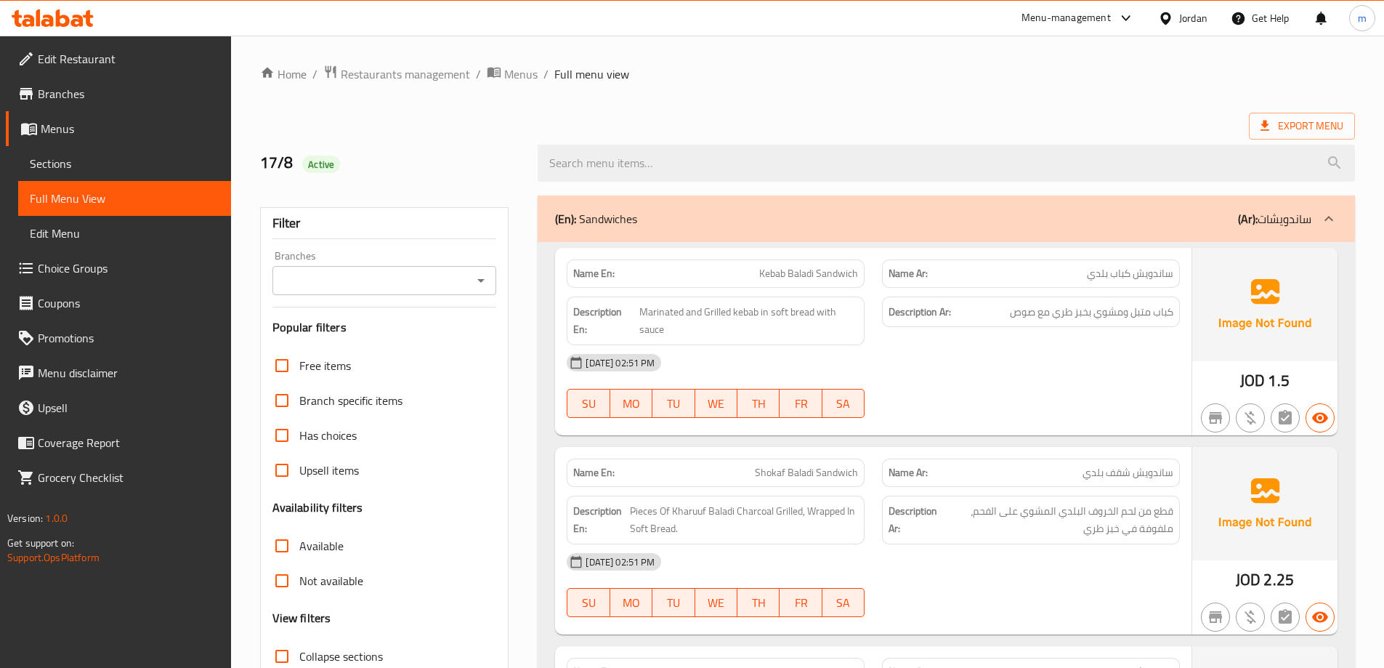
click at [755, 134] on div "17/8 Active" at bounding box center [807, 163] width 1112 height 65
click at [157, 63] on span "Edit Restaurant" at bounding box center [129, 58] width 182 height 17
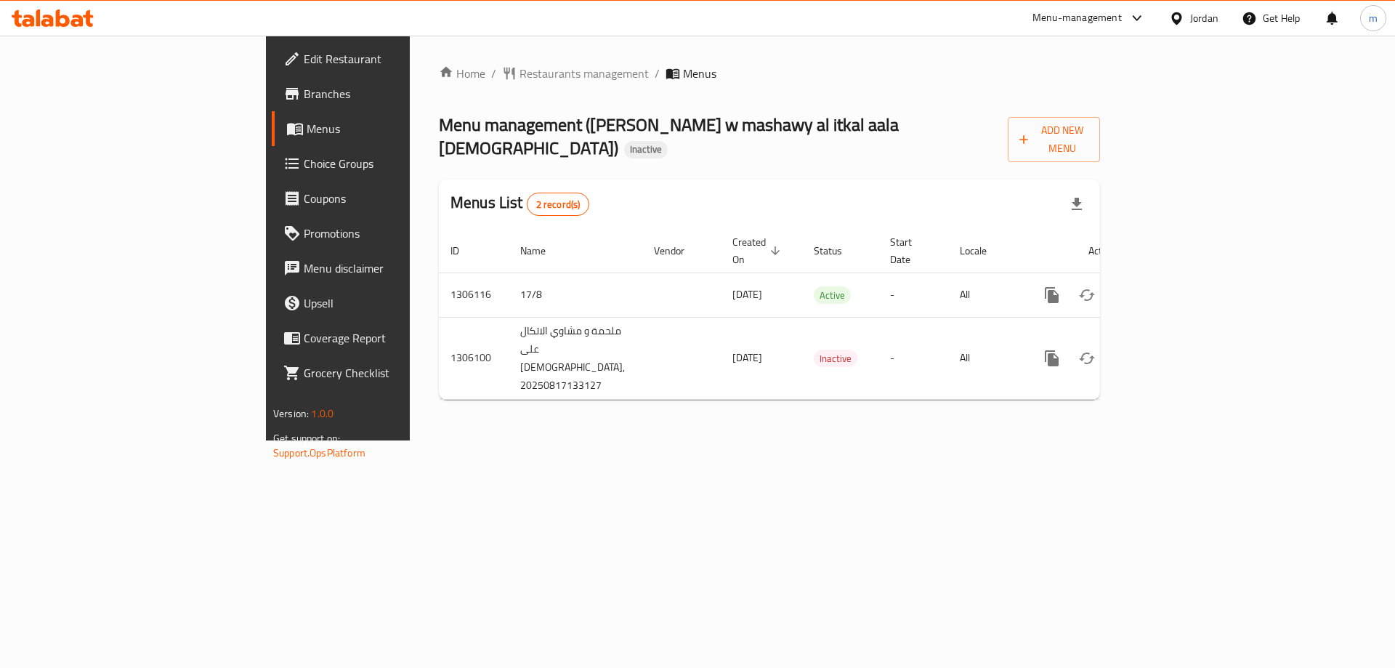
click at [1205, 15] on div "Jordan" at bounding box center [1204, 18] width 28 height 16
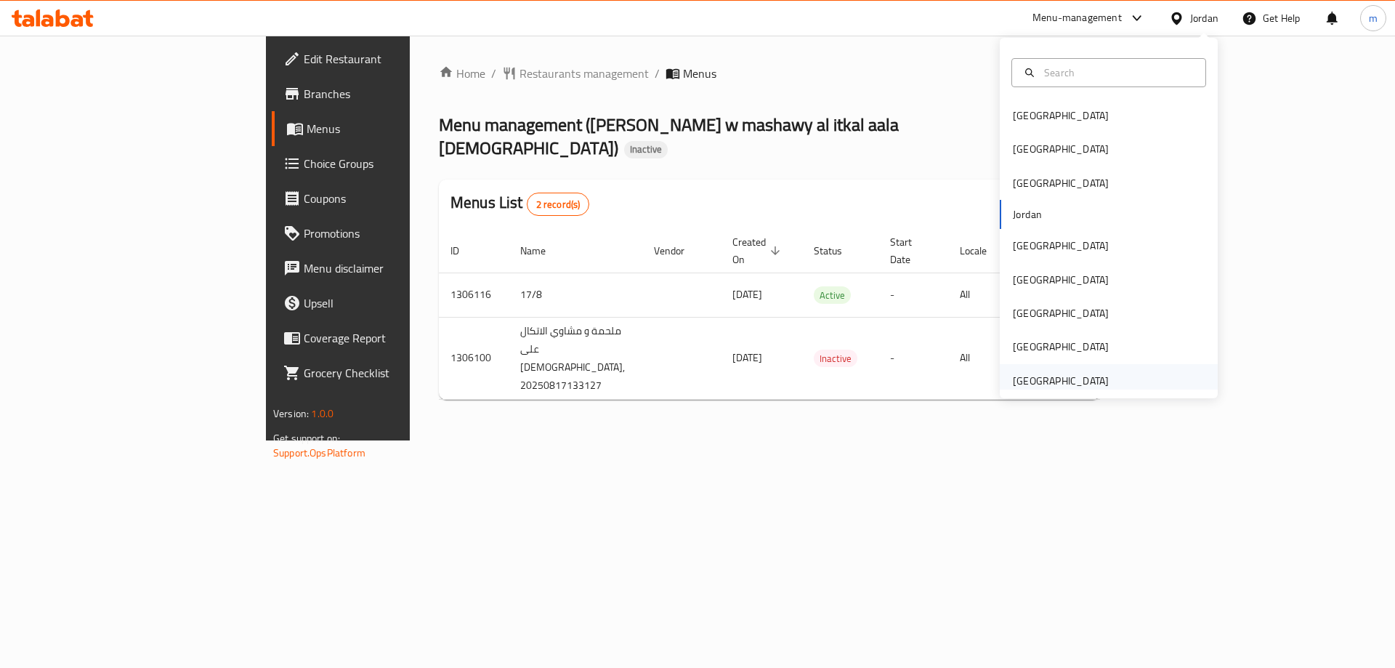
click at [1108, 388] on div "[GEOGRAPHIC_DATA]" at bounding box center [1109, 380] width 218 height 33
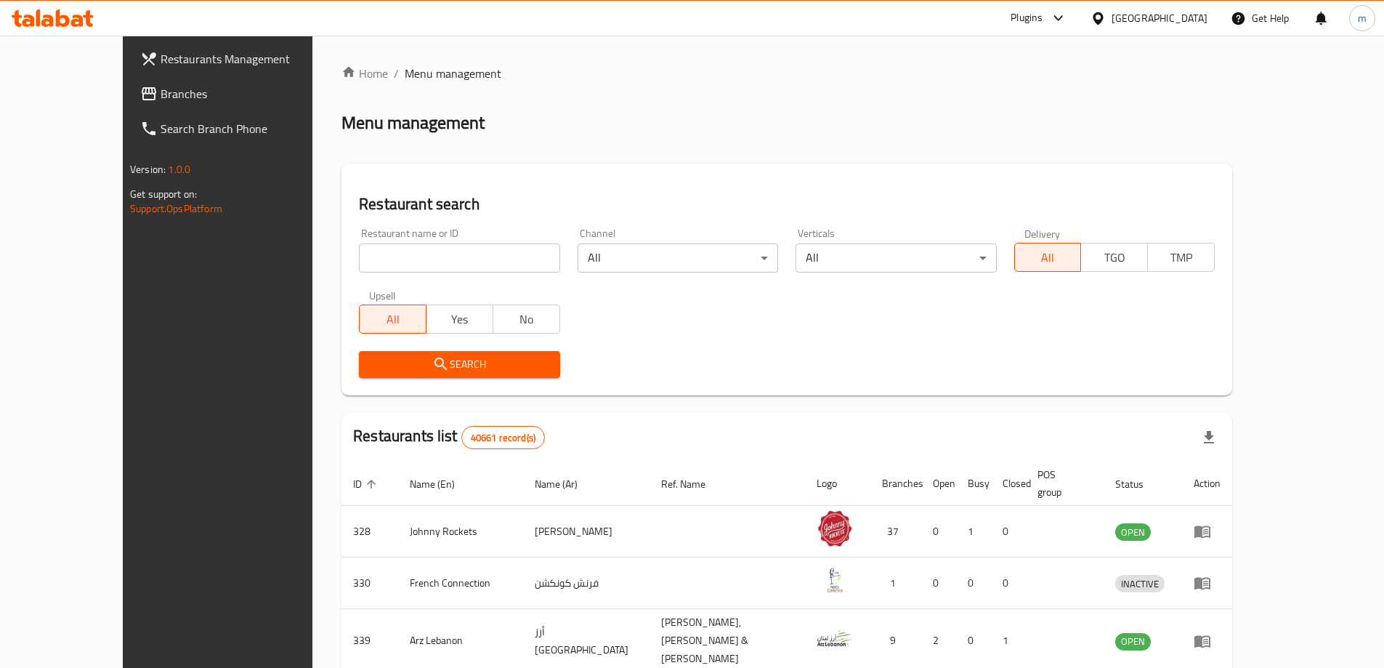
click at [1036, 12] on div "Plugins" at bounding box center [1027, 17] width 32 height 17
click at [987, 136] on div "Restaurant-Management" at bounding box center [920, 131] width 137 height 33
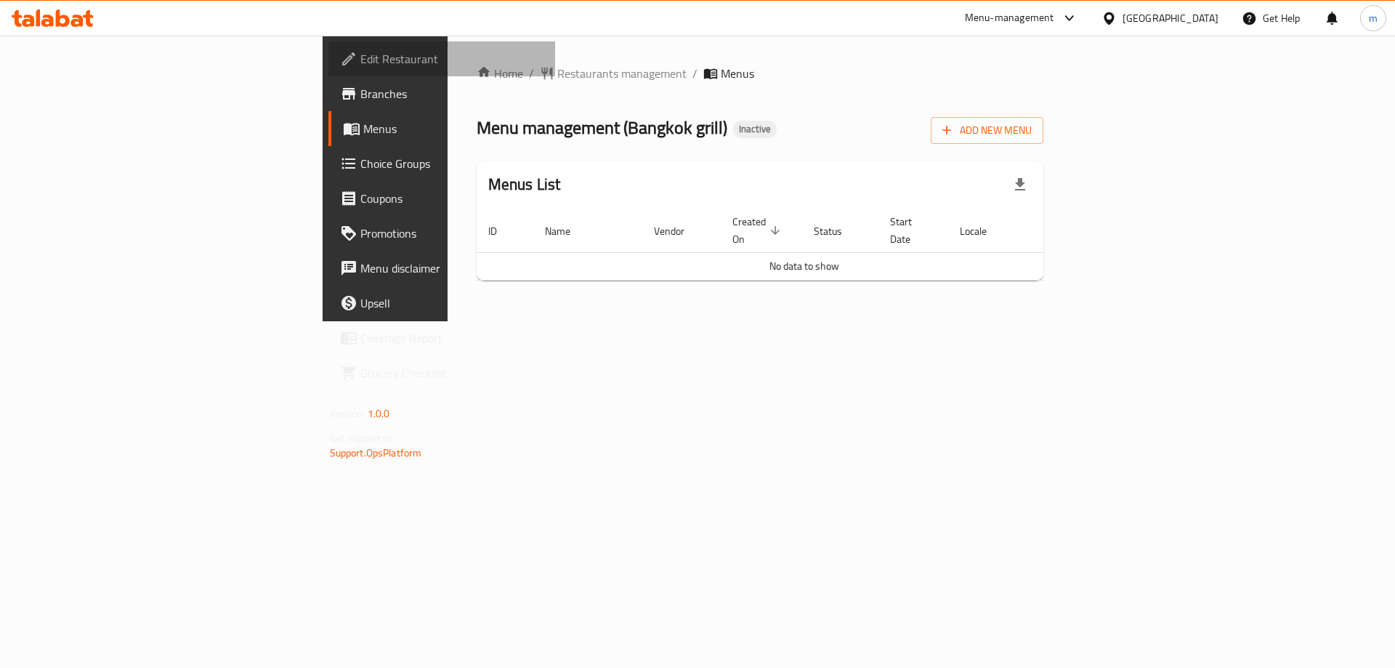
click at [360, 62] on span "Edit Restaurant" at bounding box center [452, 58] width 184 height 17
